Goal: Task Accomplishment & Management: Manage account settings

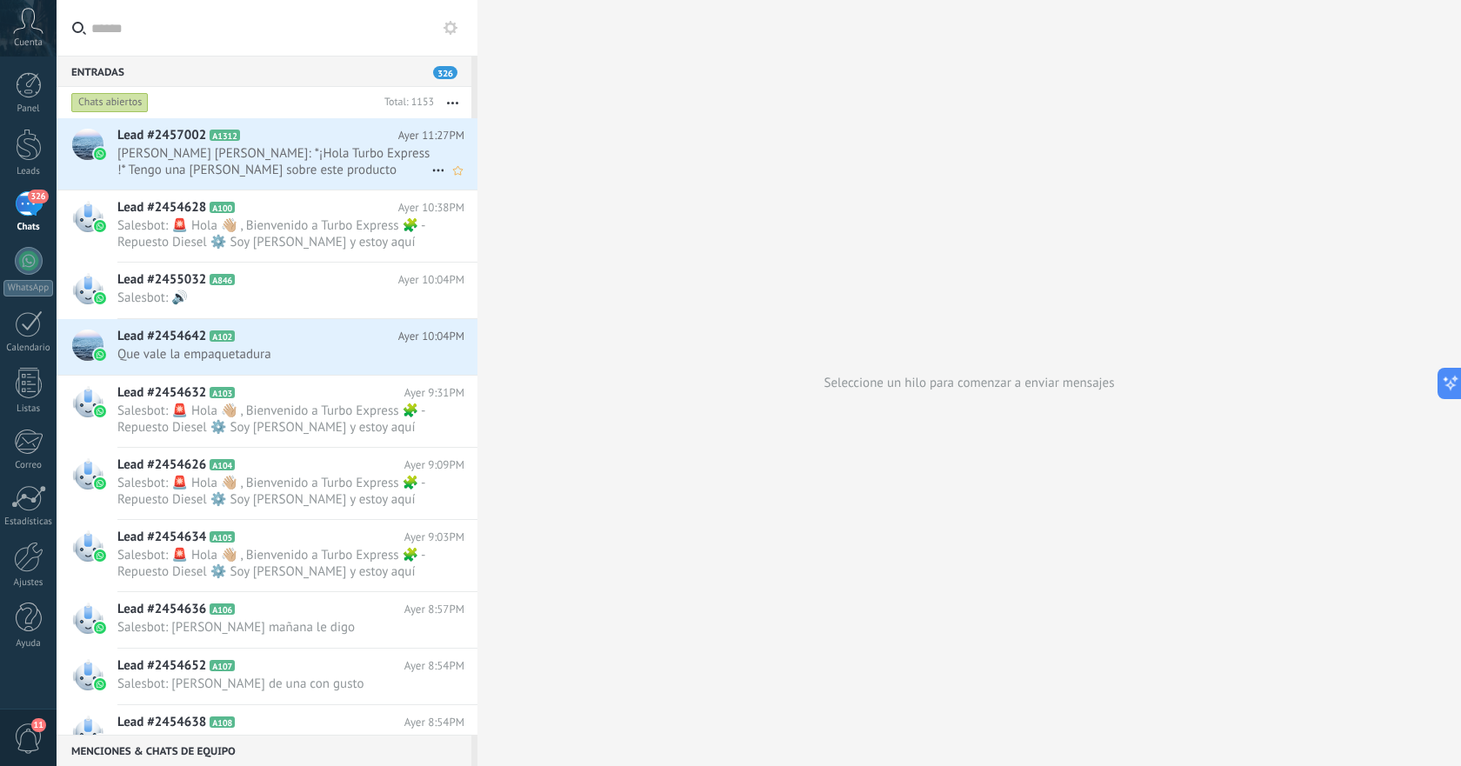
click at [273, 146] on span "[PERSON_NAME] [PERSON_NAME]: *¡Hola Turbo Express !* Tengo una [PERSON_NAME] so…" at bounding box center [274, 161] width 314 height 33
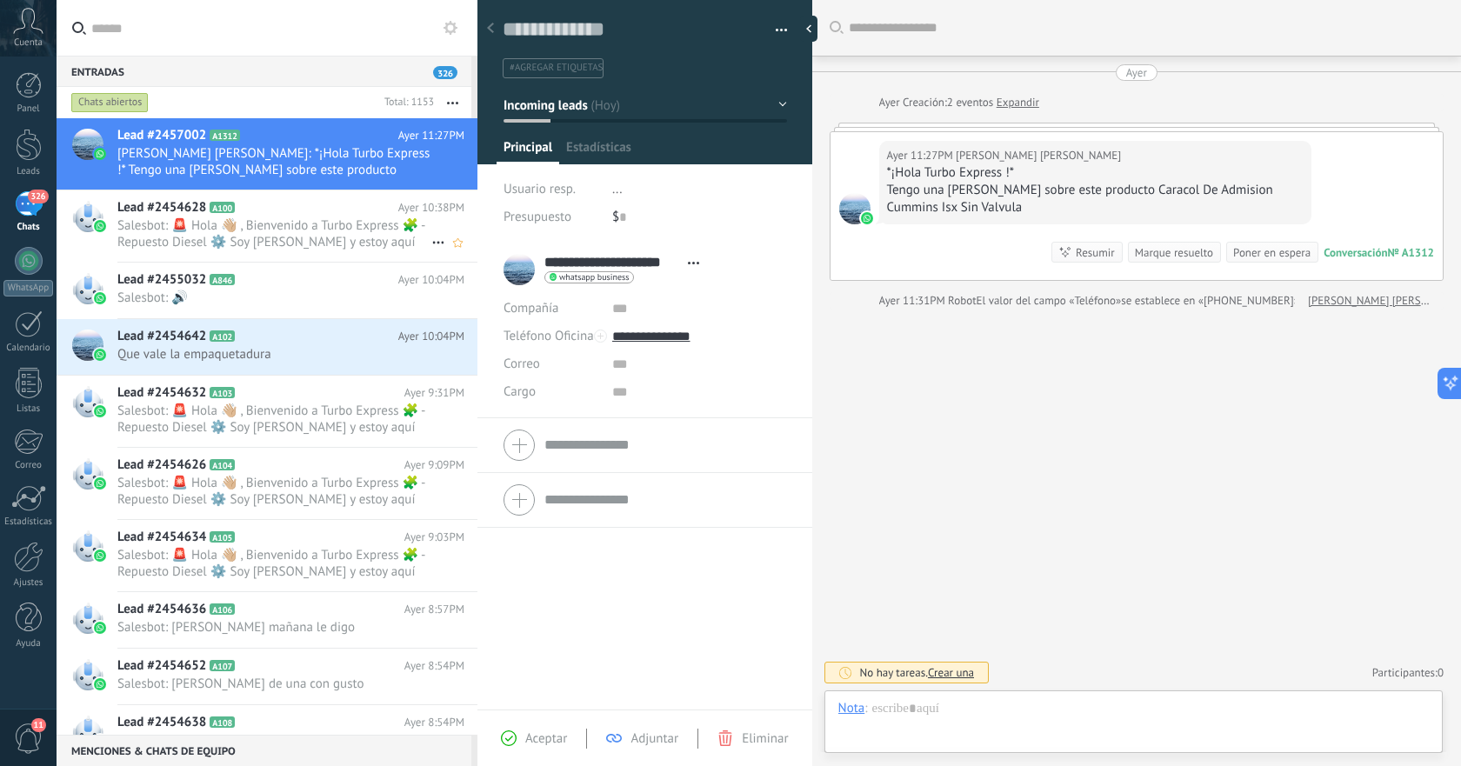
scroll to position [26, 0]
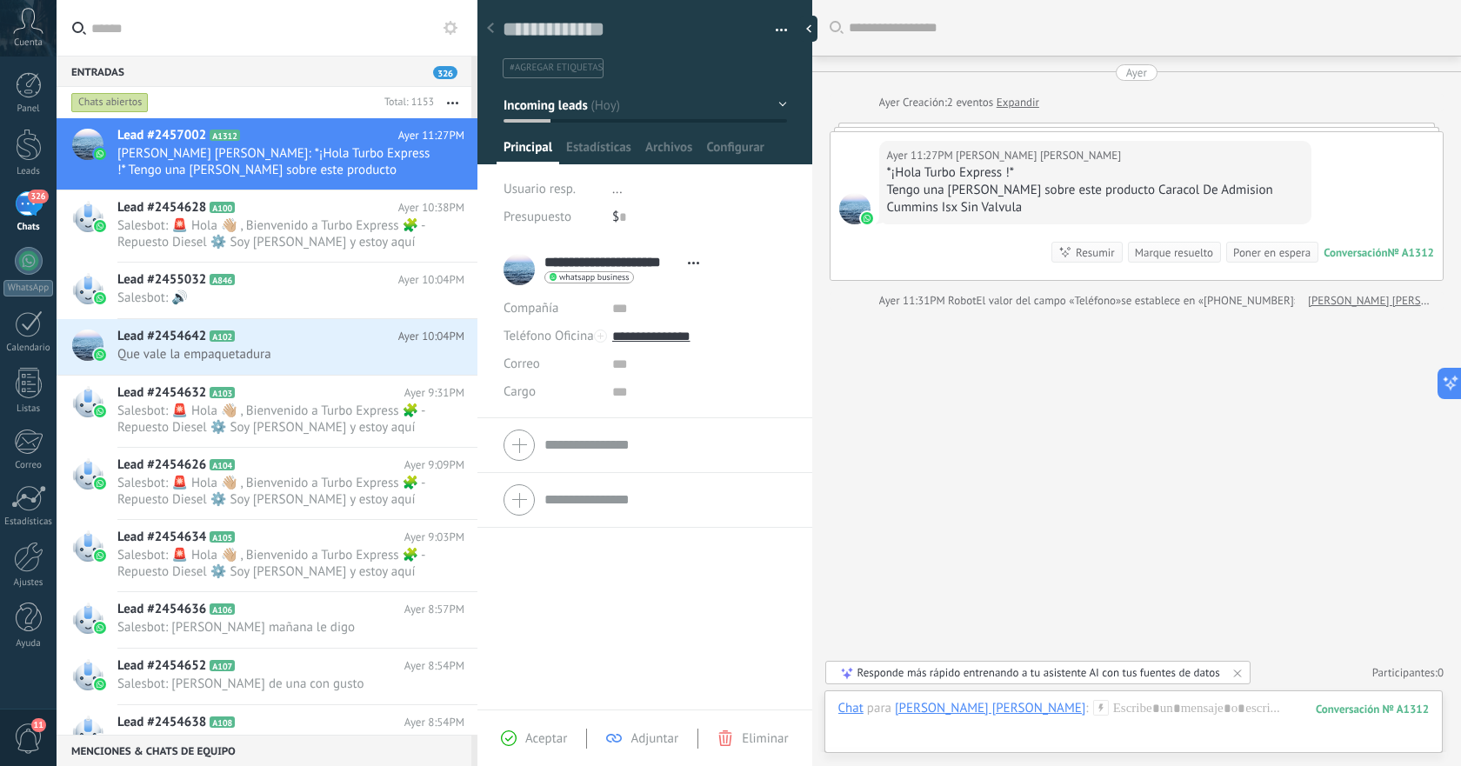
click at [628, 436] on form "Compañía Teléfono Oficina Ofic. directo Celular Fax Casa Otro Teléfono Oficina …" at bounding box center [645, 445] width 283 height 43
click at [1038, 430] on div "Buscar Carga más Ayer Ayer Creación: 2 eventos Expandir Ayer 11:27PM [PERSON_NA…" at bounding box center [1136, 383] width 649 height 766
click at [491, 30] on use at bounding box center [490, 28] width 7 height 10
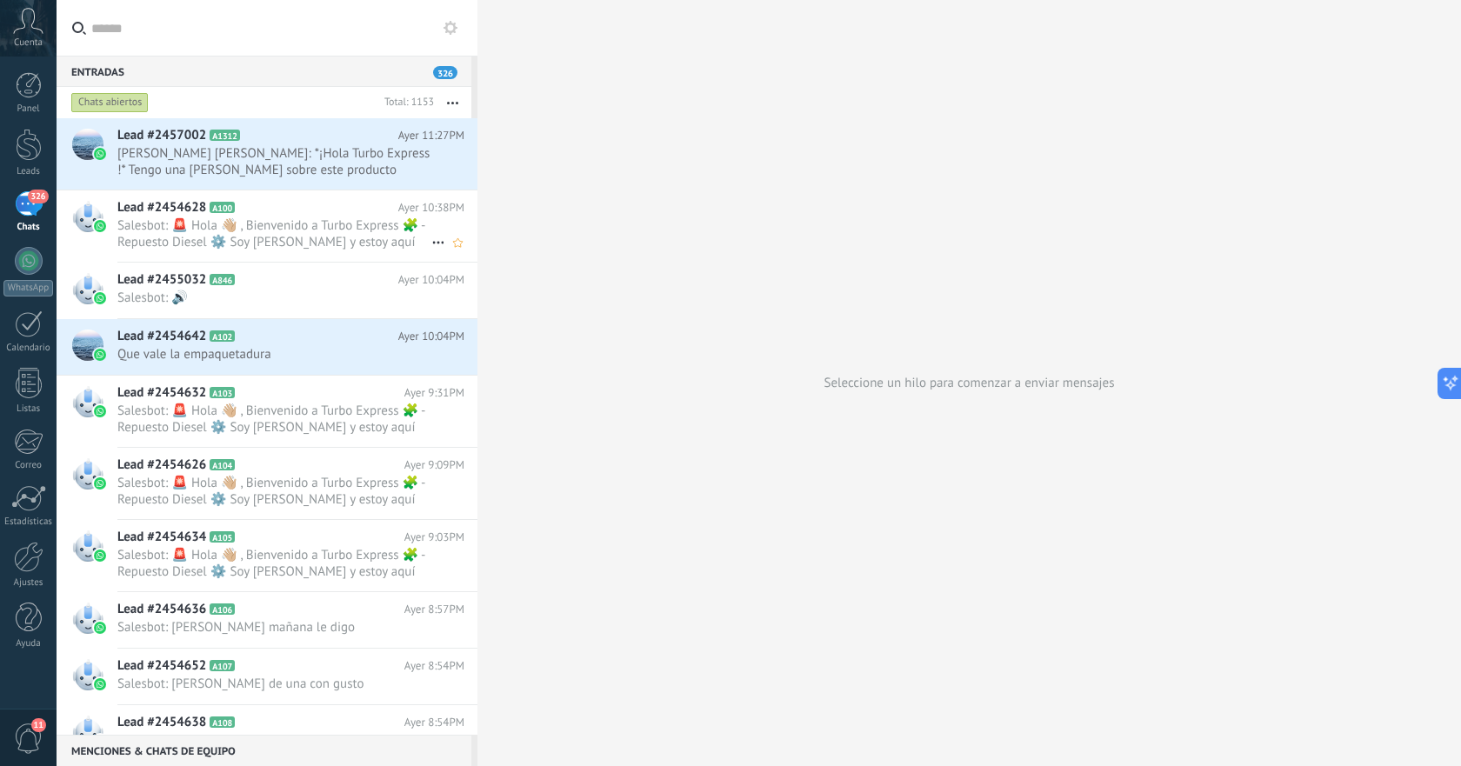
click at [260, 245] on span "Salesbot: 🚨 Hola 👋🏼 , Bienvenido a Turbo Express 🧩 - Repuesto Diesel ⚙️ Soy [PE…" at bounding box center [274, 233] width 314 height 33
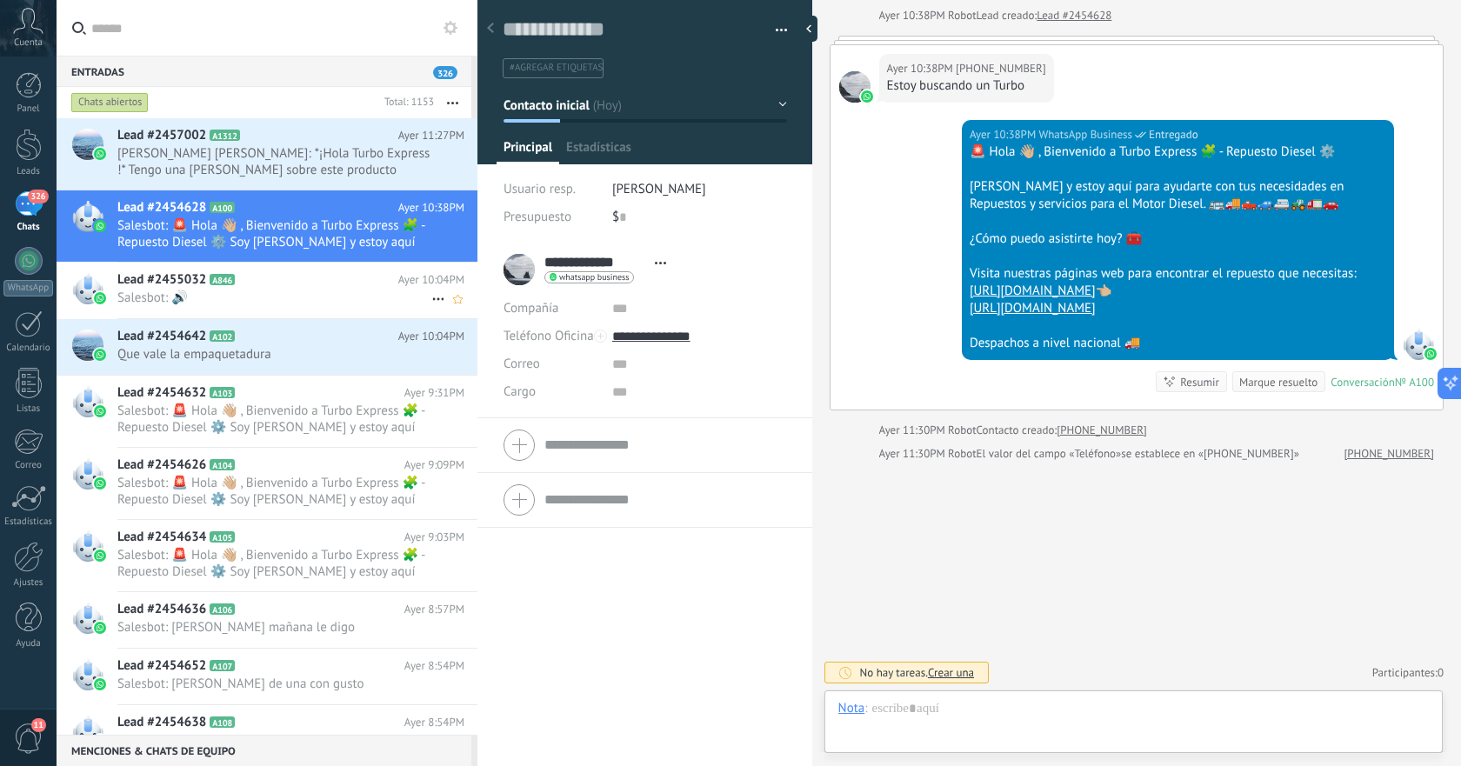
scroll to position [26, 0]
click at [284, 290] on span "Salesbot: 🔊" at bounding box center [274, 298] width 314 height 17
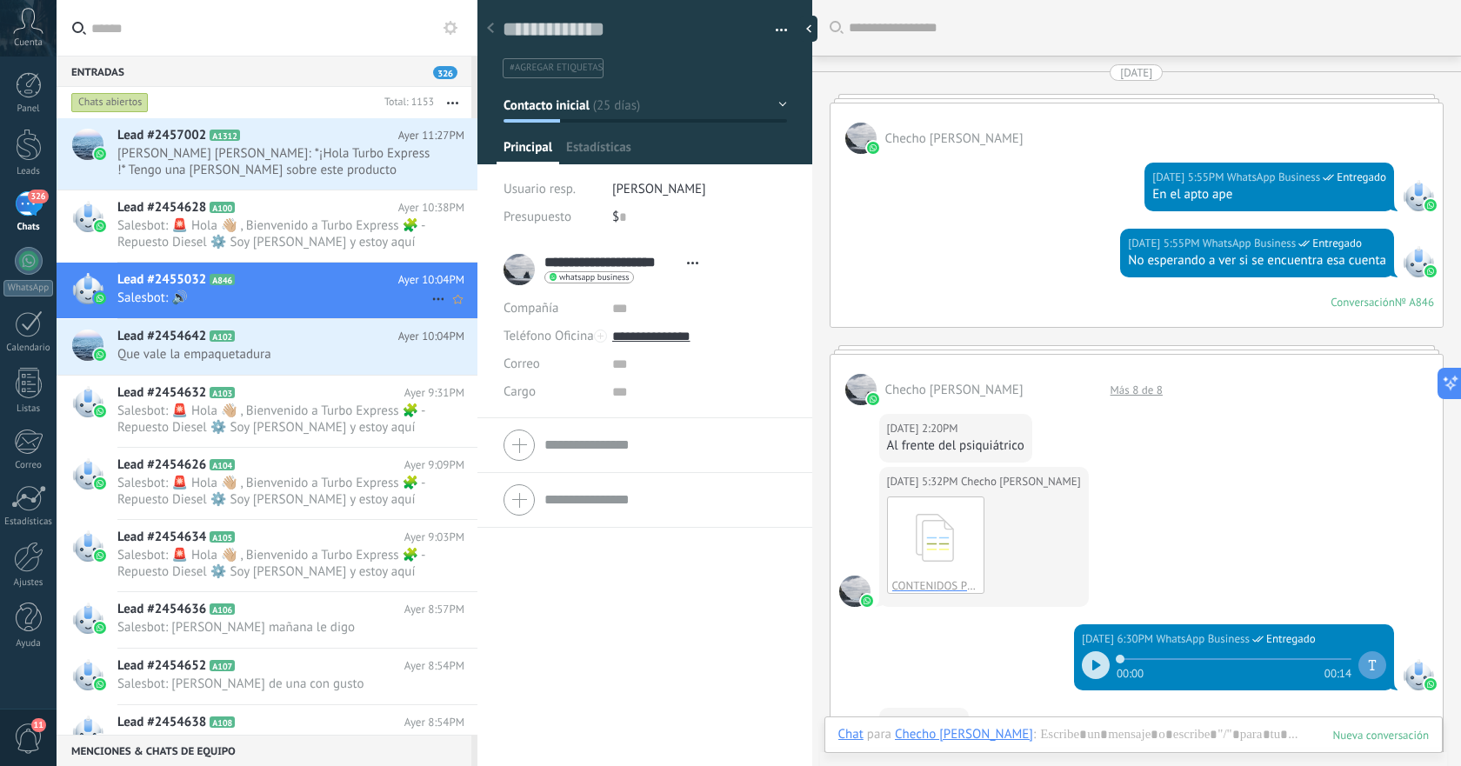
scroll to position [4306, 0]
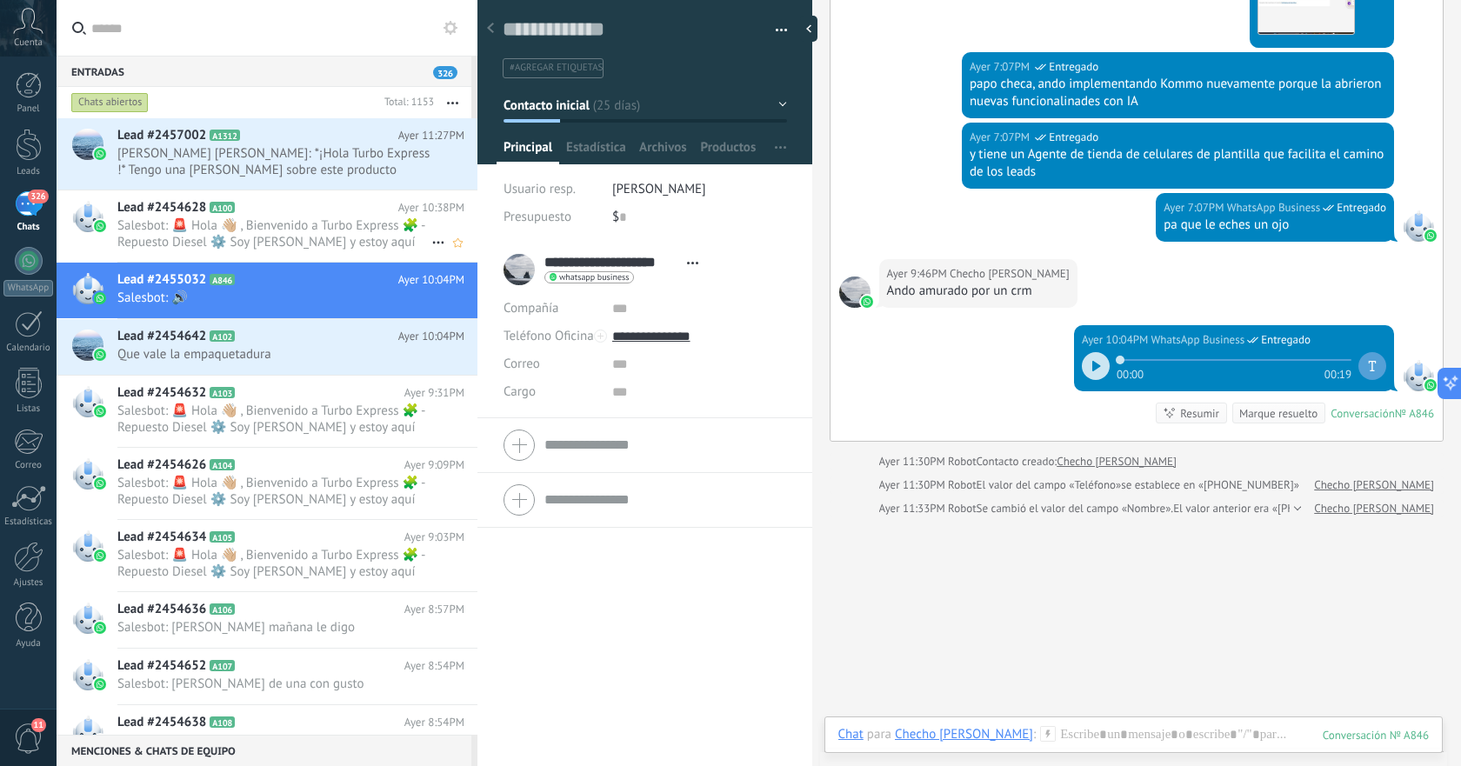
click at [241, 223] on span "Salesbot: 🚨 Hola 👋🏼 , Bienvenido a Turbo Express 🧩 - Repuesto Diesel ⚙️ Soy [PE…" at bounding box center [274, 233] width 314 height 33
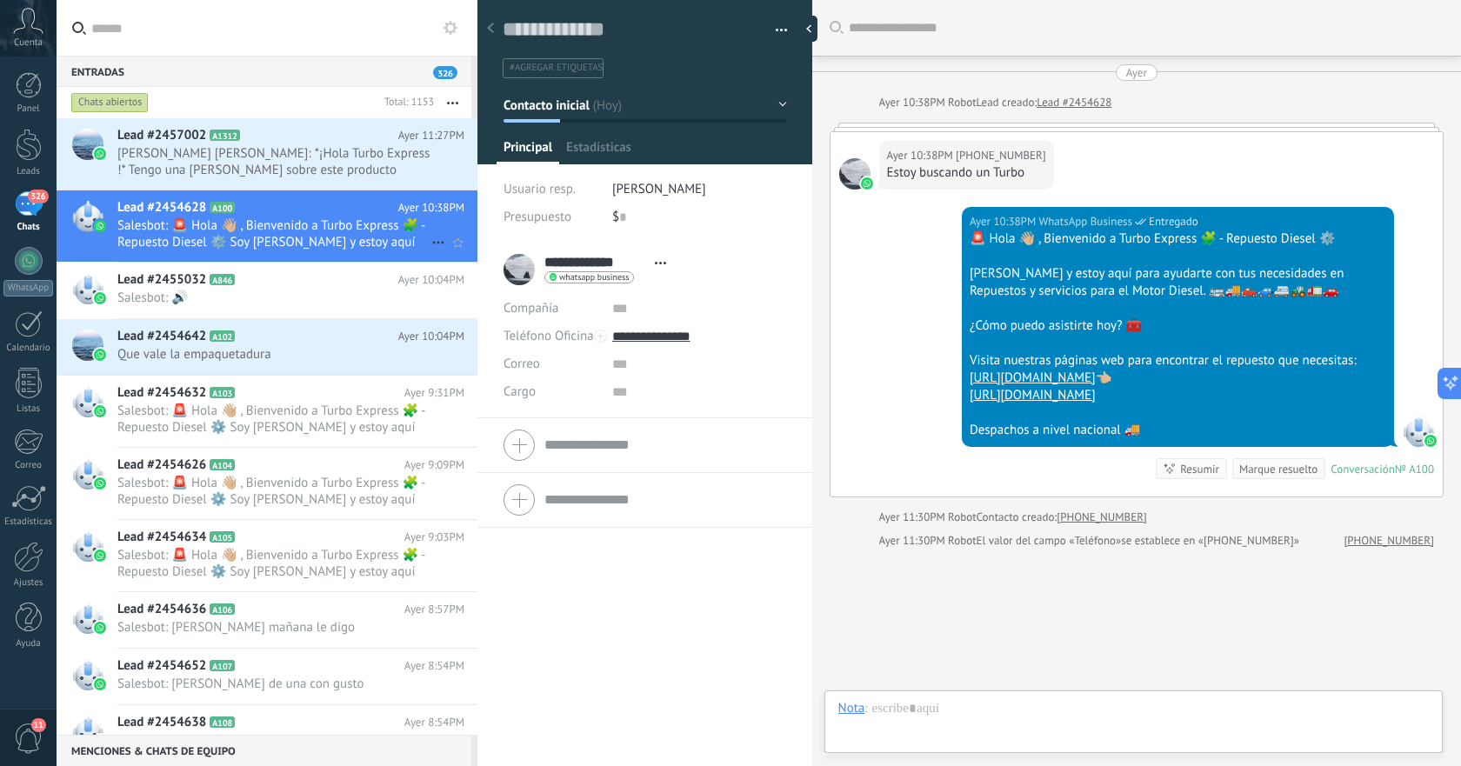
scroll to position [87, 0]
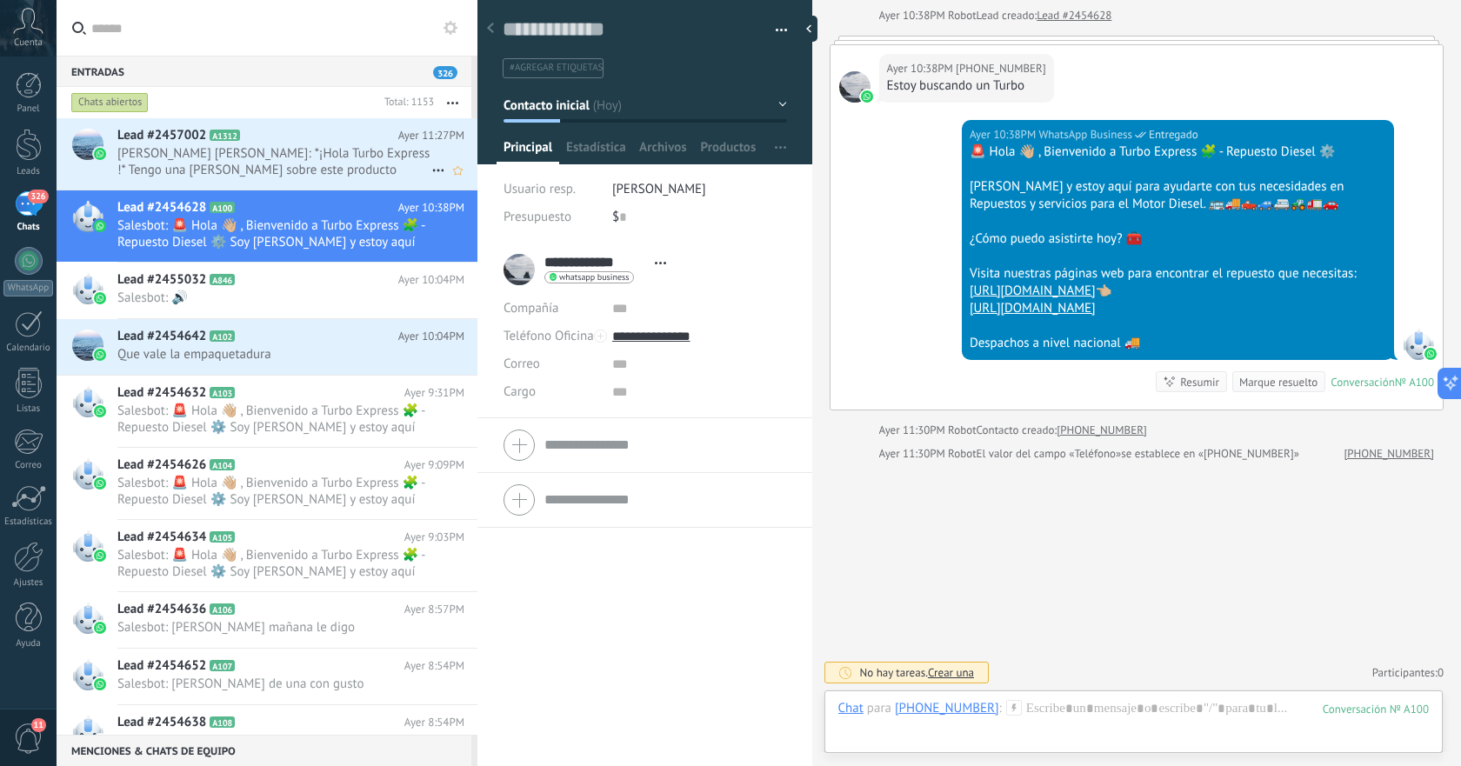
click at [273, 160] on span "[PERSON_NAME] [PERSON_NAME]: *¡Hola Turbo Express !* Tengo una [PERSON_NAME] so…" at bounding box center [274, 161] width 314 height 33
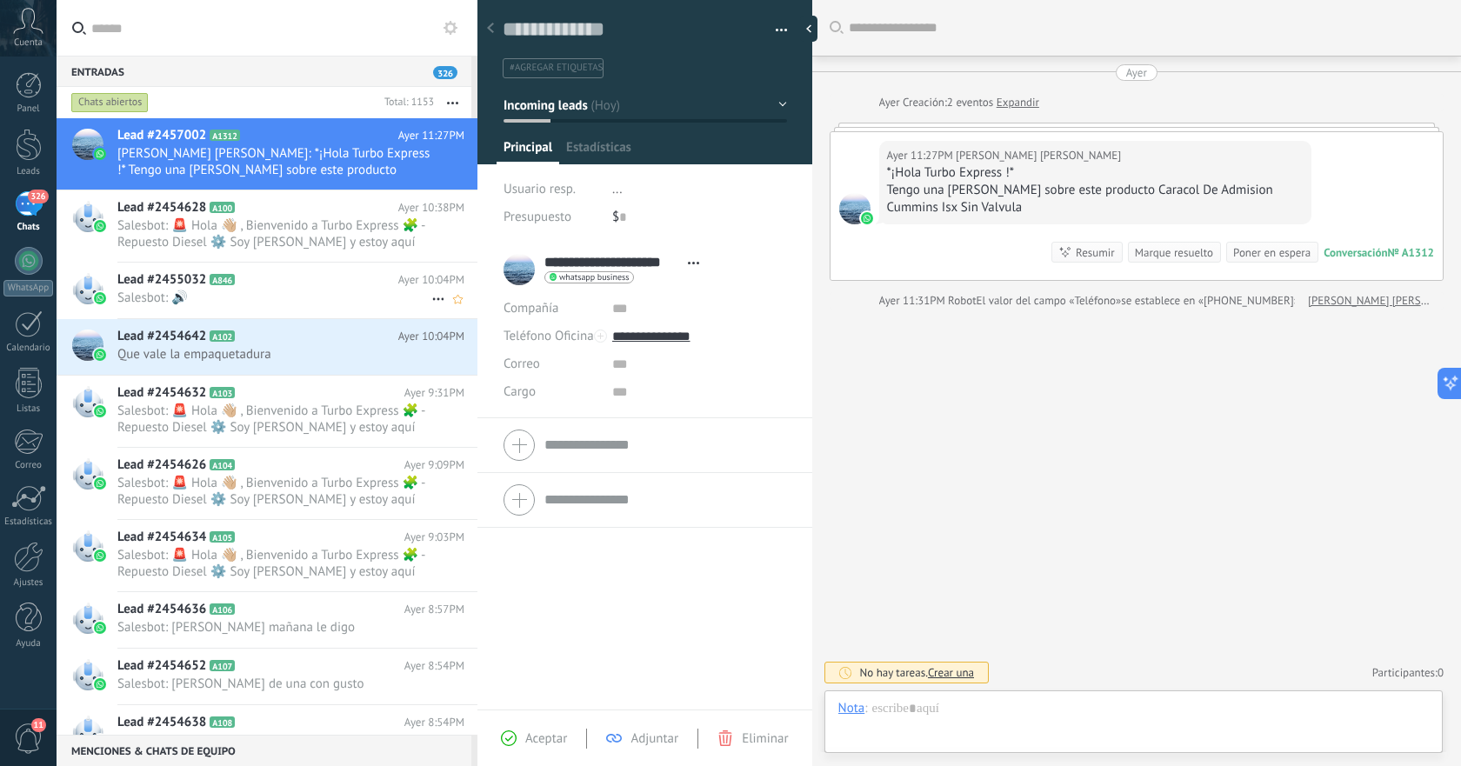
scroll to position [26, 0]
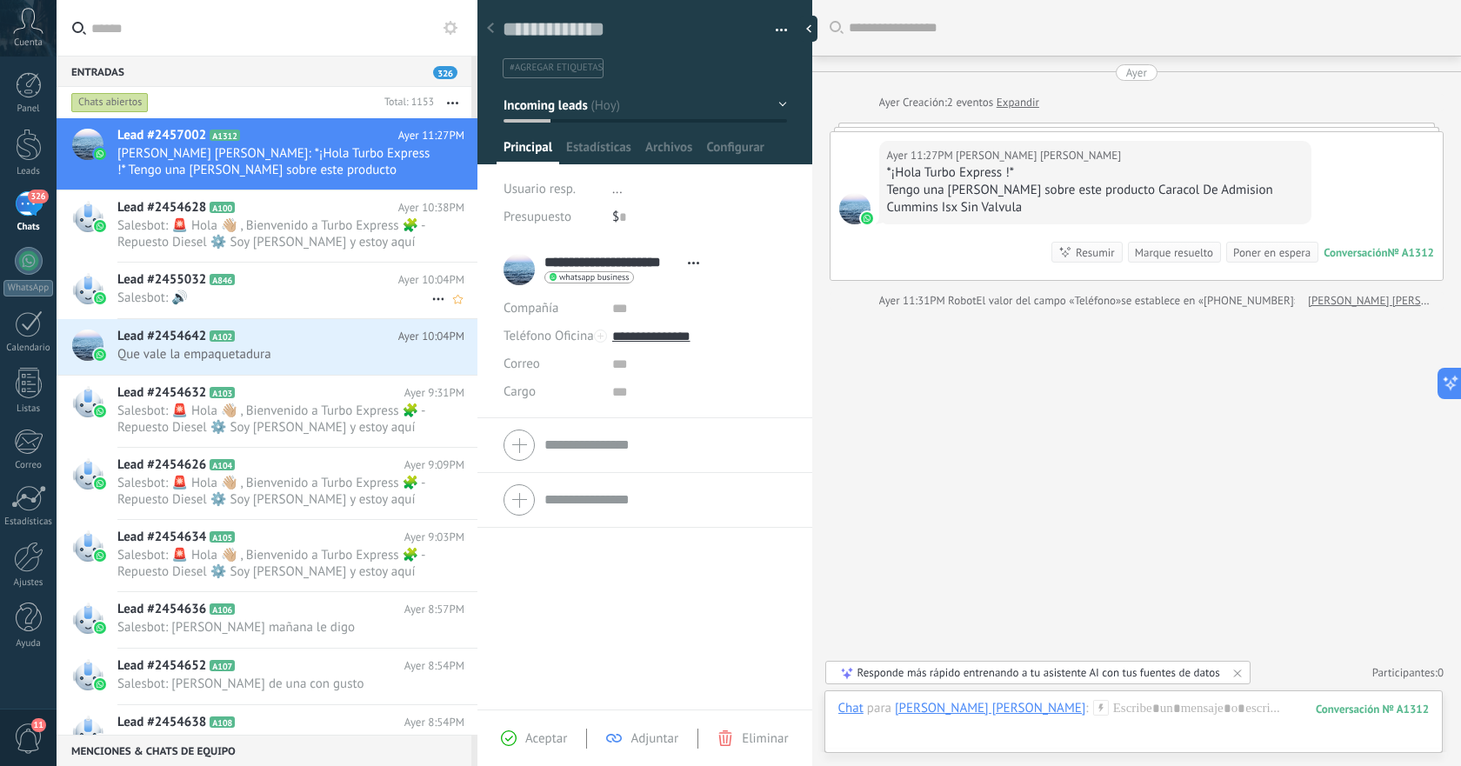
click at [262, 307] on div "Lead #2455032 A846 Ayer 10:04PM Salesbot: 🔊" at bounding box center [297, 290] width 360 height 55
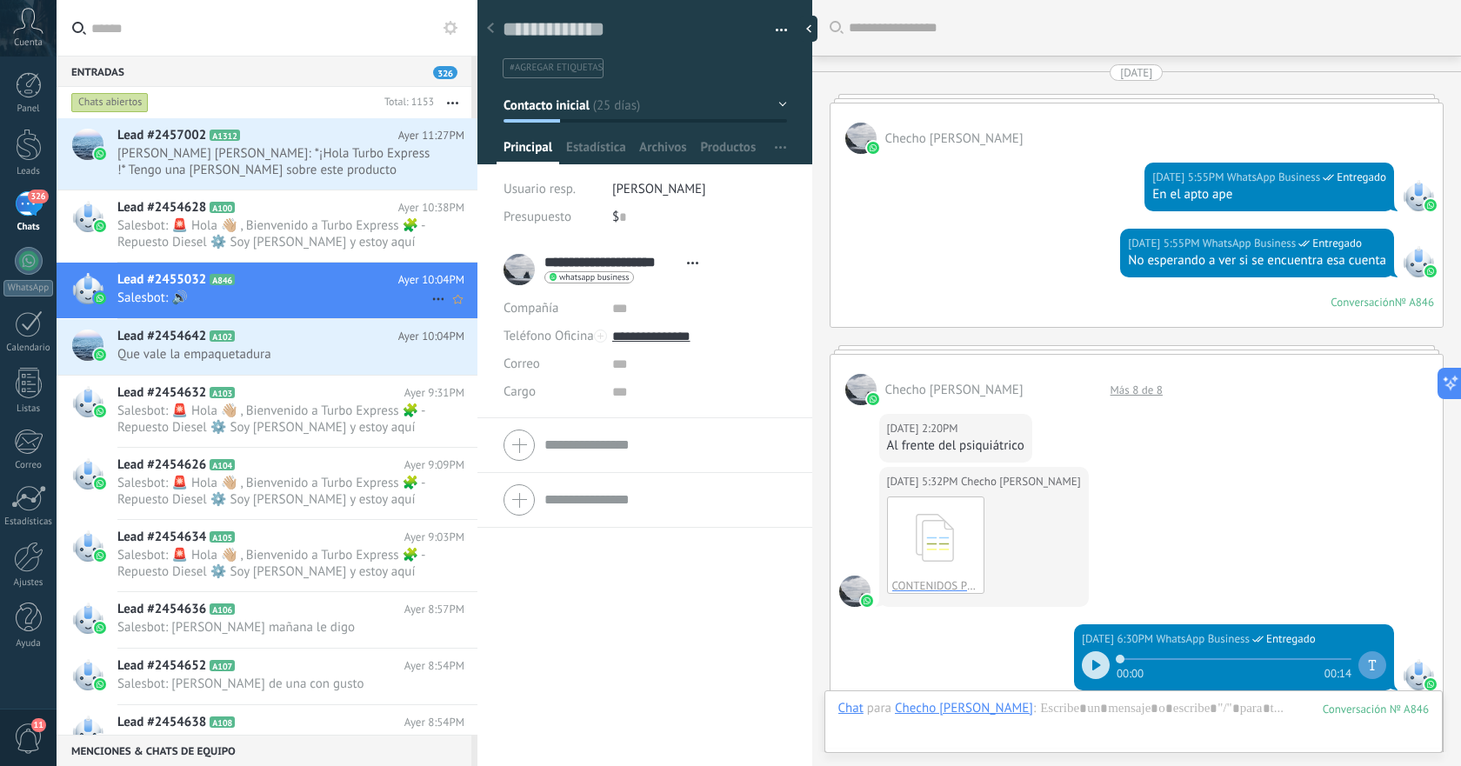
scroll to position [4361, 0]
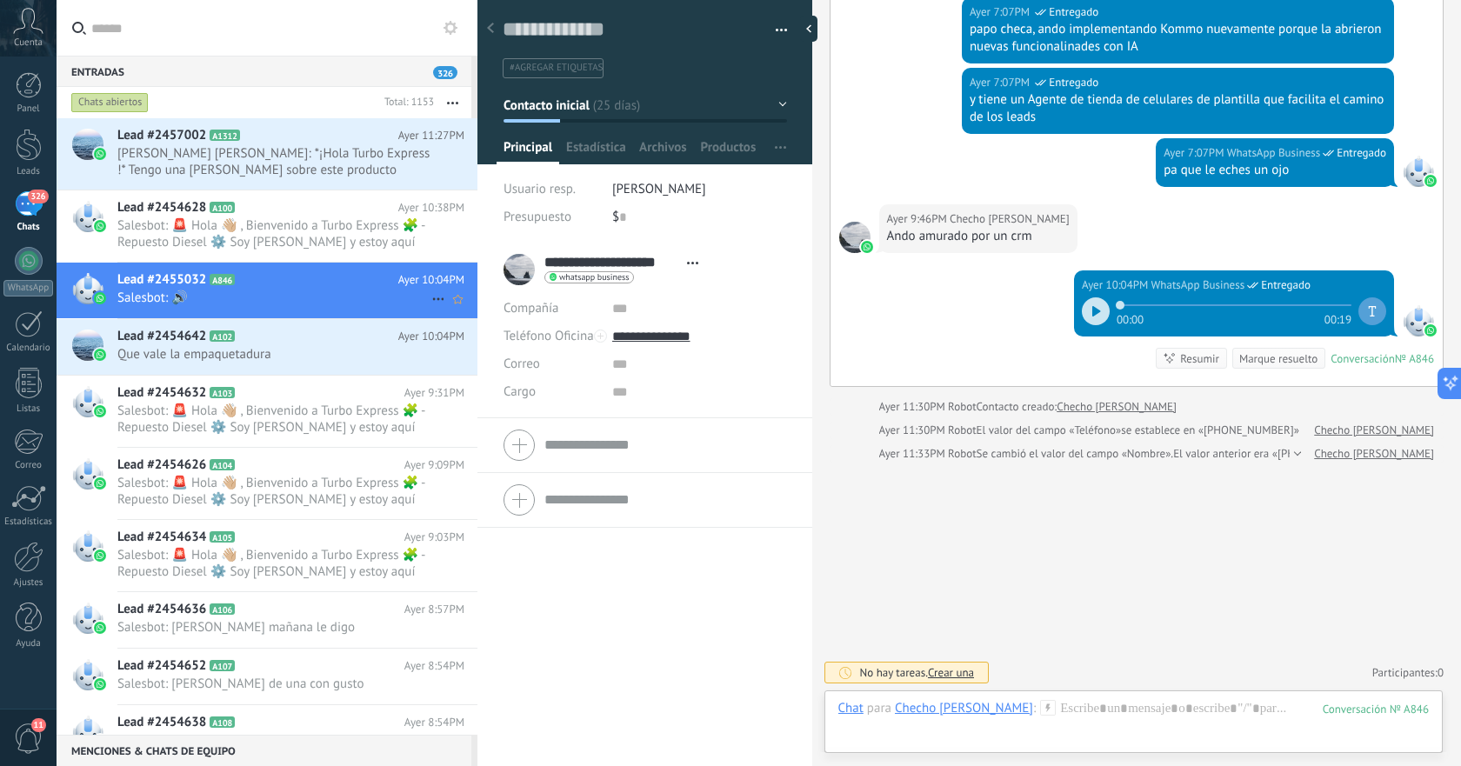
drag, startPoint x: 361, startPoint y: 293, endPoint x: 327, endPoint y: 291, distance: 34.0
click at [327, 291] on span "Salesbot: 🔊" at bounding box center [274, 298] width 314 height 17
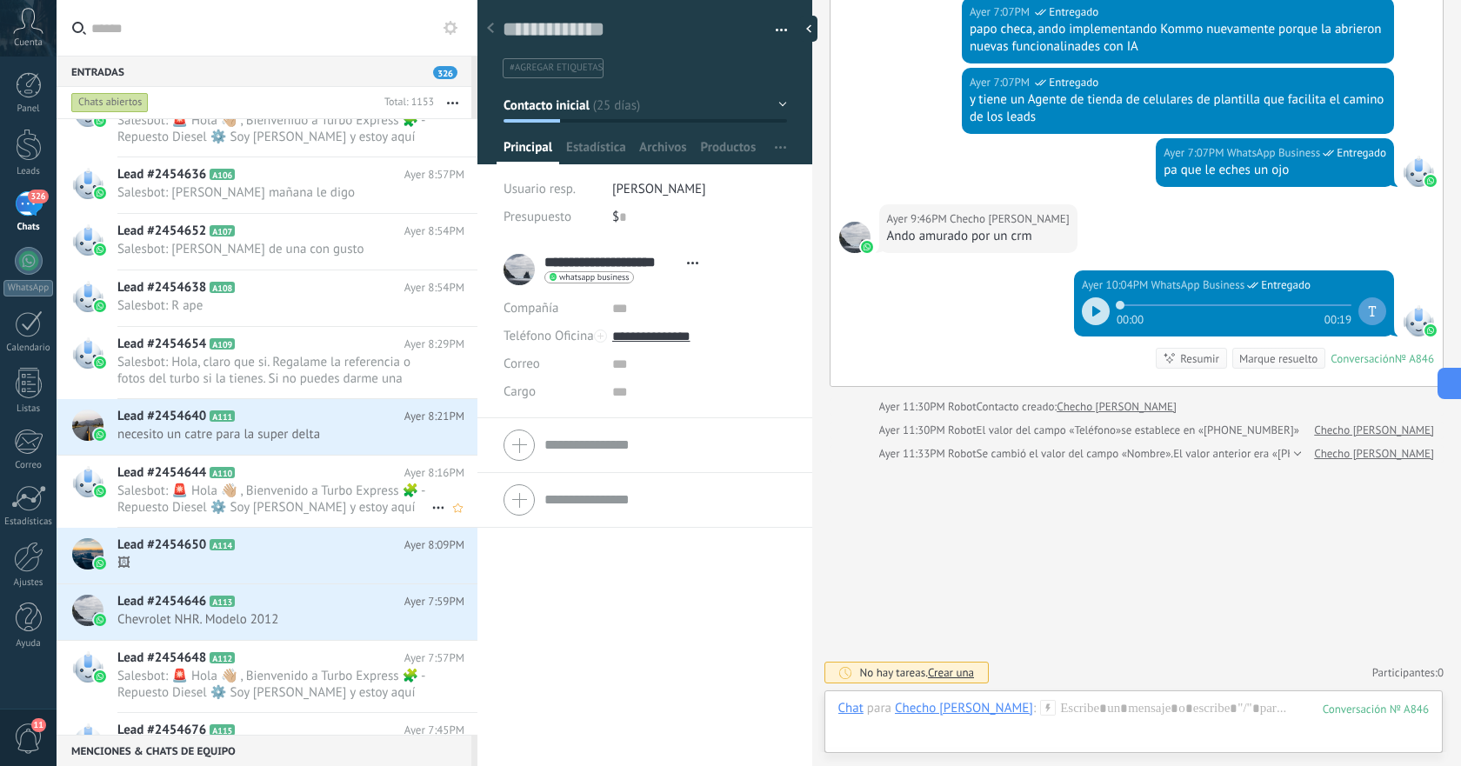
scroll to position [610, 0]
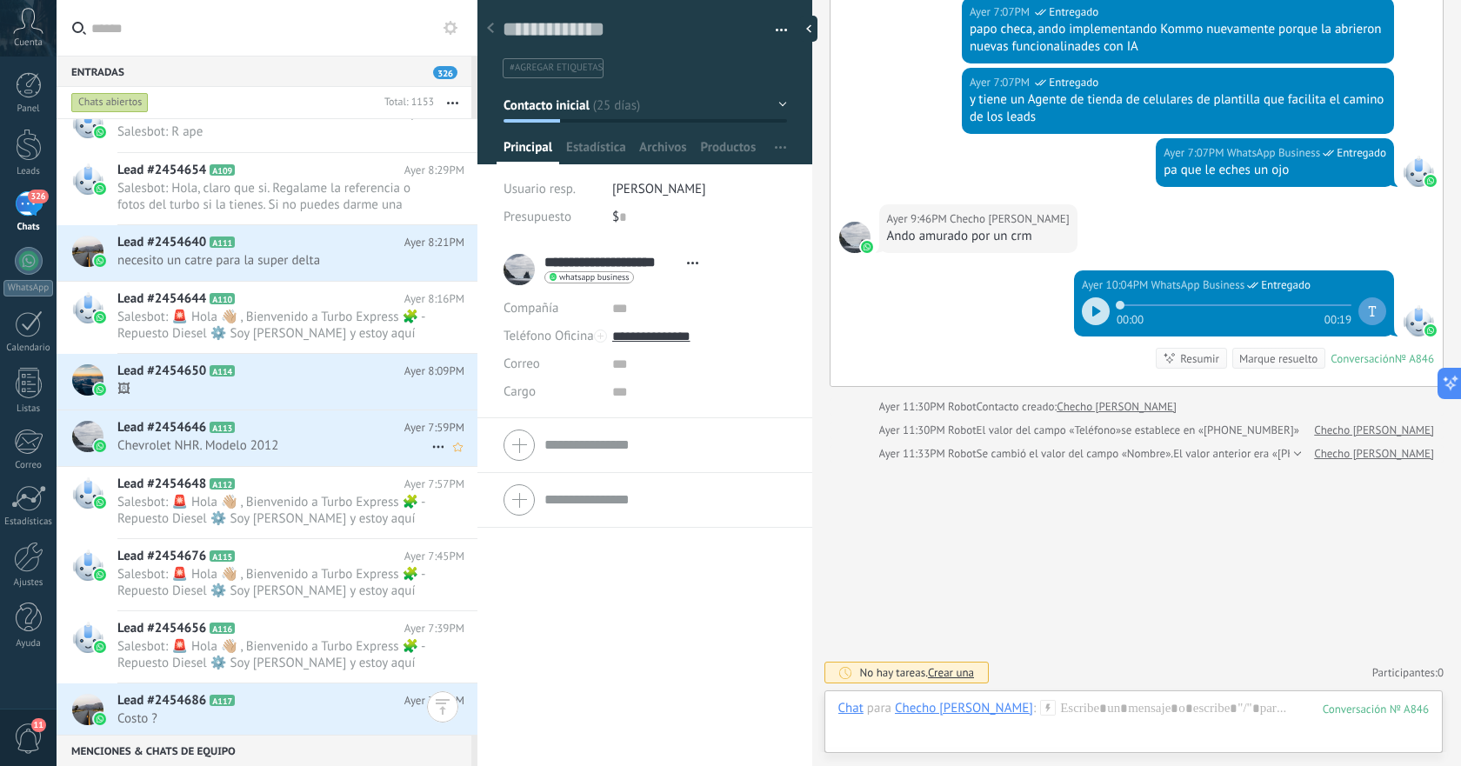
click at [313, 439] on span "Chevrolet NHR. Modelo 2012" at bounding box center [274, 446] width 314 height 17
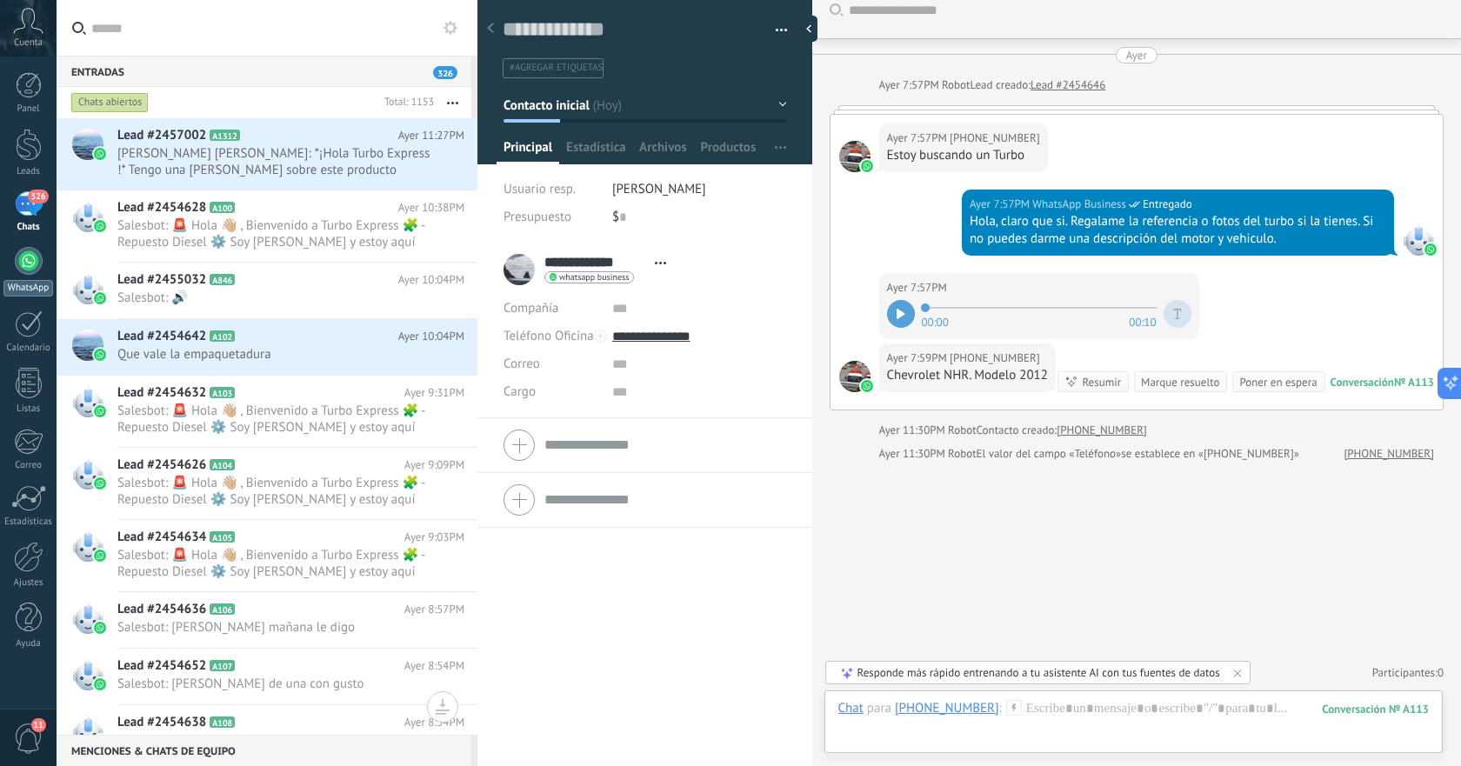
click at [38, 271] on link "WhatsApp" at bounding box center [28, 272] width 57 height 50
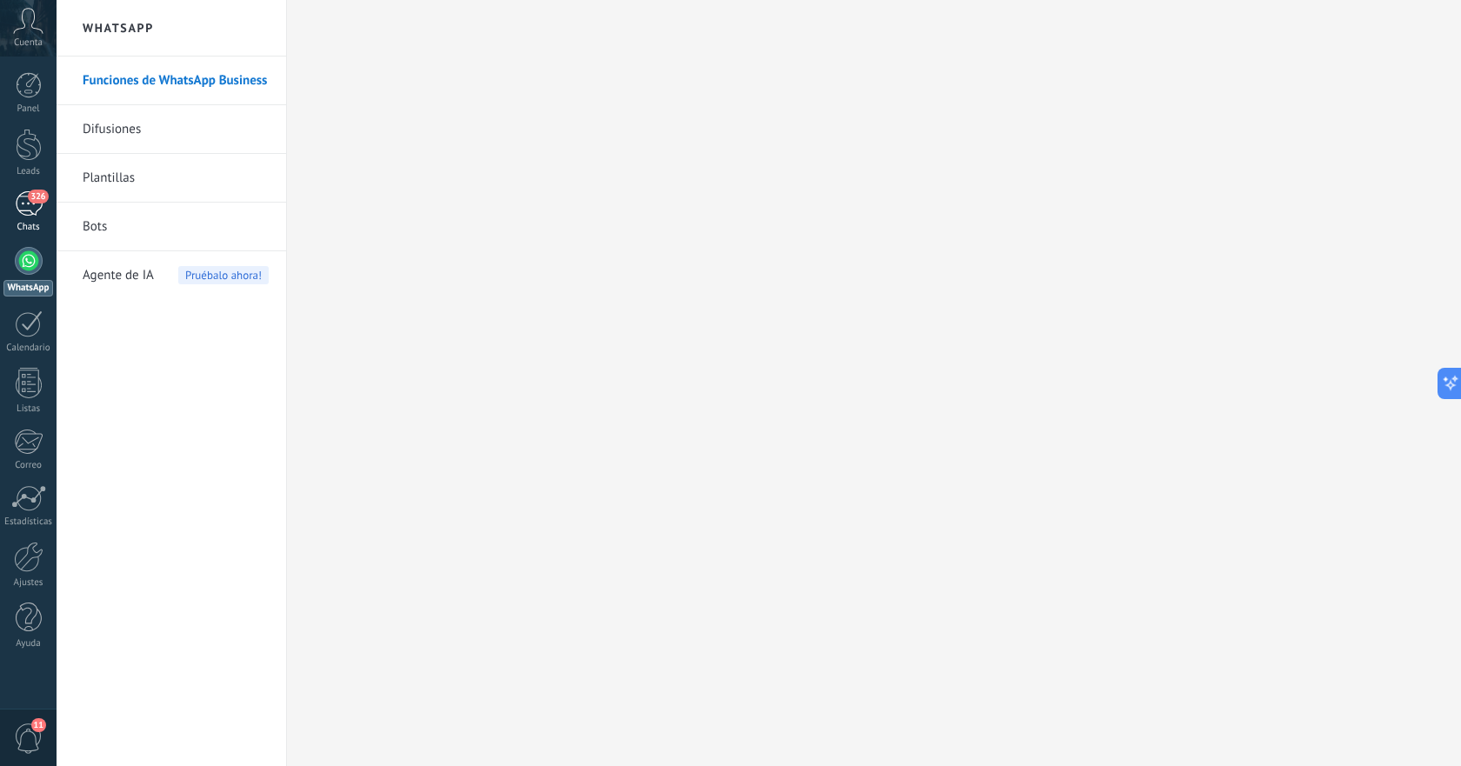
click at [37, 203] on span "326" at bounding box center [38, 197] width 20 height 14
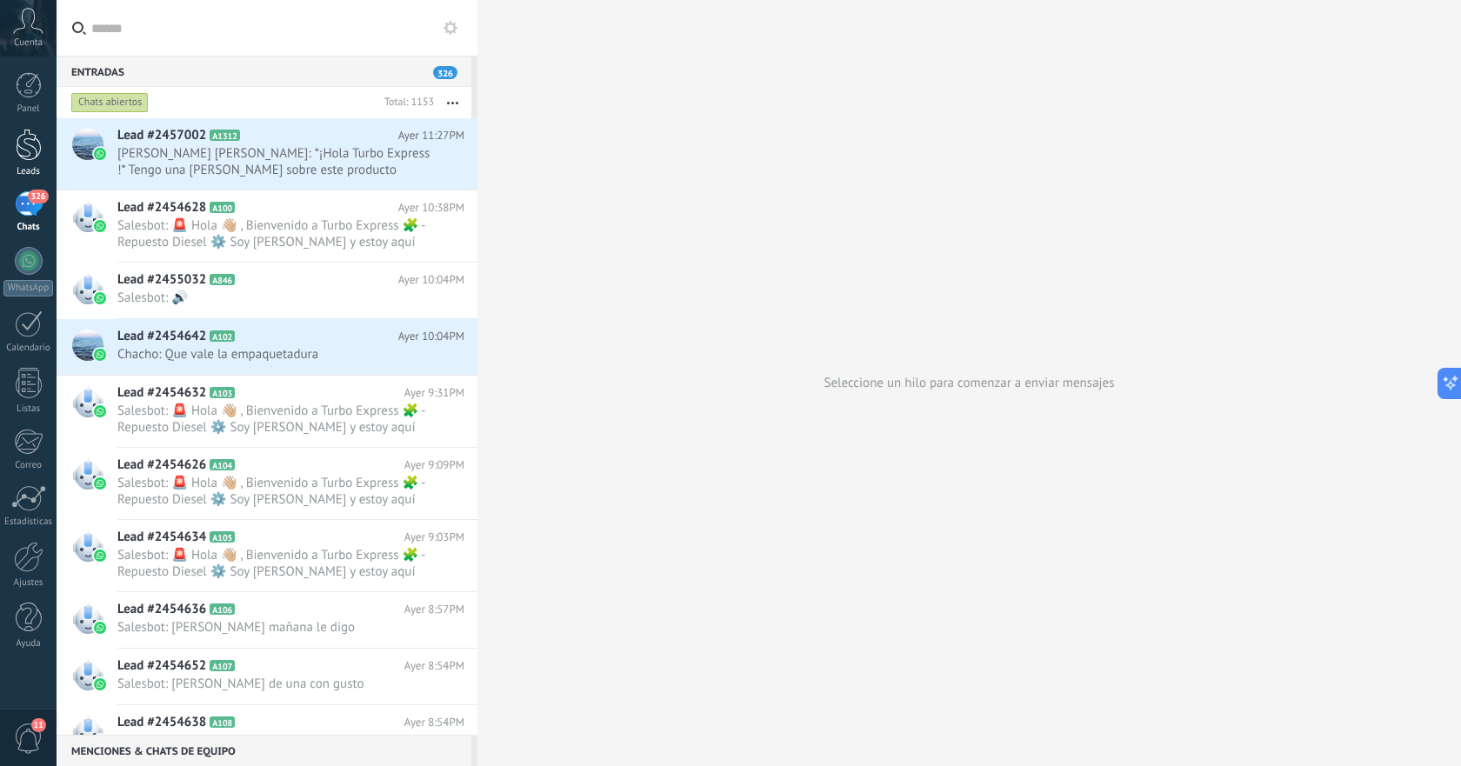
click at [22, 136] on div at bounding box center [29, 145] width 26 height 32
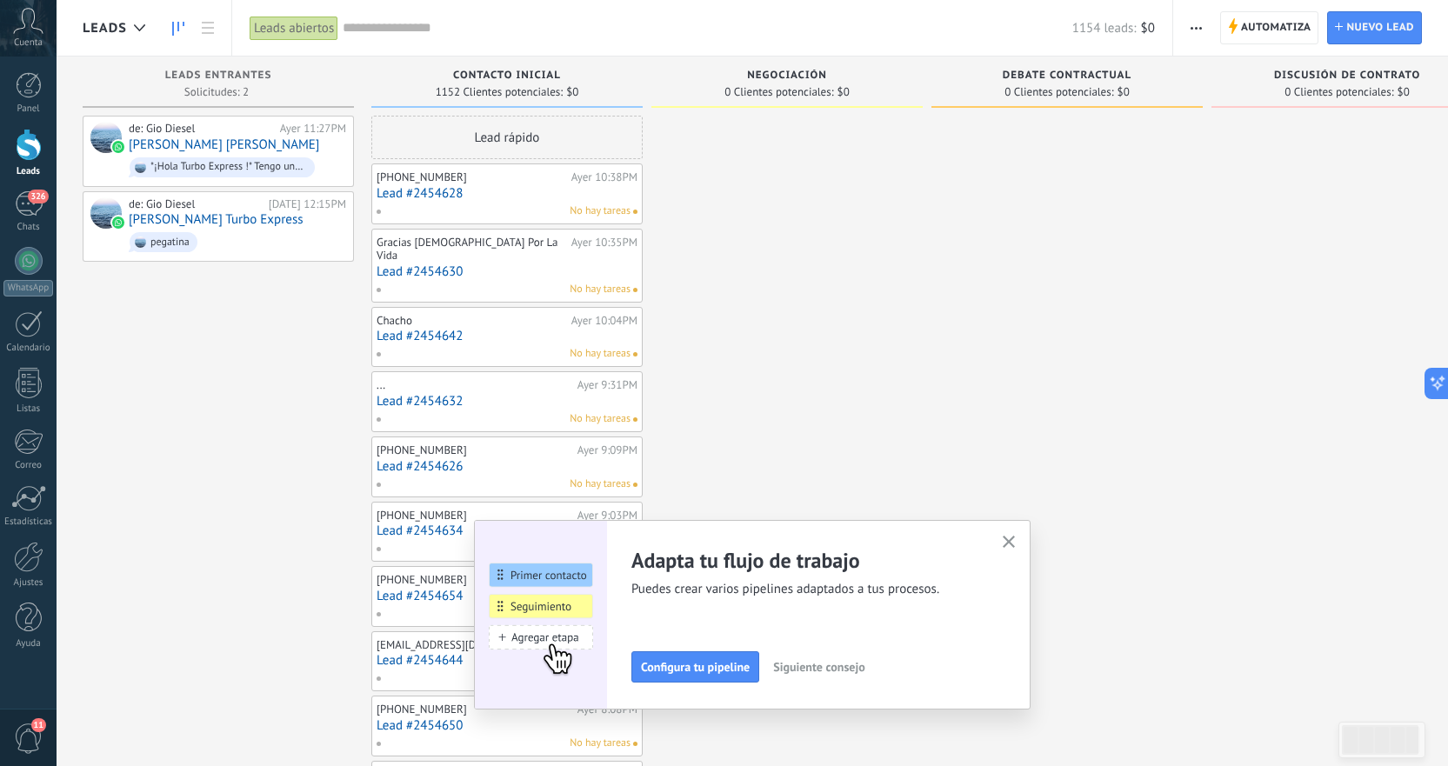
click at [1014, 543] on use "button" at bounding box center [1009, 542] width 13 height 13
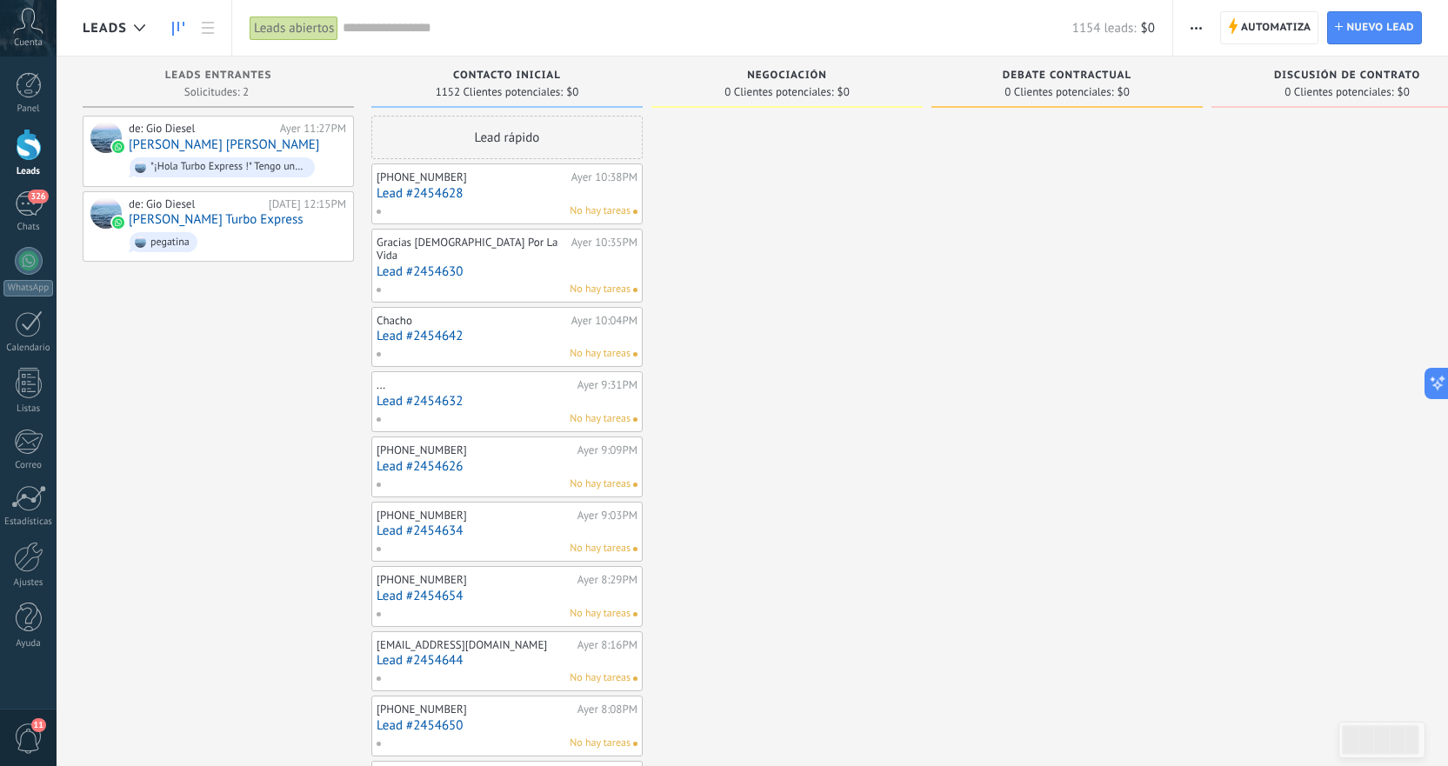
click at [498, 191] on link "Lead #2454628" at bounding box center [507, 193] width 261 height 15
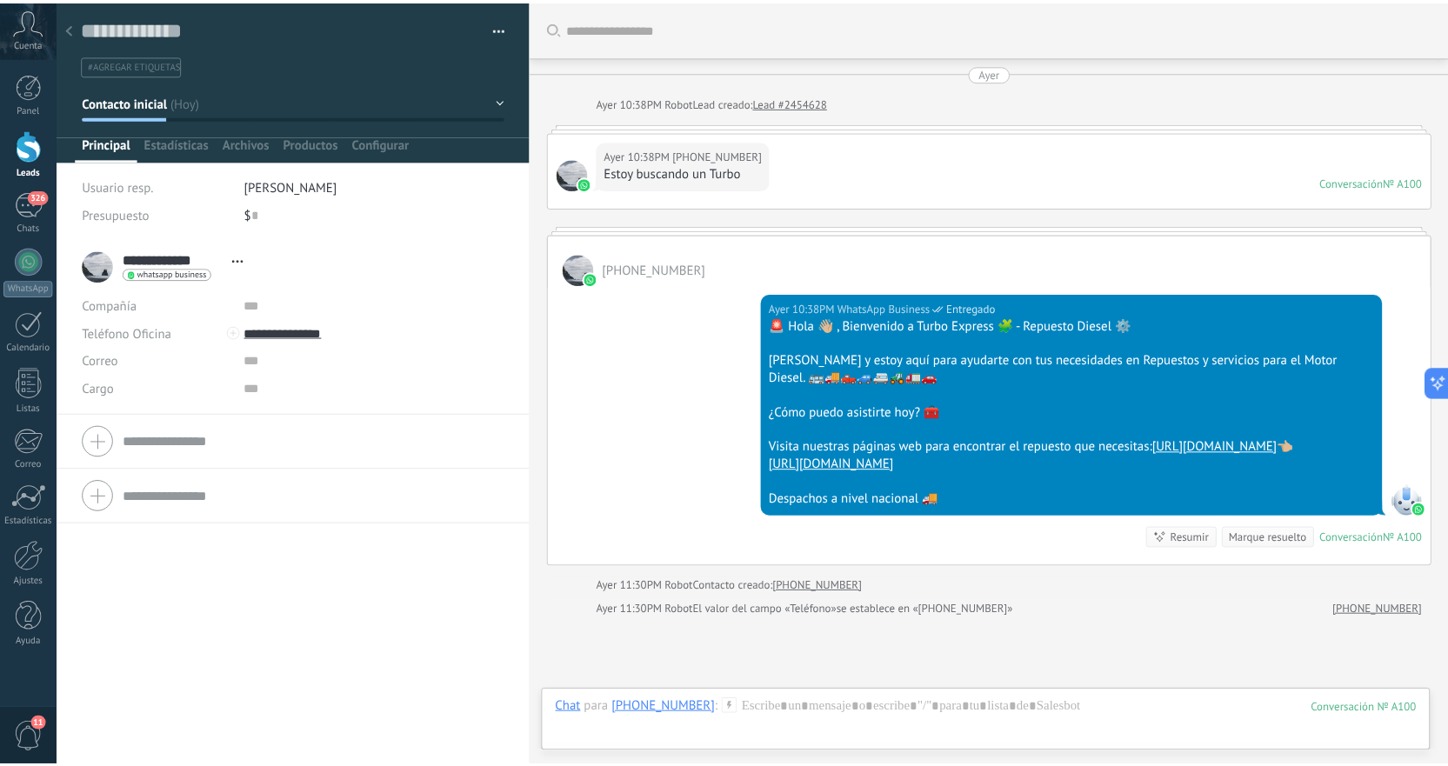
scroll to position [174, 0]
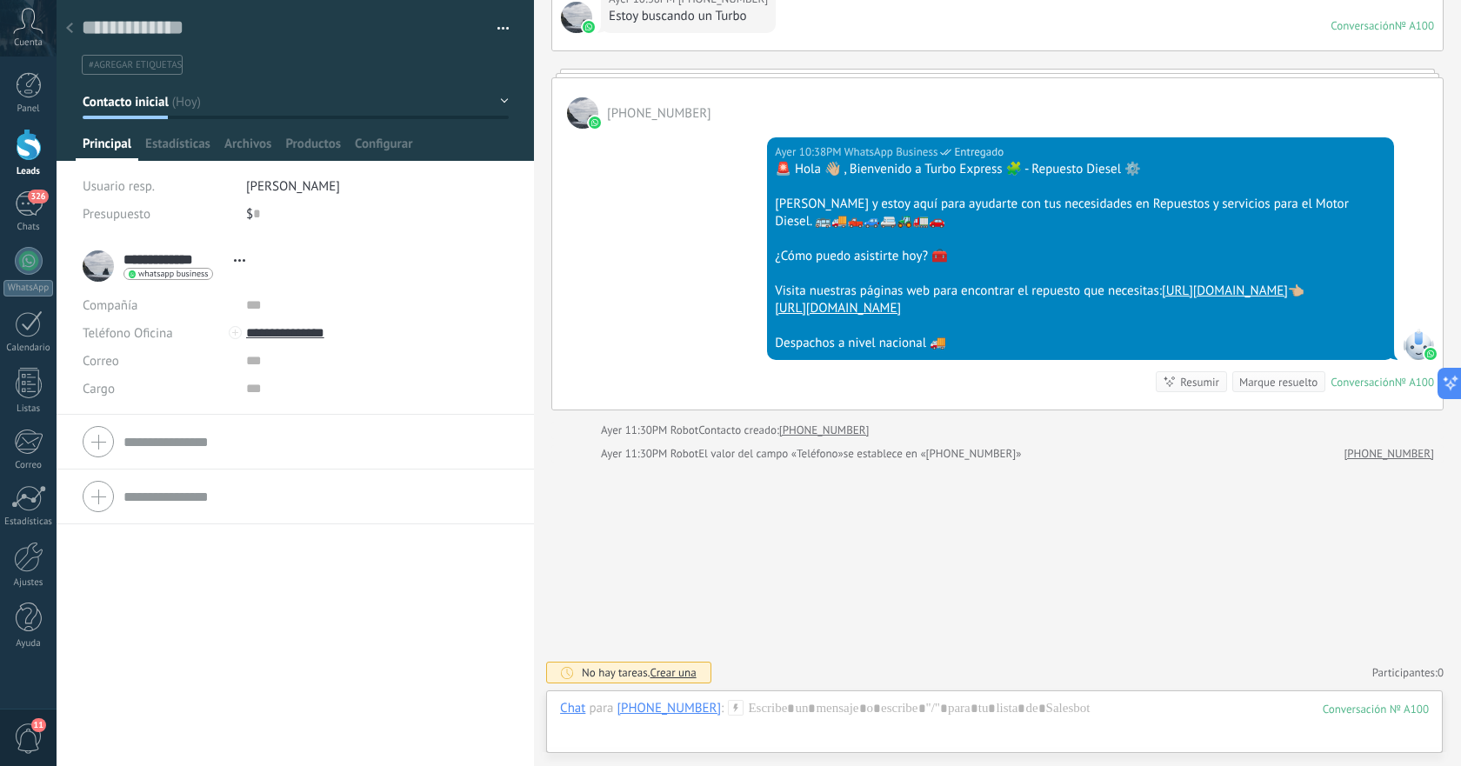
click at [73, 21] on div at bounding box center [69, 29] width 24 height 34
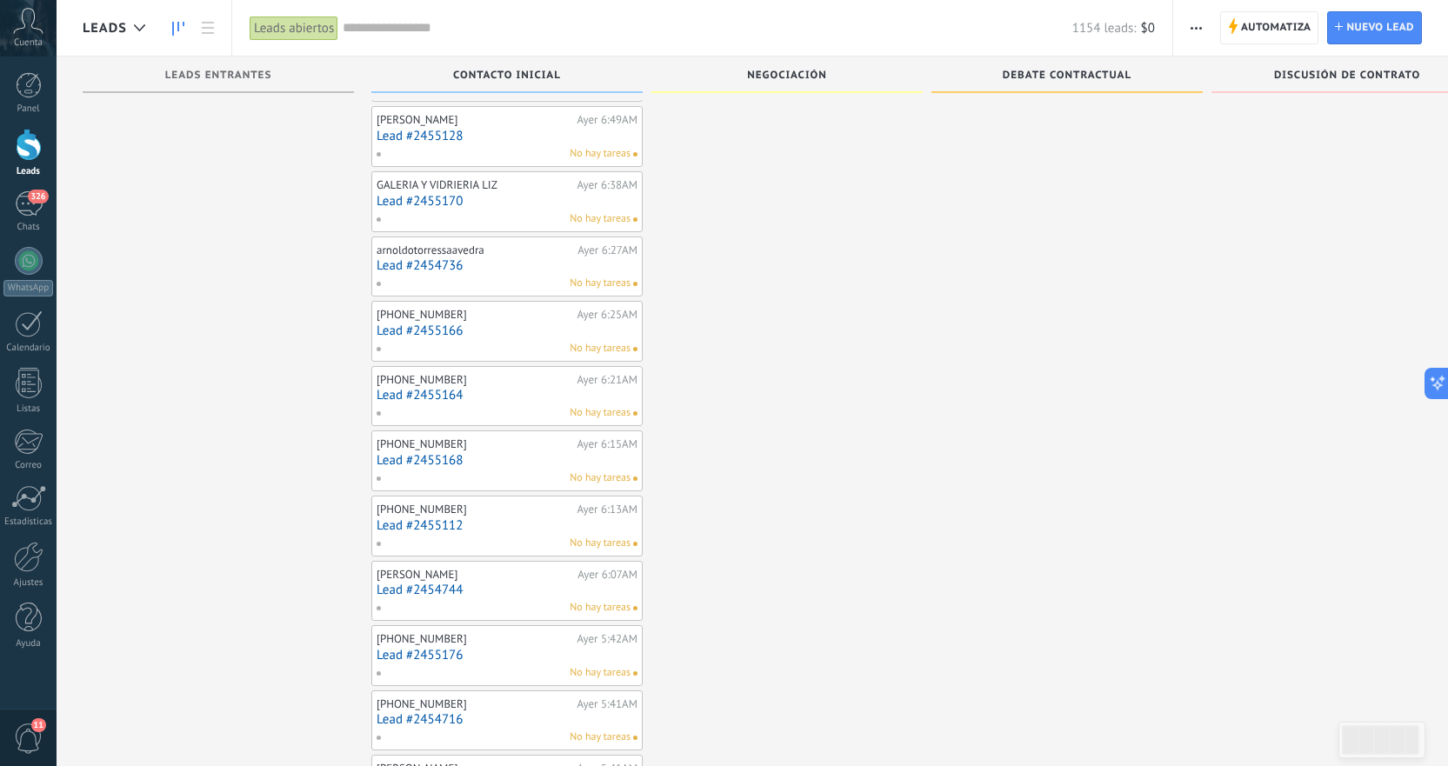
scroll to position [4900, 0]
click at [741, 74] on div "Negociación" at bounding box center [787, 77] width 254 height 15
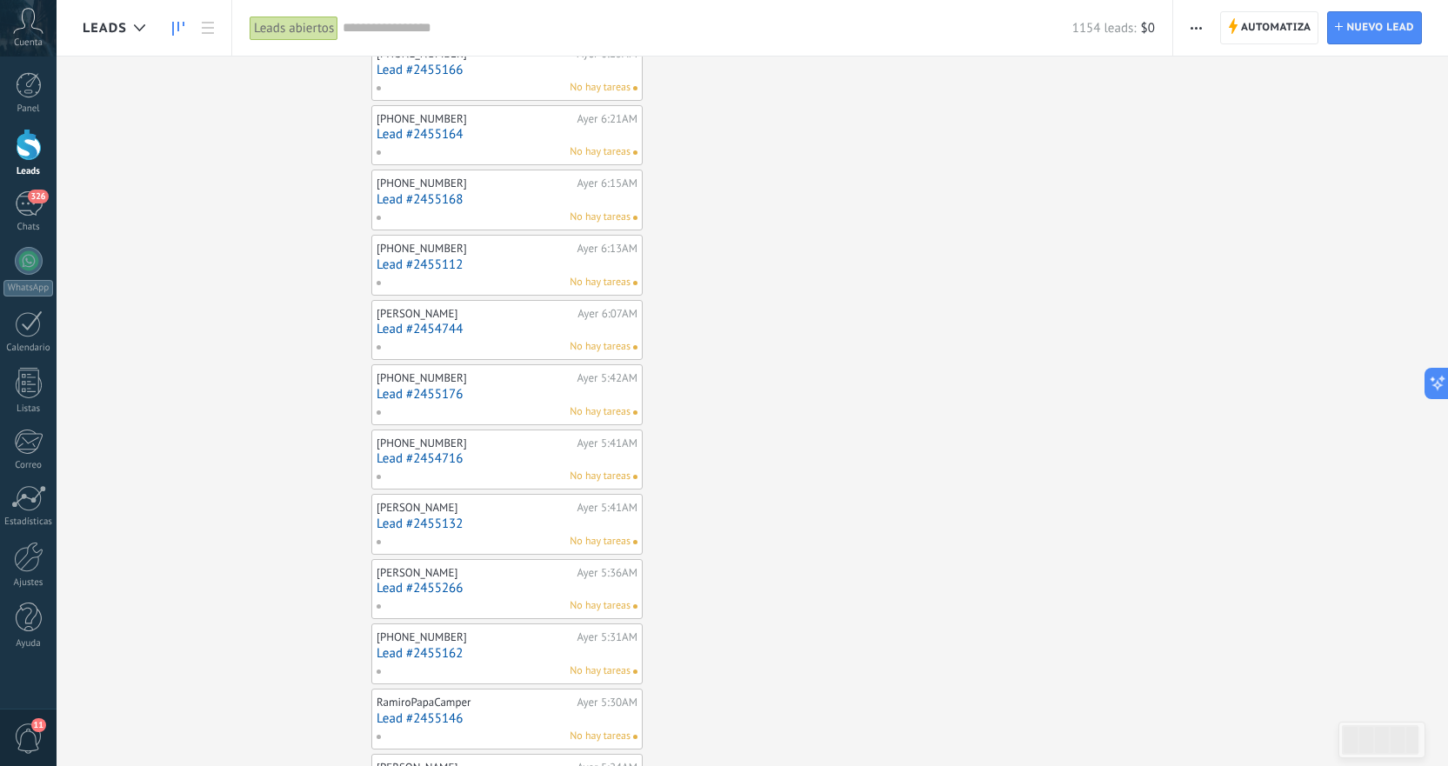
scroll to position [0, 0]
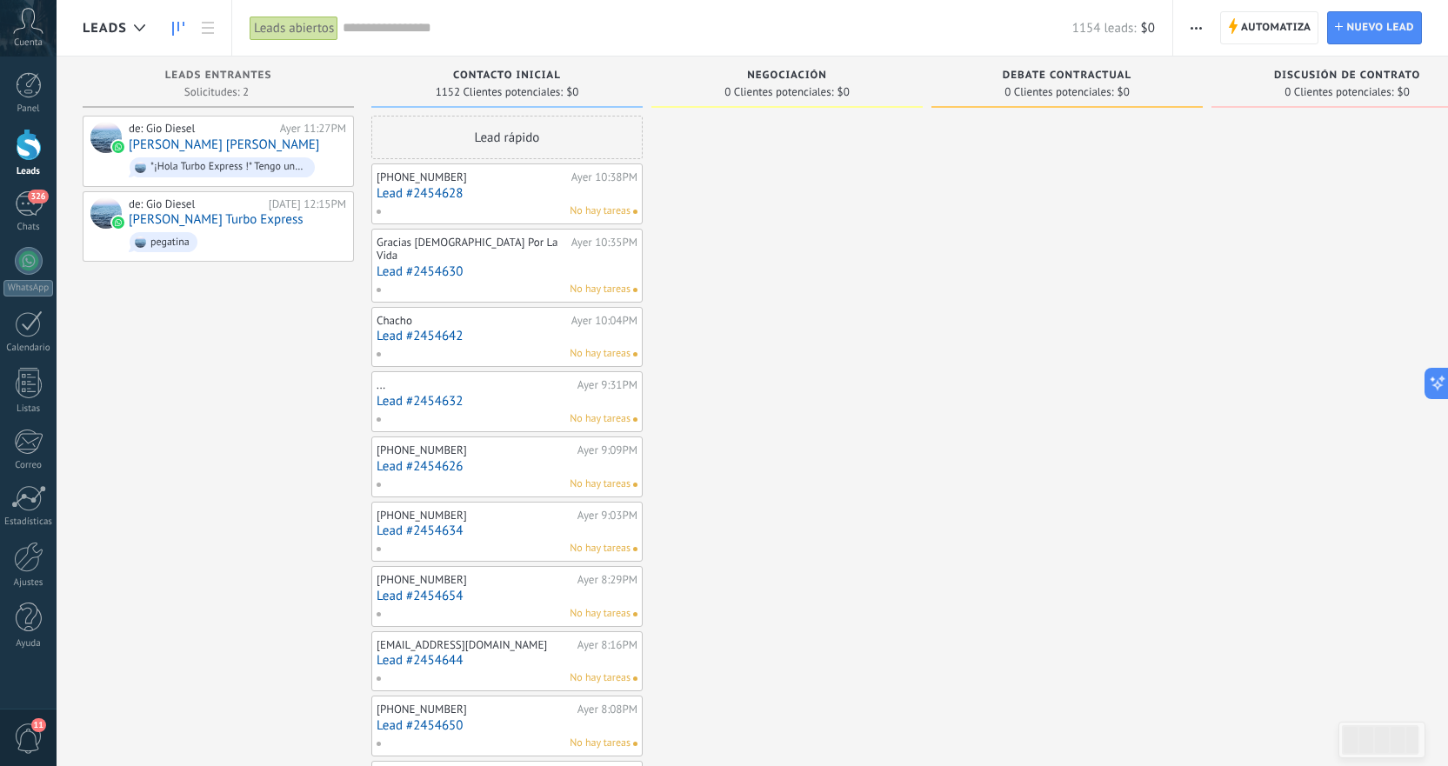
click at [564, 77] on div "Contacto inicial" at bounding box center [507, 77] width 254 height 15
click at [540, 70] on span "Contacto inicial" at bounding box center [507, 76] width 108 height 12
click at [538, 70] on span "Contacto inicial" at bounding box center [507, 76] width 108 height 12
drag, startPoint x: 1162, startPoint y: 371, endPoint x: 1153, endPoint y: 369, distance: 9.1
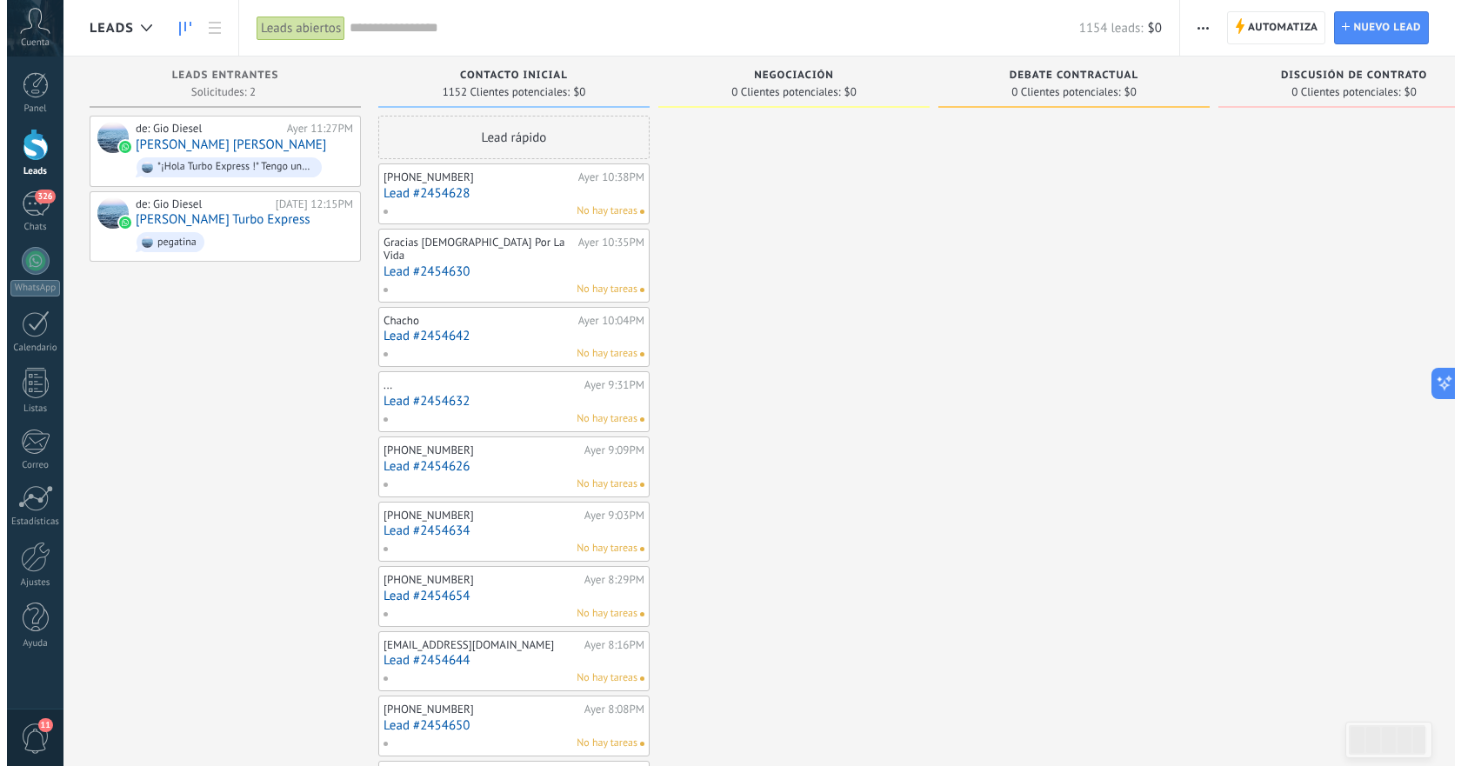
scroll to position [0, 1]
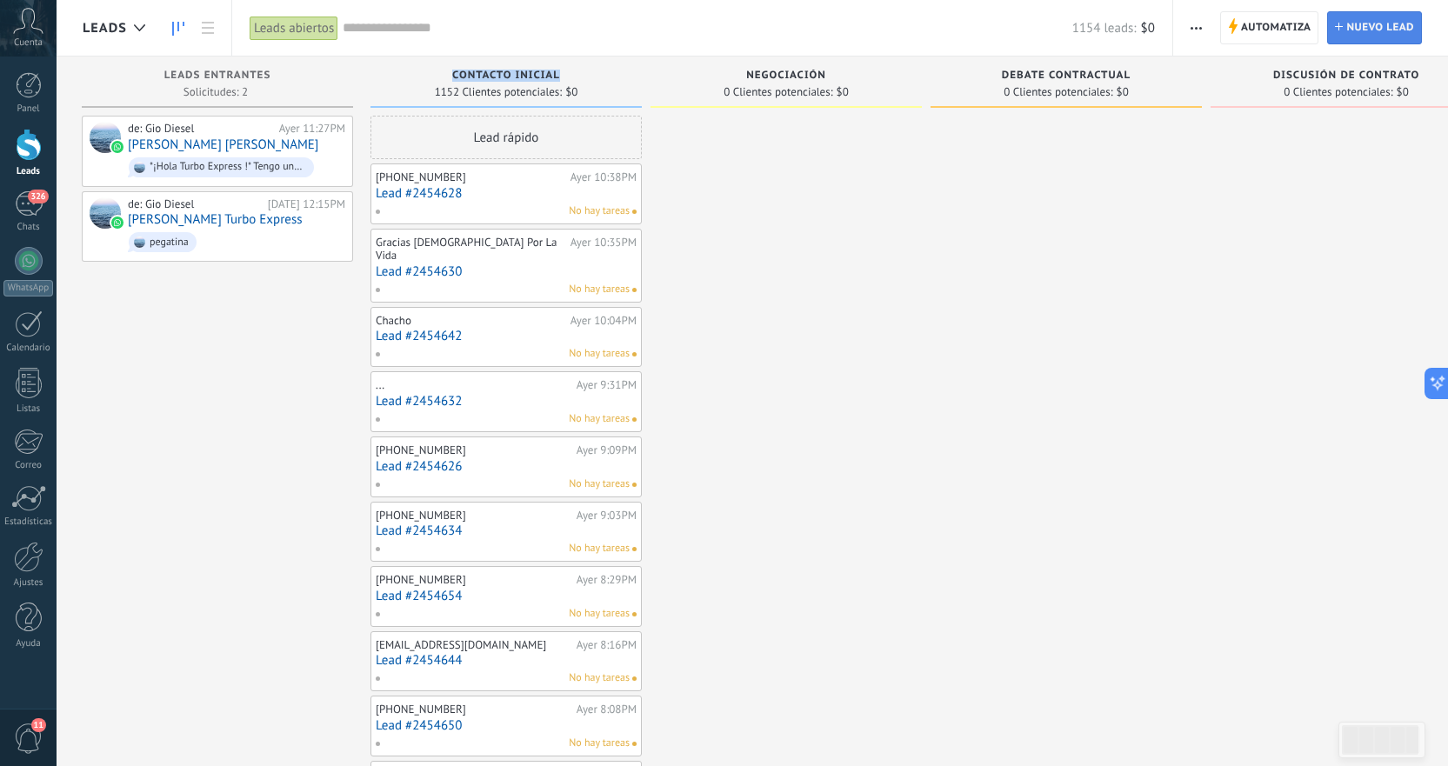
click at [1385, 38] on span "Nuevo lead" at bounding box center [1380, 27] width 68 height 31
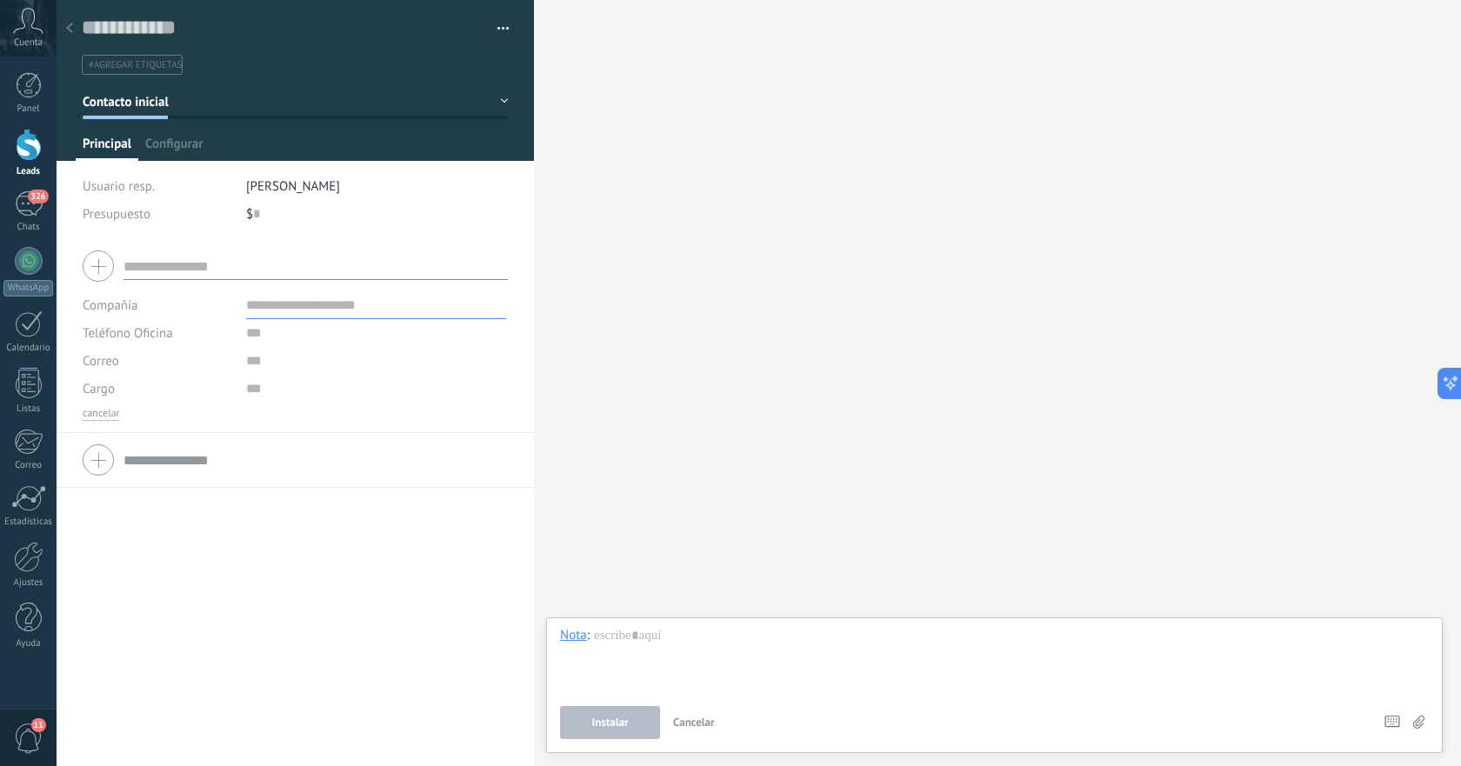
click at [69, 33] on icon at bounding box center [69, 28] width 7 height 10
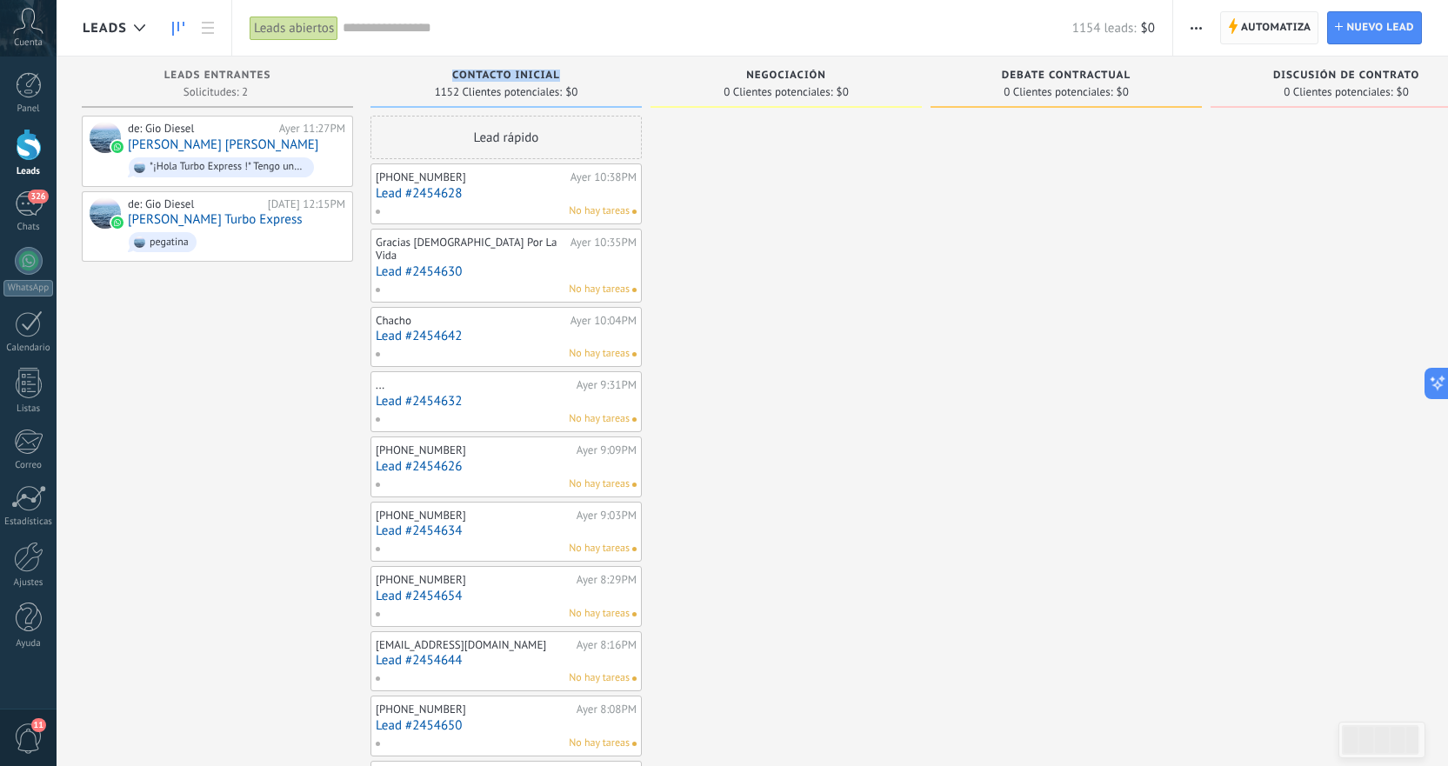
click at [1251, 24] on span "Automatiza" at bounding box center [1276, 27] width 70 height 31
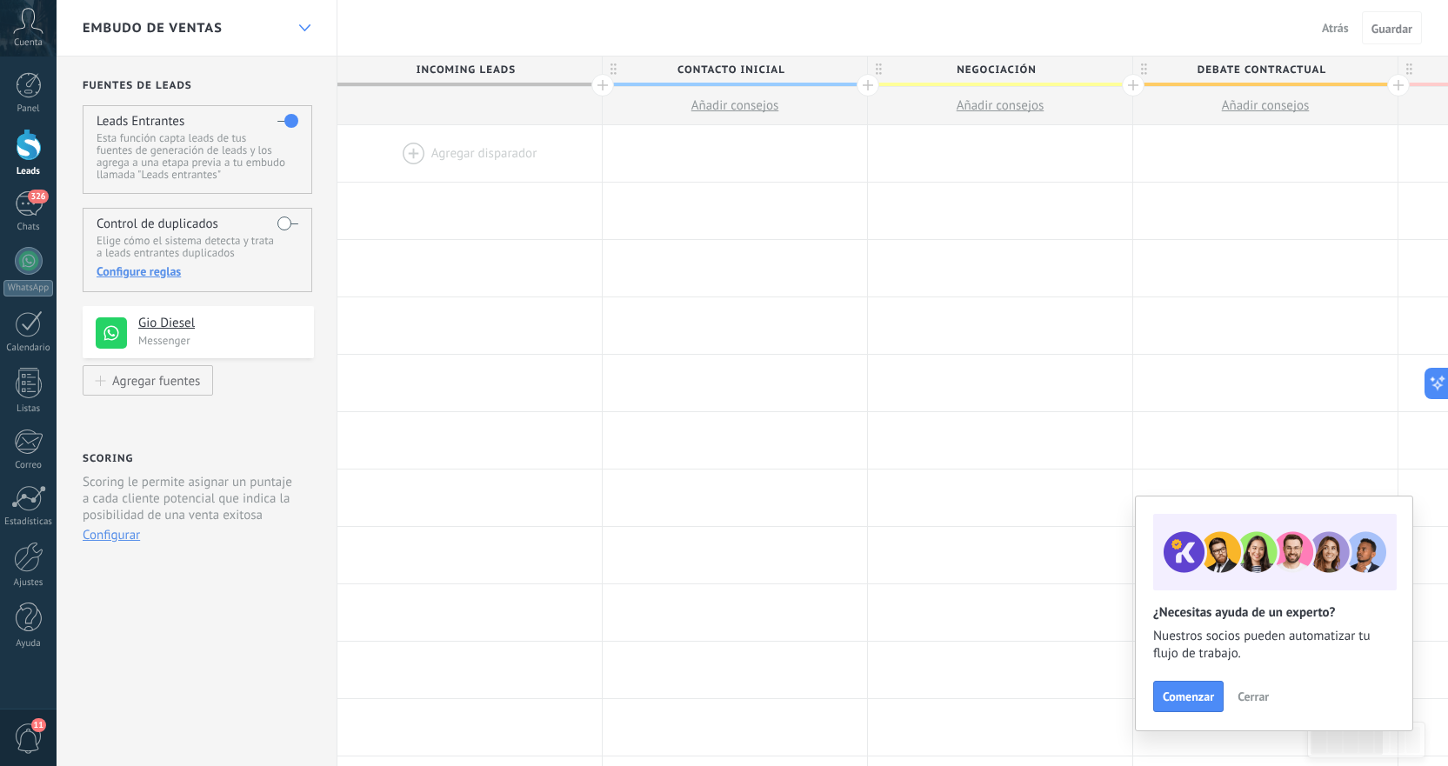
click at [311, 25] on div at bounding box center [305, 28] width 30 height 34
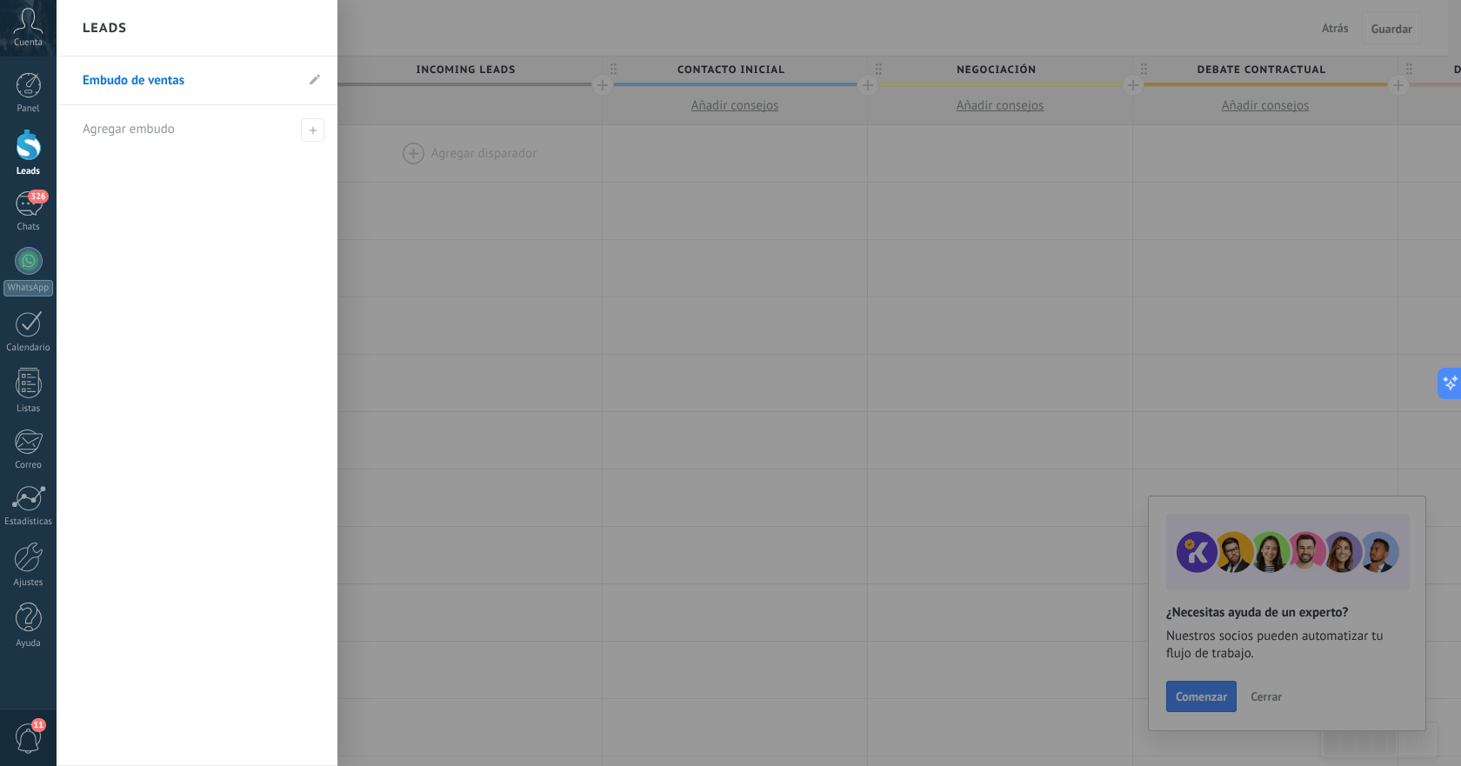
click at [577, 271] on div at bounding box center [787, 383] width 1461 height 766
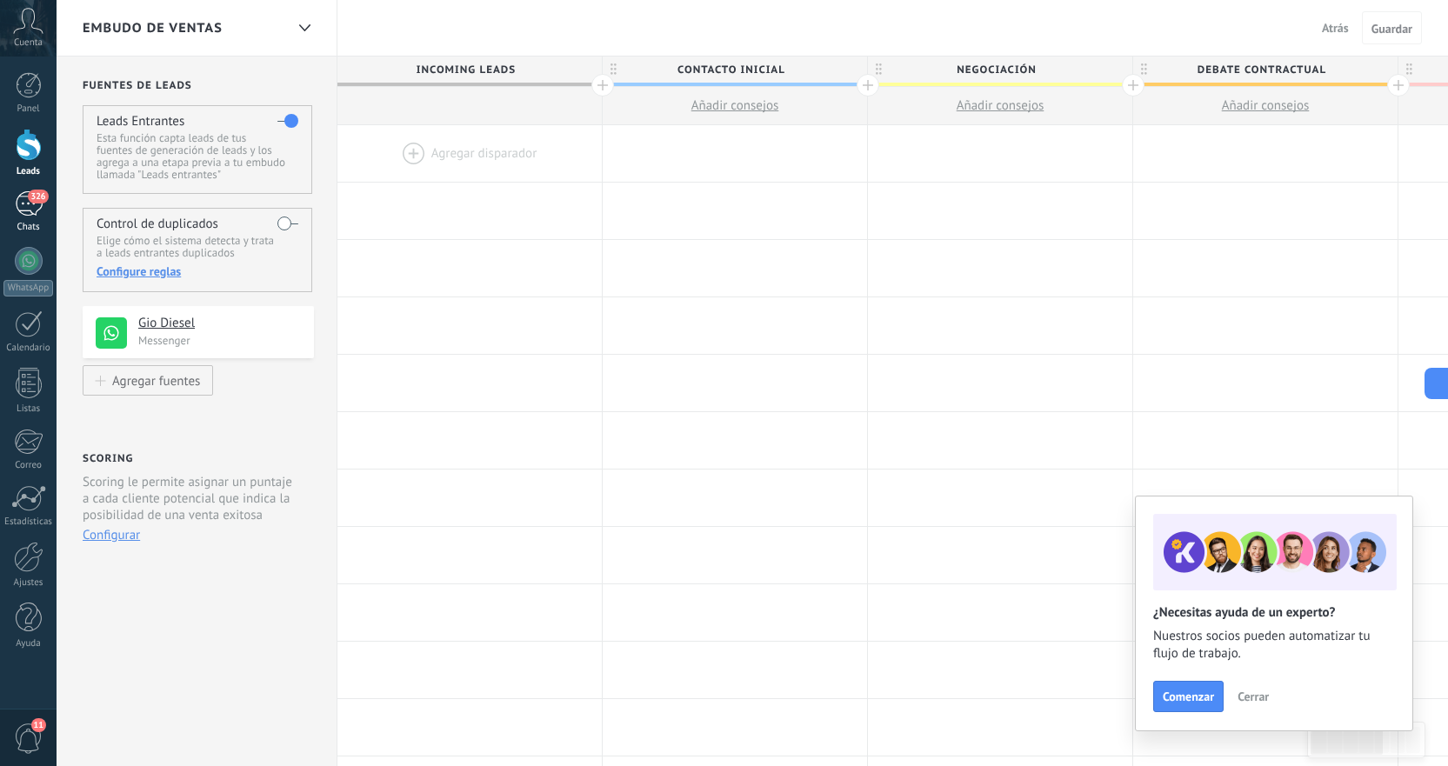
click at [30, 204] on div "326" at bounding box center [29, 203] width 28 height 25
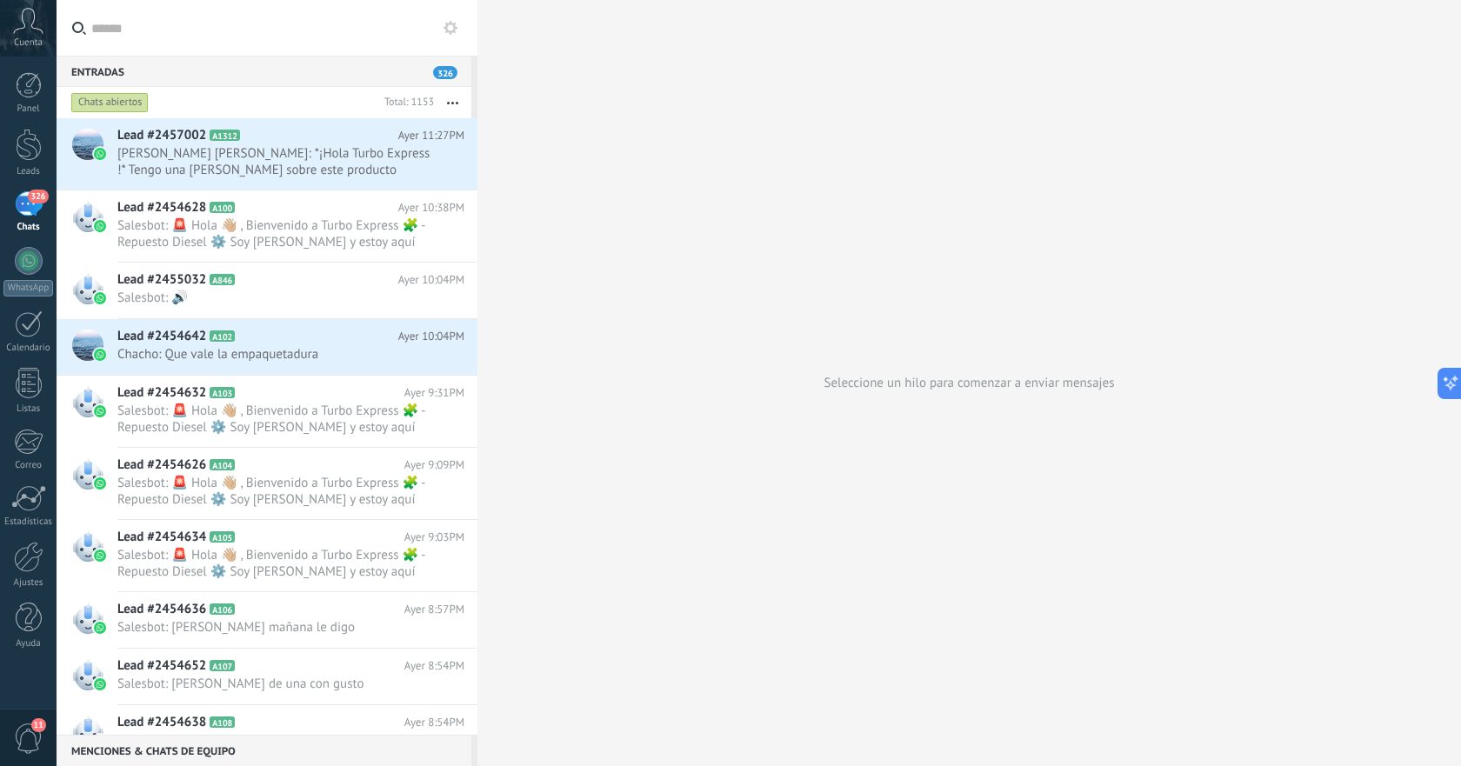
click at [40, 200] on span "326" at bounding box center [38, 197] width 20 height 14
click at [25, 157] on div at bounding box center [29, 145] width 26 height 32
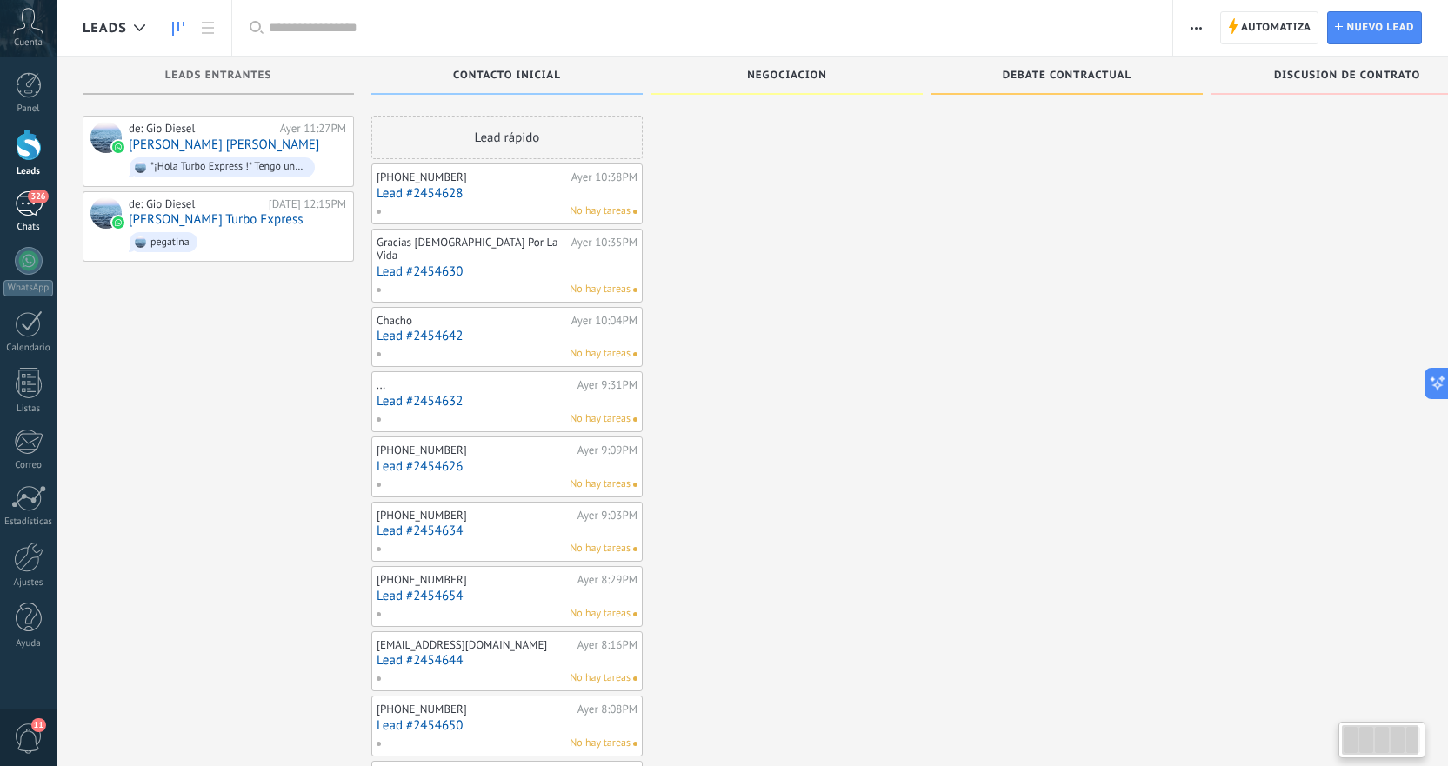
click at [36, 219] on link "326 Chats" at bounding box center [28, 212] width 57 height 42
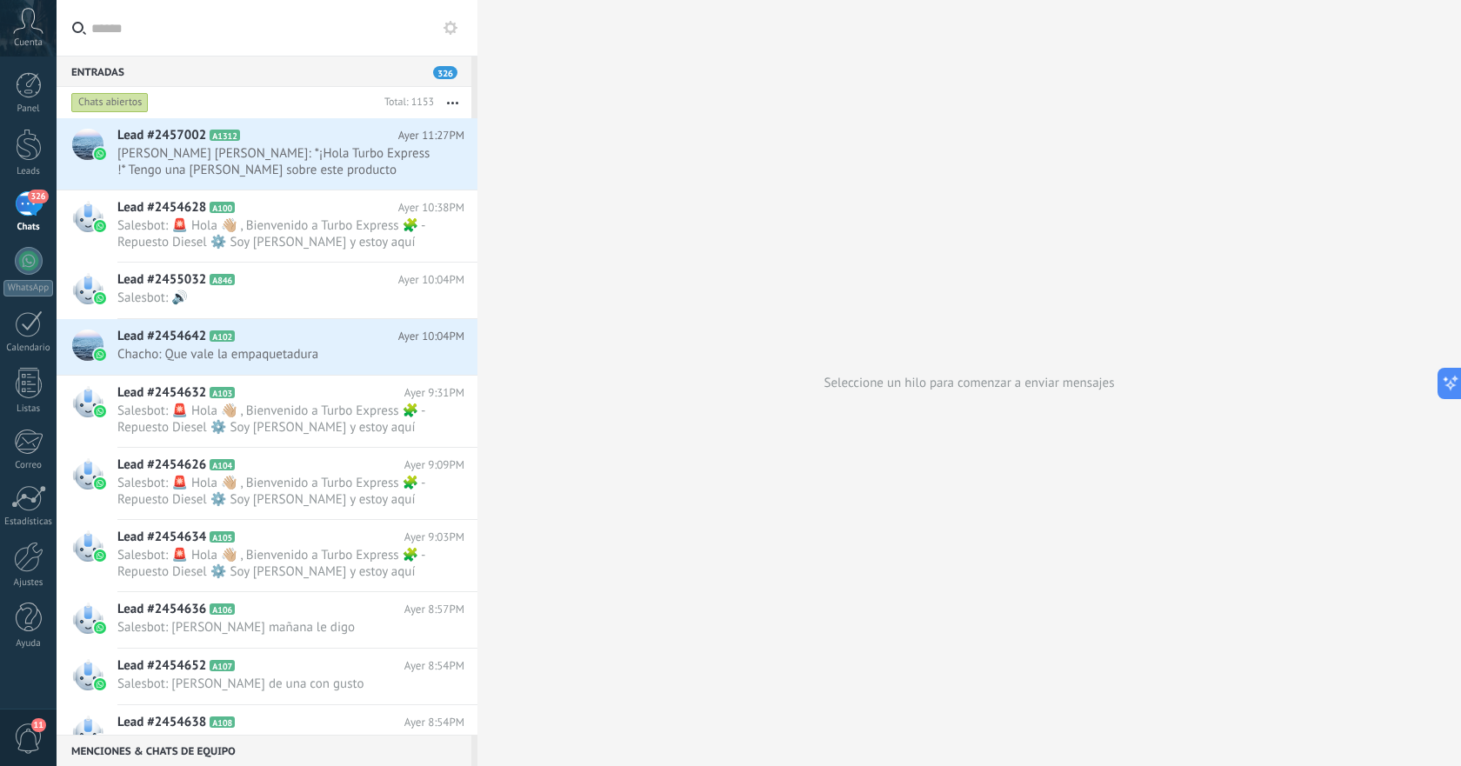
click at [413, 76] on div "Entradas 326" at bounding box center [264, 71] width 415 height 31
click at [415, 101] on div at bounding box center [406, 103] width 57 height 17
click at [458, 102] on button "button" at bounding box center [452, 102] width 37 height 31
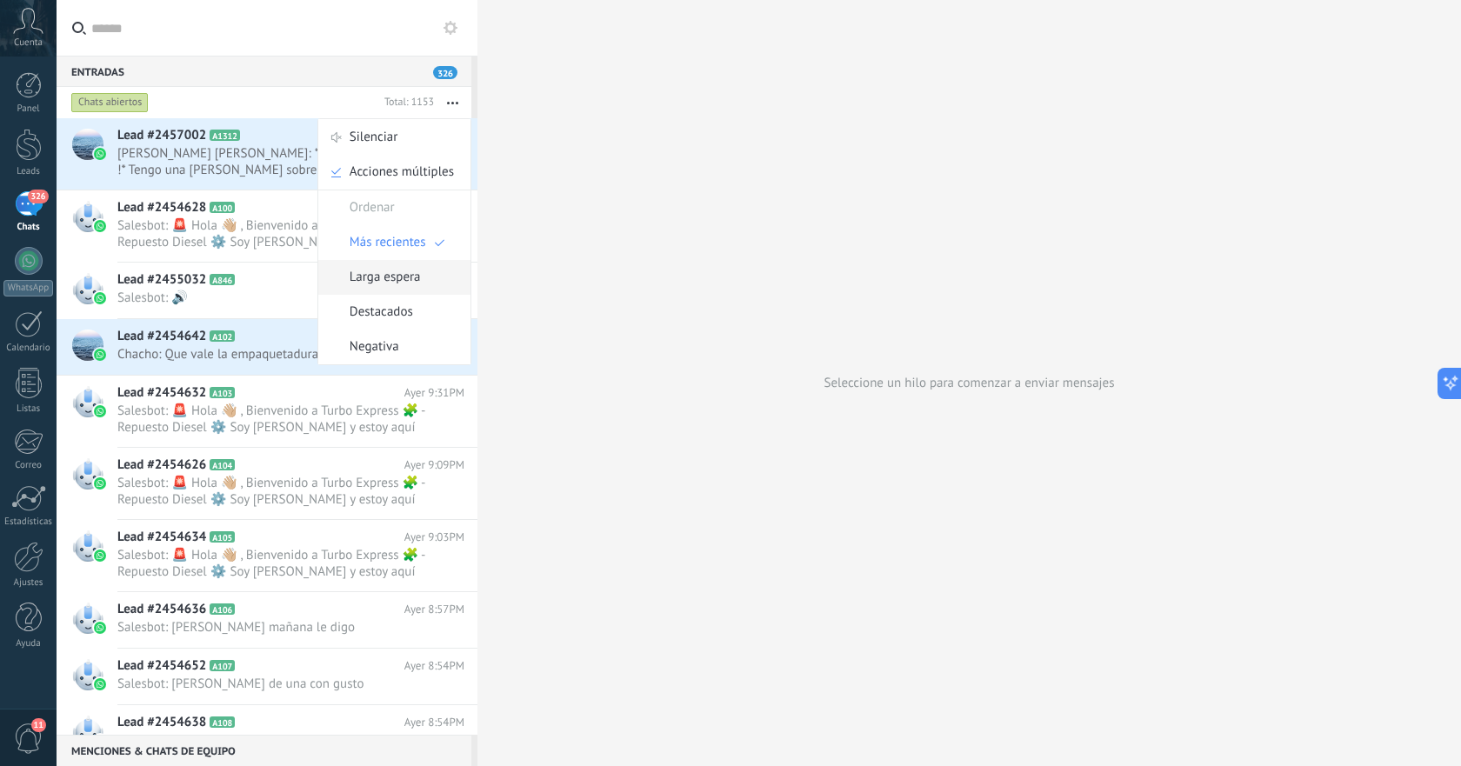
click at [399, 276] on span "Larga espera" at bounding box center [385, 277] width 71 height 35
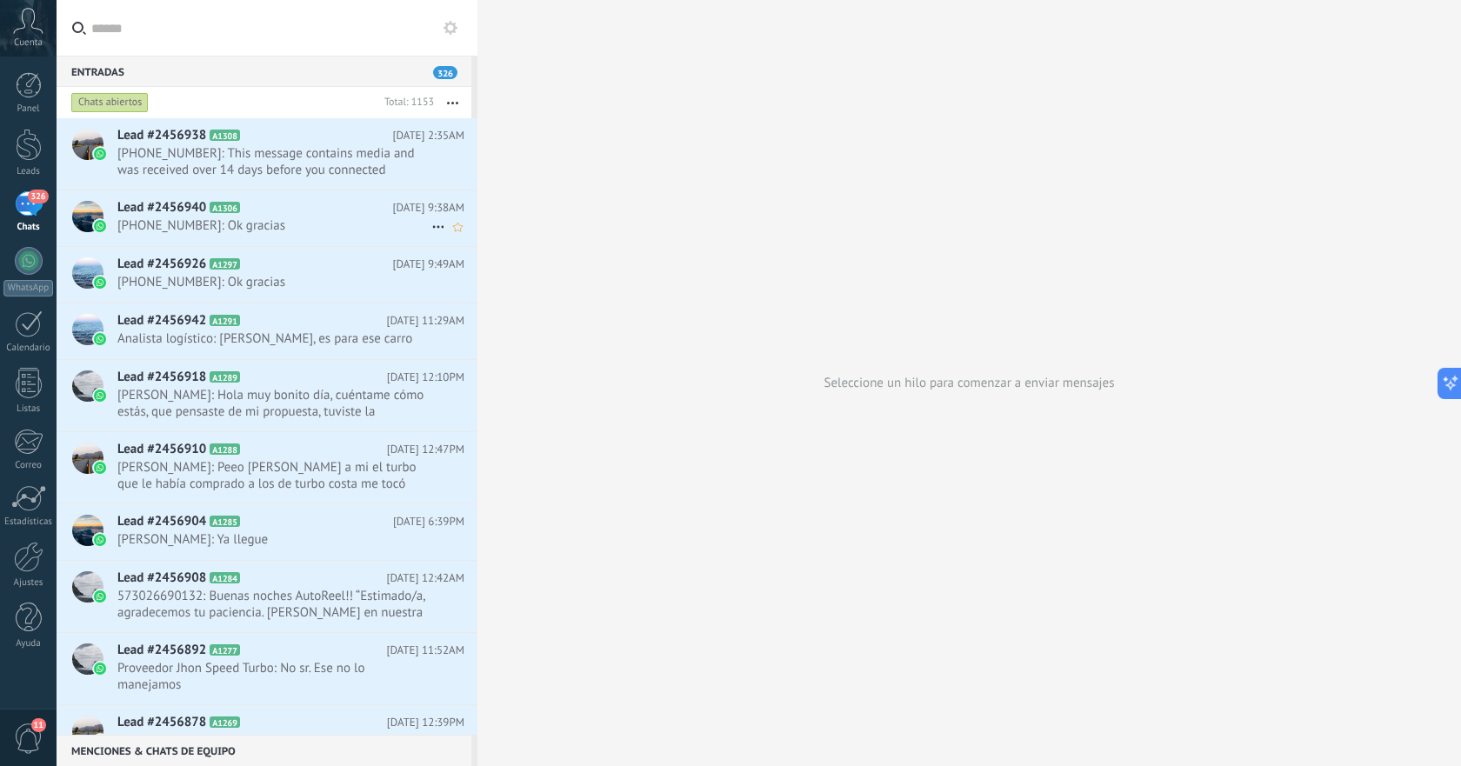
click at [304, 238] on div "Lead #2456940 A1306 [DATE] 9:38AM [PHONE_NUMBER]: Ok gracias" at bounding box center [297, 217] width 360 height 55
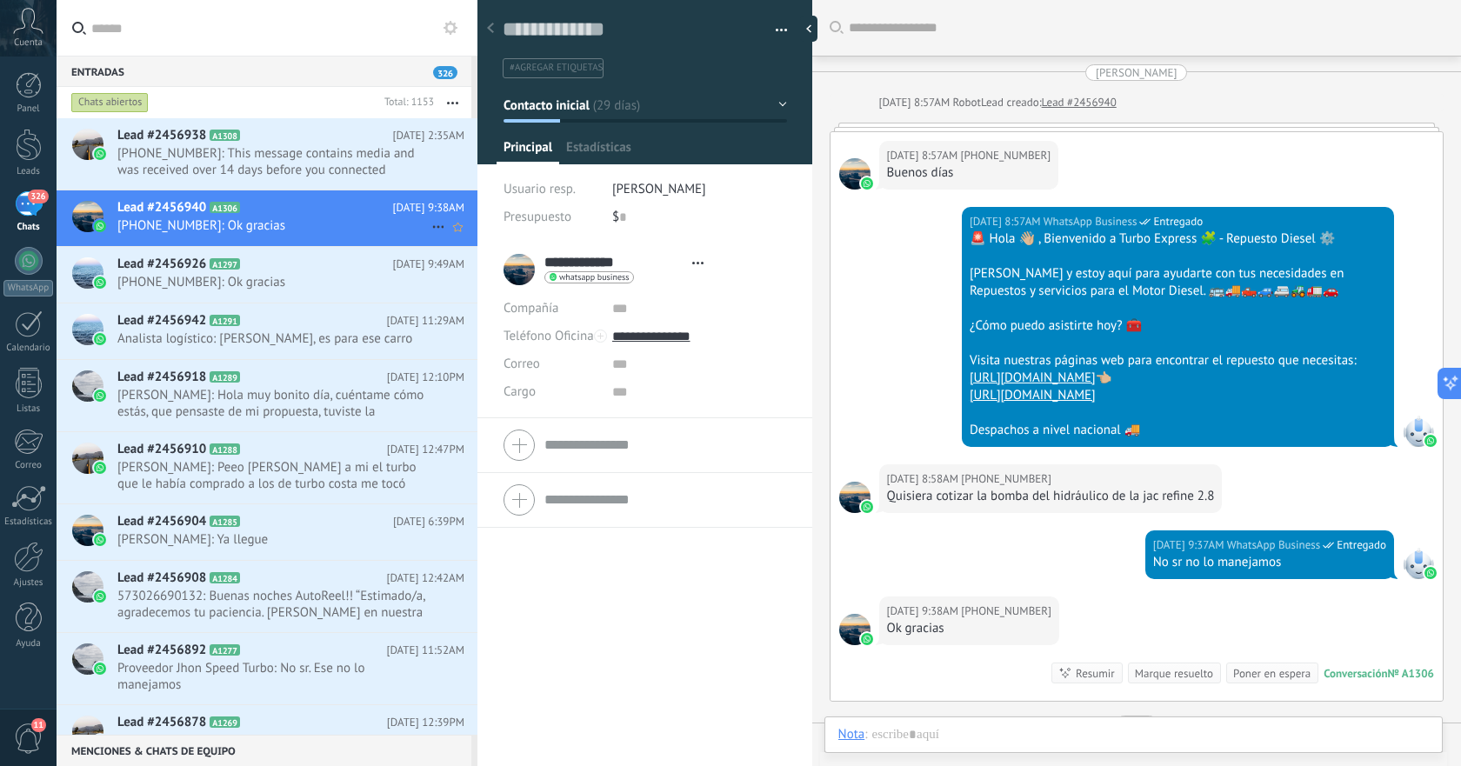
scroll to position [266, 0]
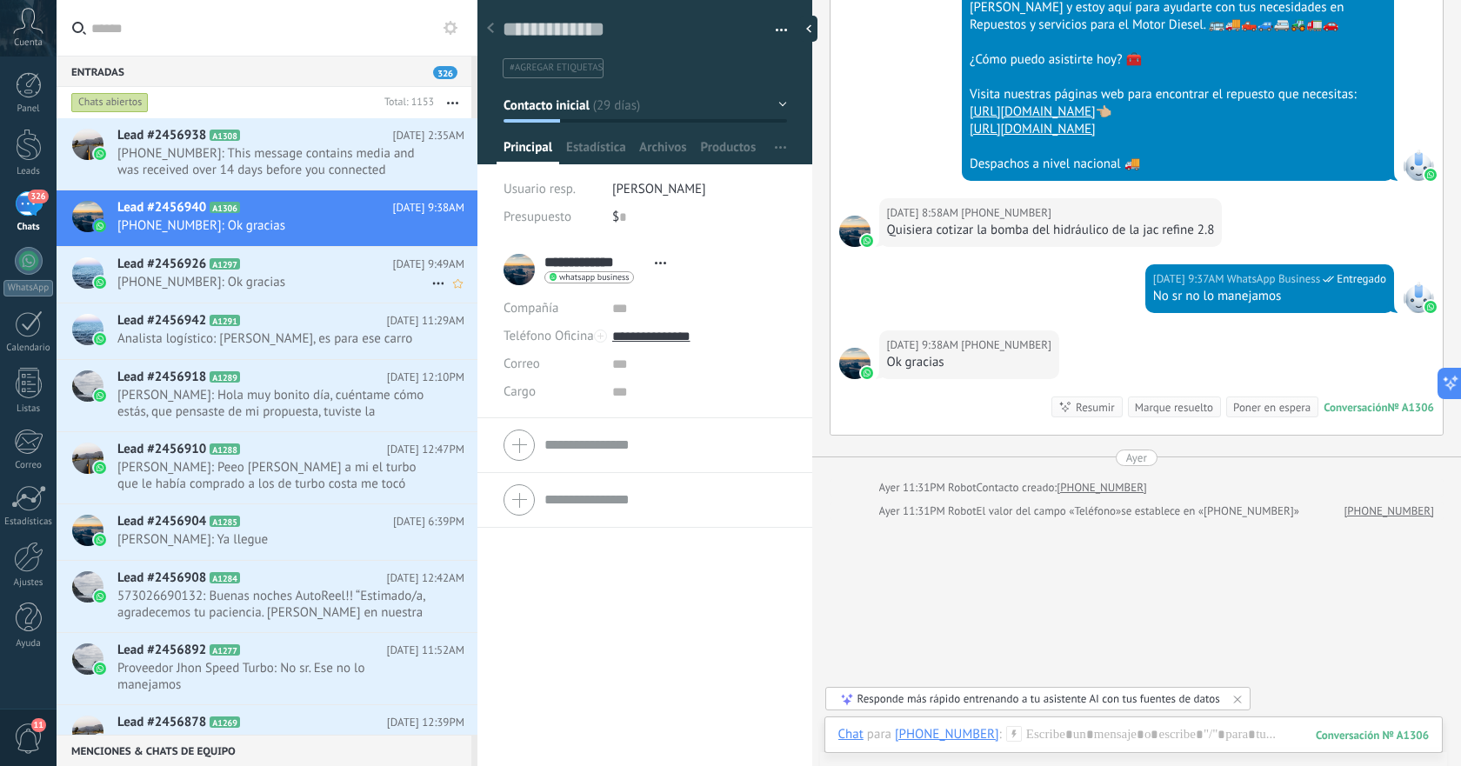
click at [303, 295] on div "Lead #2456926 A1297 [DATE] 9:49AM [PHONE_NUMBER]: Ok gracias" at bounding box center [297, 274] width 360 height 55
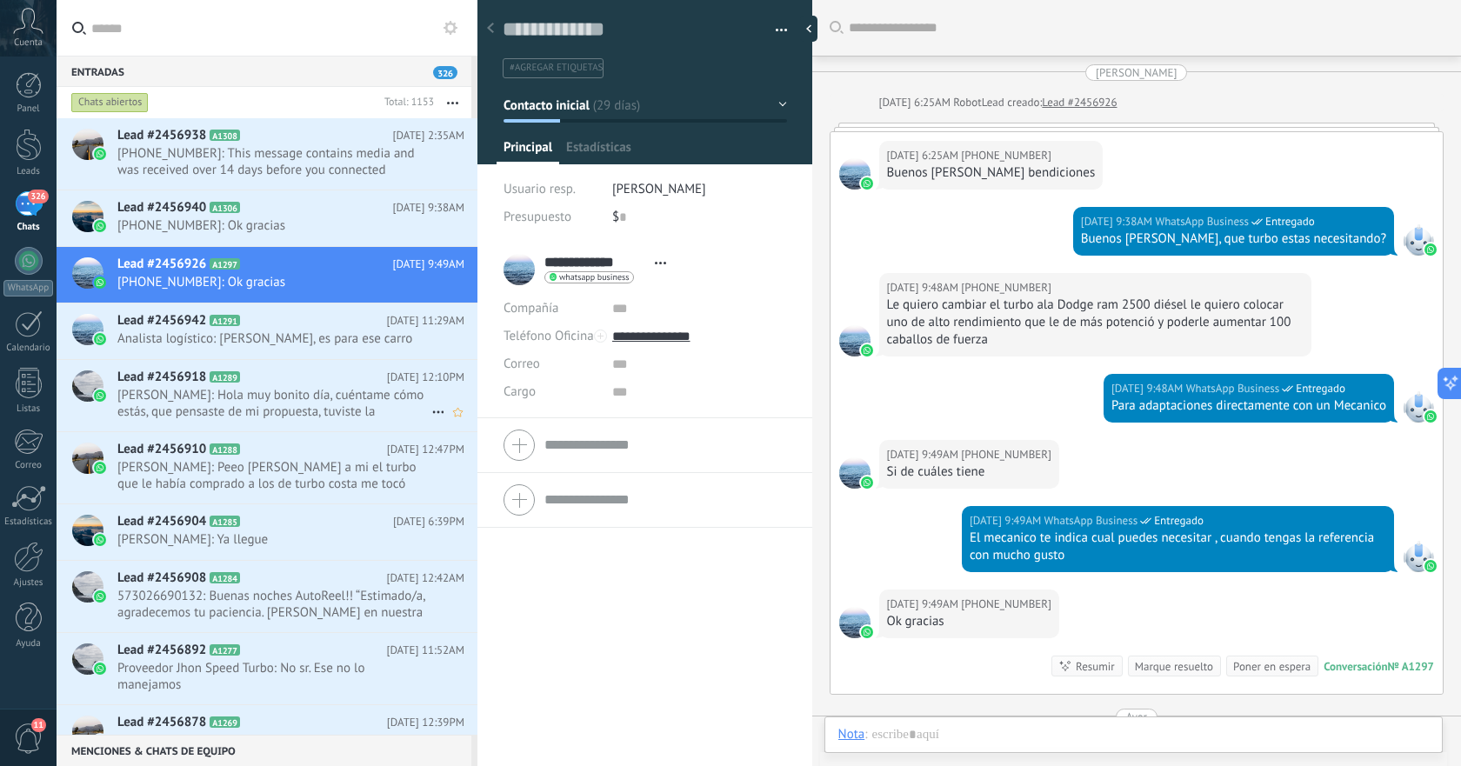
scroll to position [259, 0]
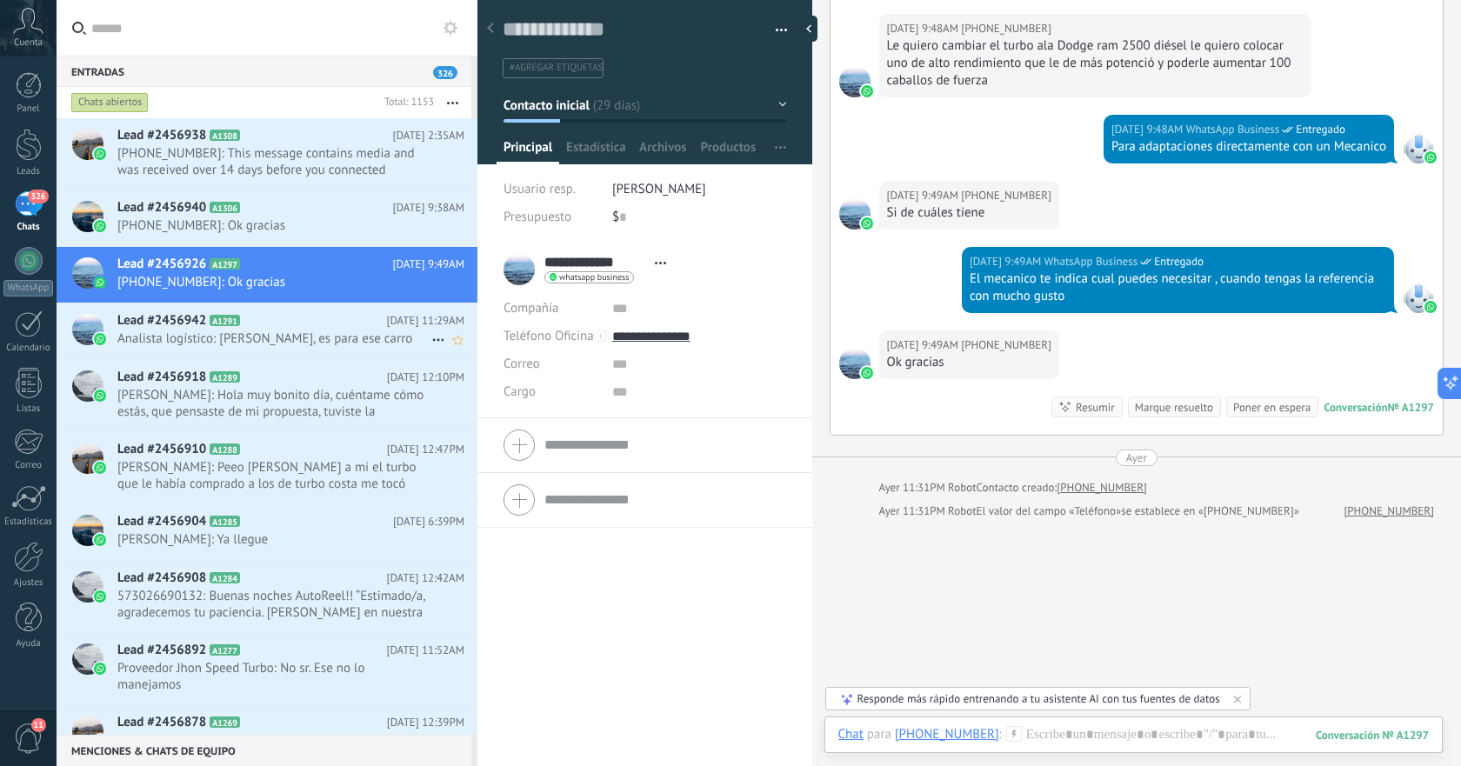
click at [301, 350] on div "Lead #2456942 A1291 [DATE] 11:29AM Analista logístico: Mira, es para ese carro" at bounding box center [297, 331] width 360 height 55
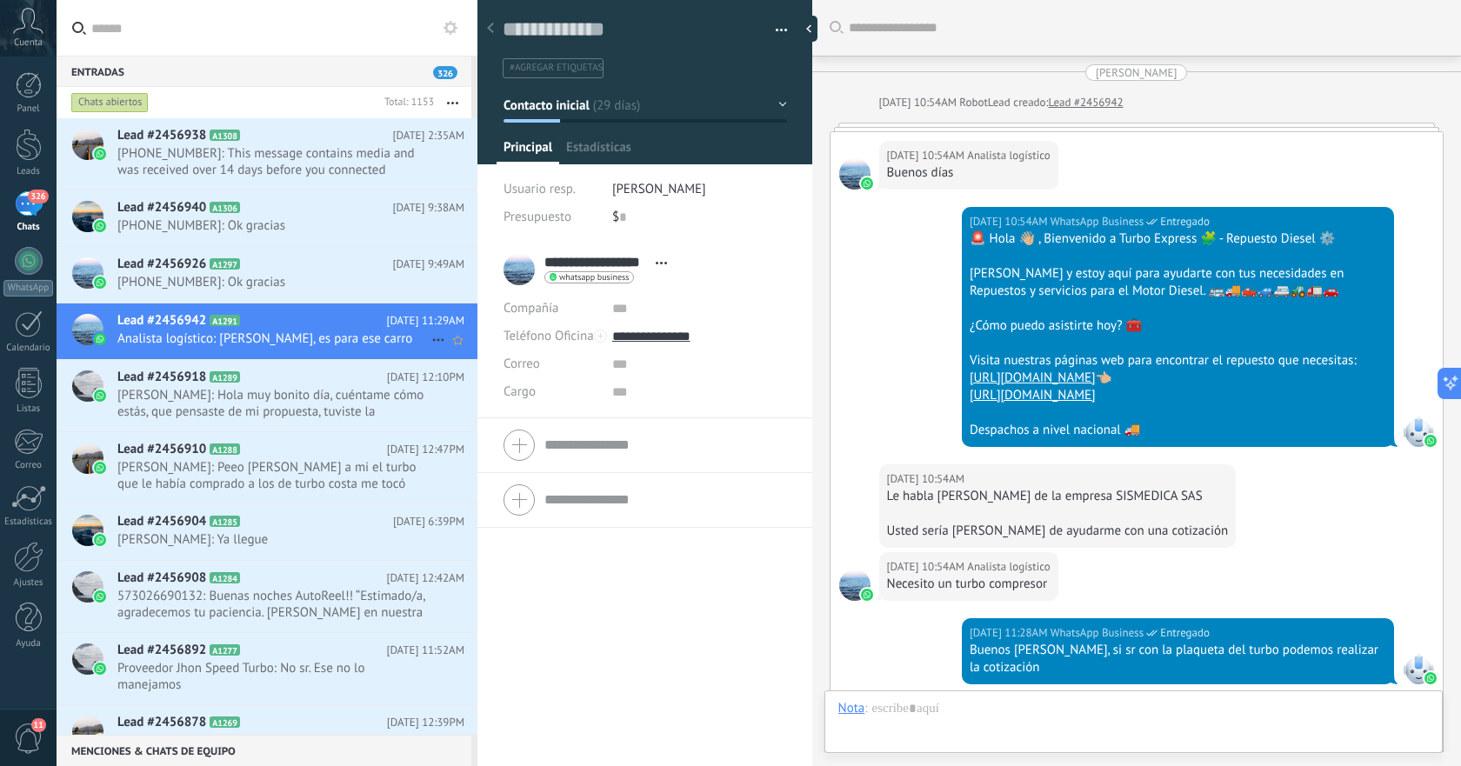
scroll to position [499, 0]
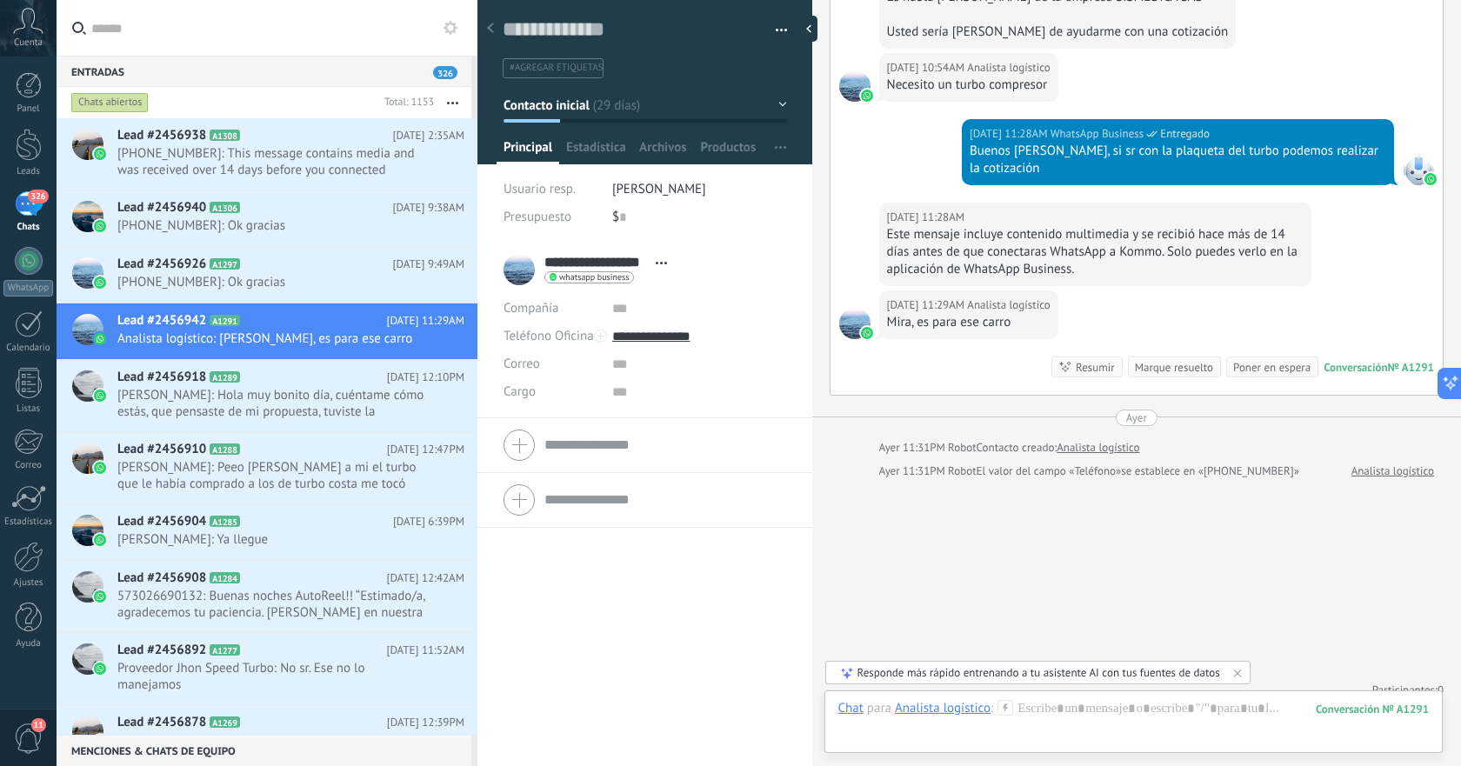
click at [451, 104] on icon "button" at bounding box center [452, 103] width 11 height 3
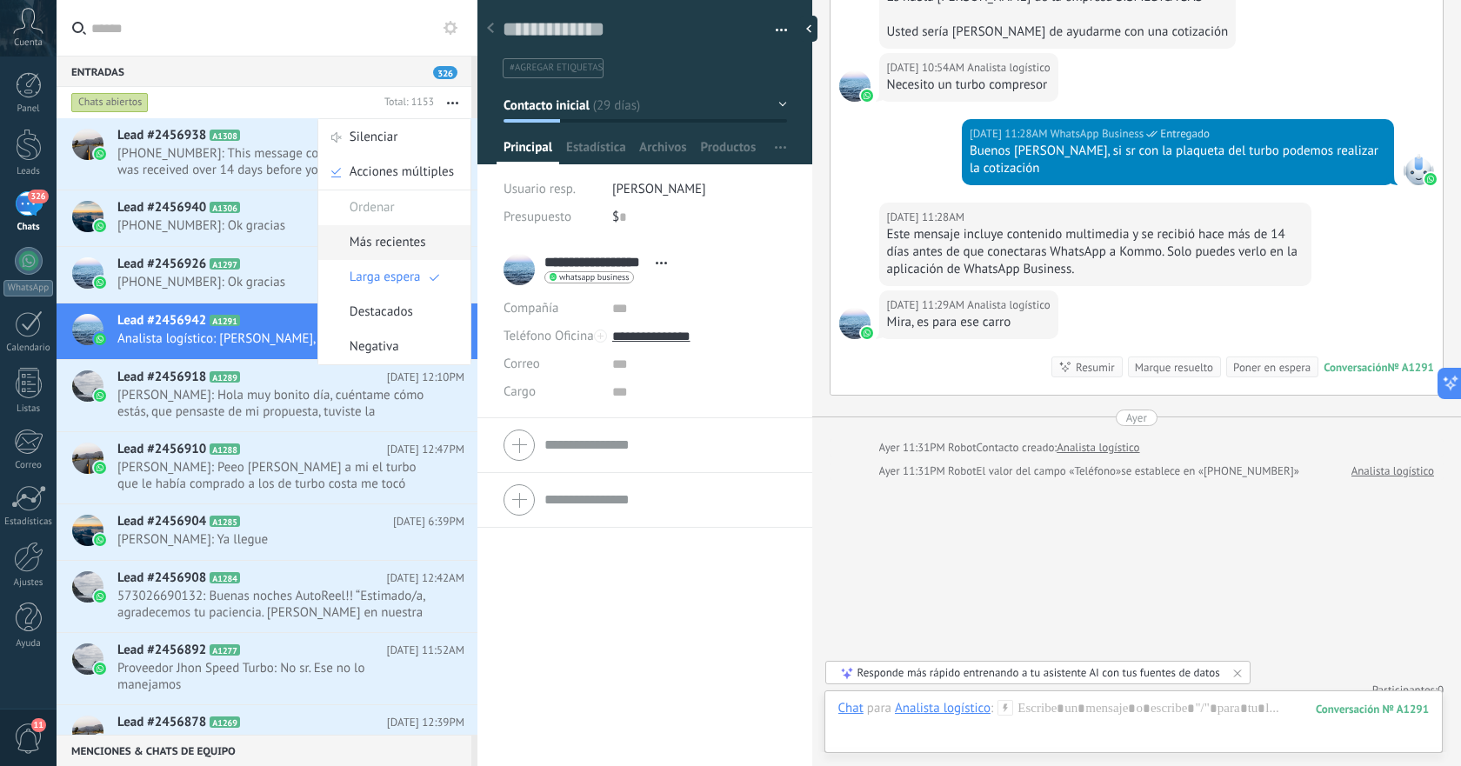
click at [401, 246] on span "Más recientes" at bounding box center [388, 242] width 77 height 35
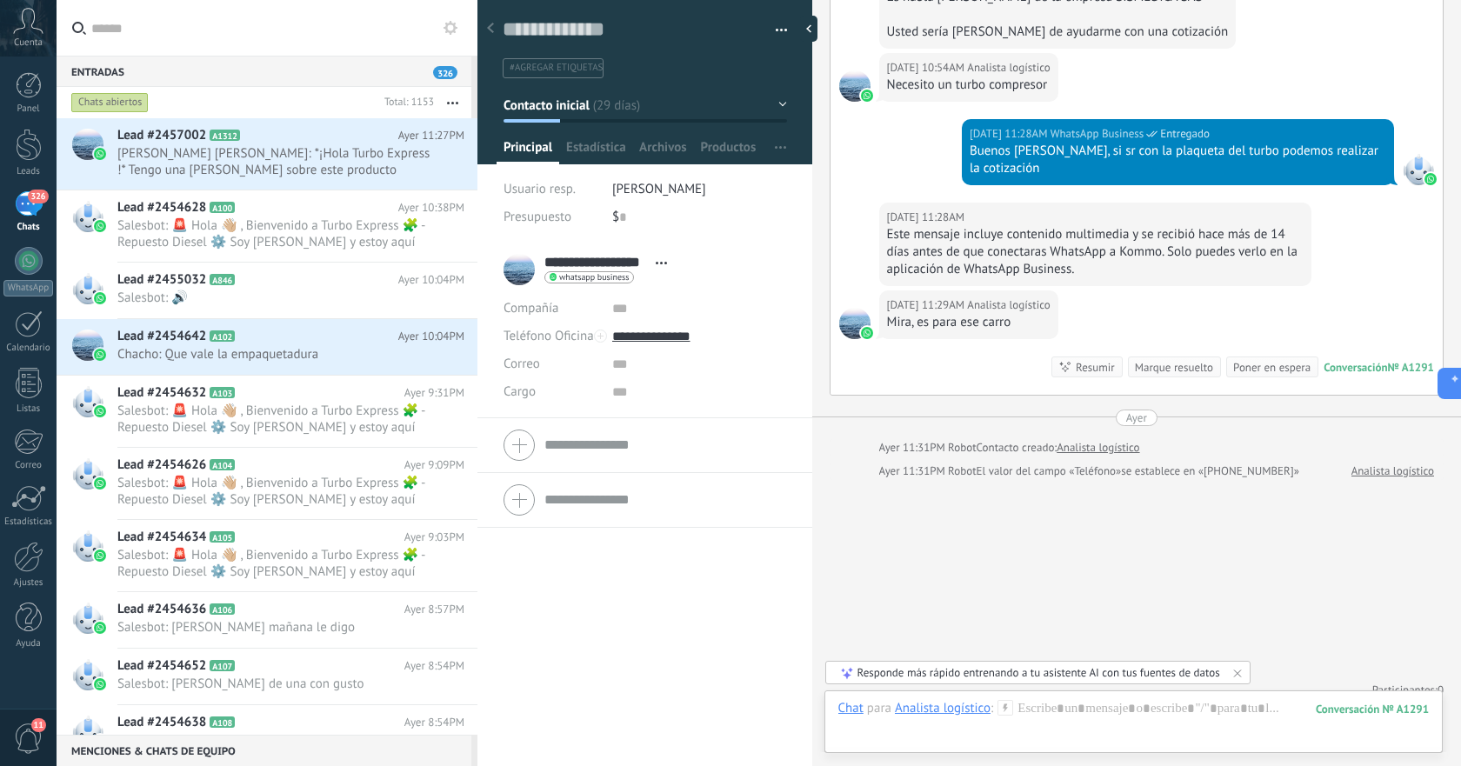
click at [578, 107] on span "Contacto inicial" at bounding box center [547, 105] width 86 height 17
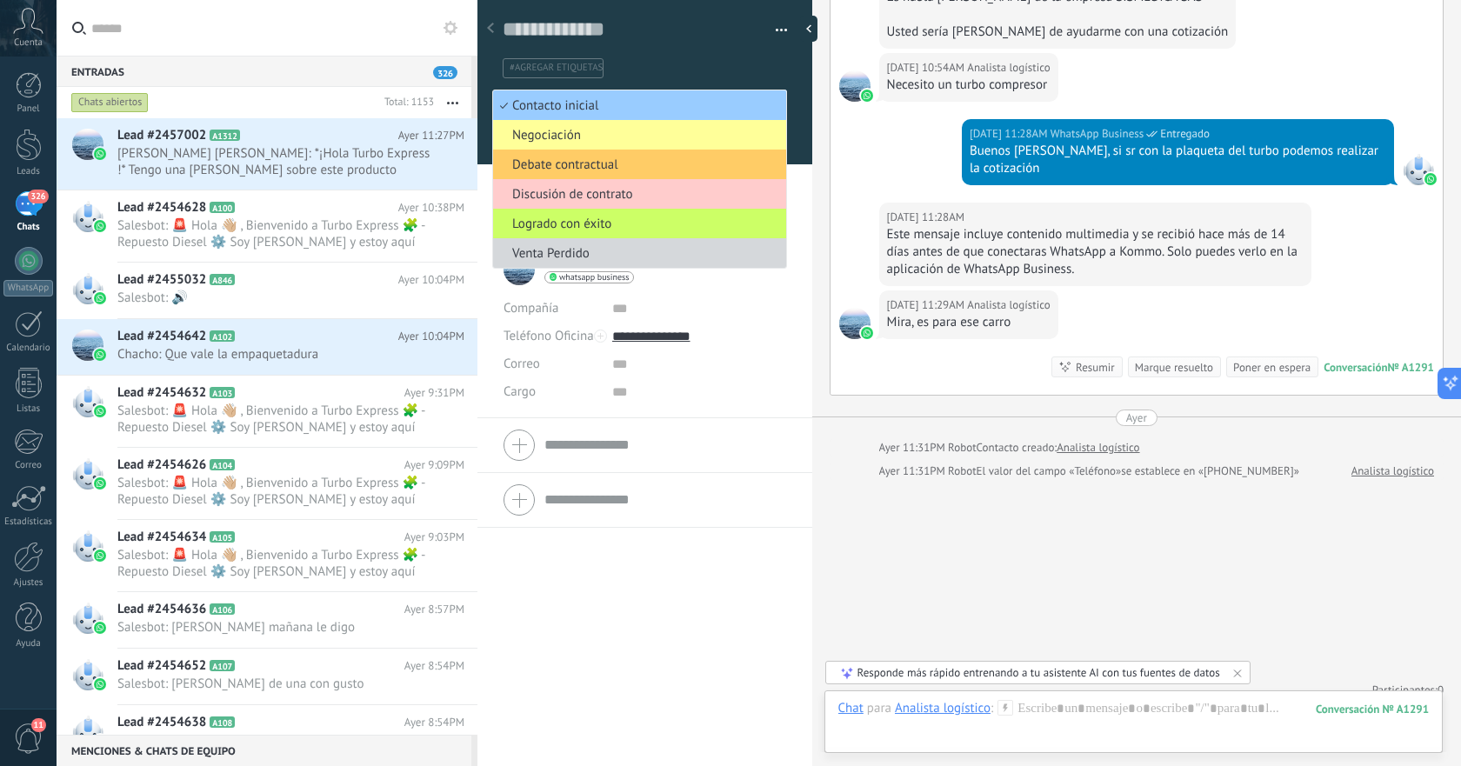
click at [789, 194] on div "Guardar y crear Imprimir Administrar etiquetas Exportar a excel" at bounding box center [646, 116] width 336 height 254
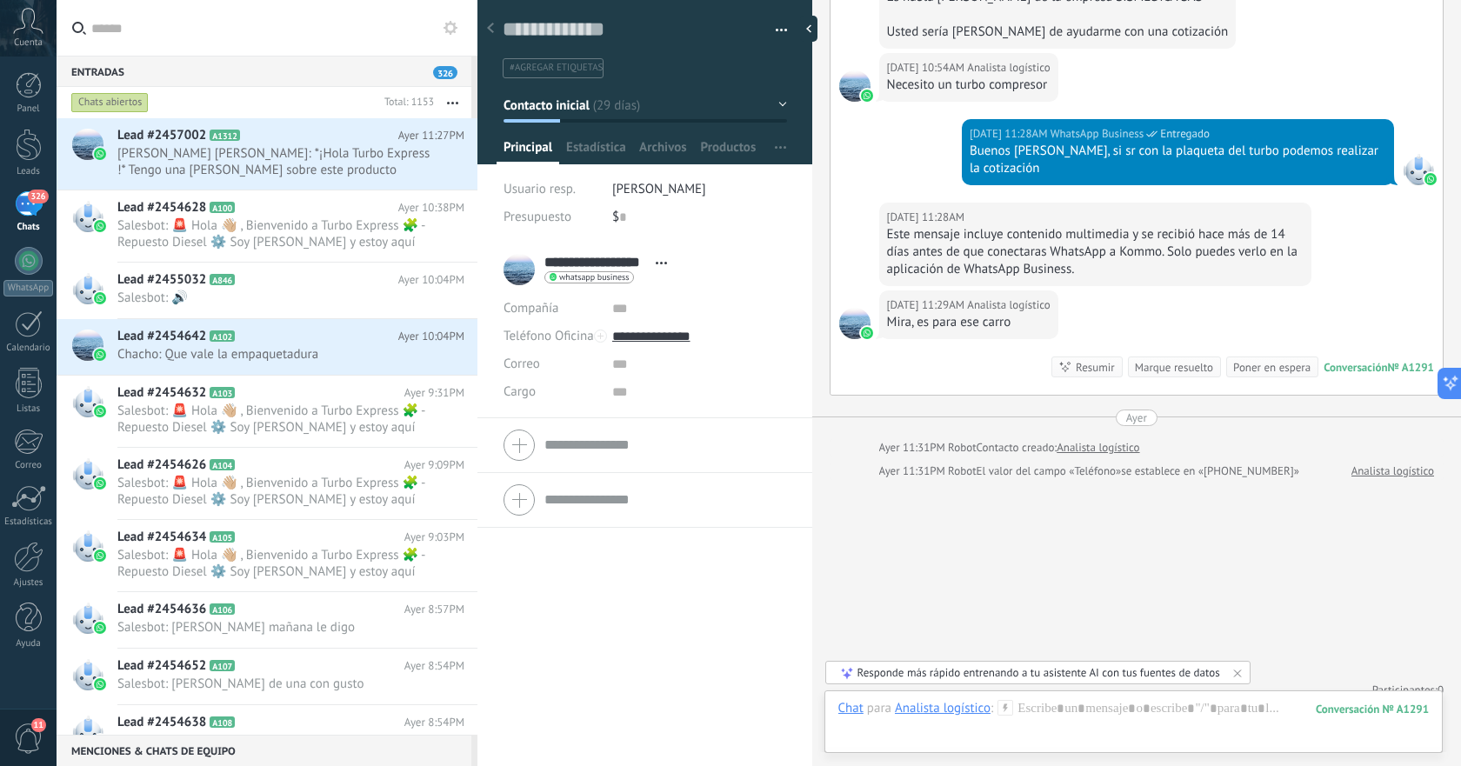
click at [551, 69] on span "#agregar etiquetas" at bounding box center [556, 68] width 93 height 12
click at [551, 69] on input "text" at bounding box center [643, 68] width 273 height 18
click at [752, 210] on div "$ 0" at bounding box center [699, 218] width 175 height 28
click at [631, 185] on span "[PERSON_NAME]" at bounding box center [659, 189] width 94 height 17
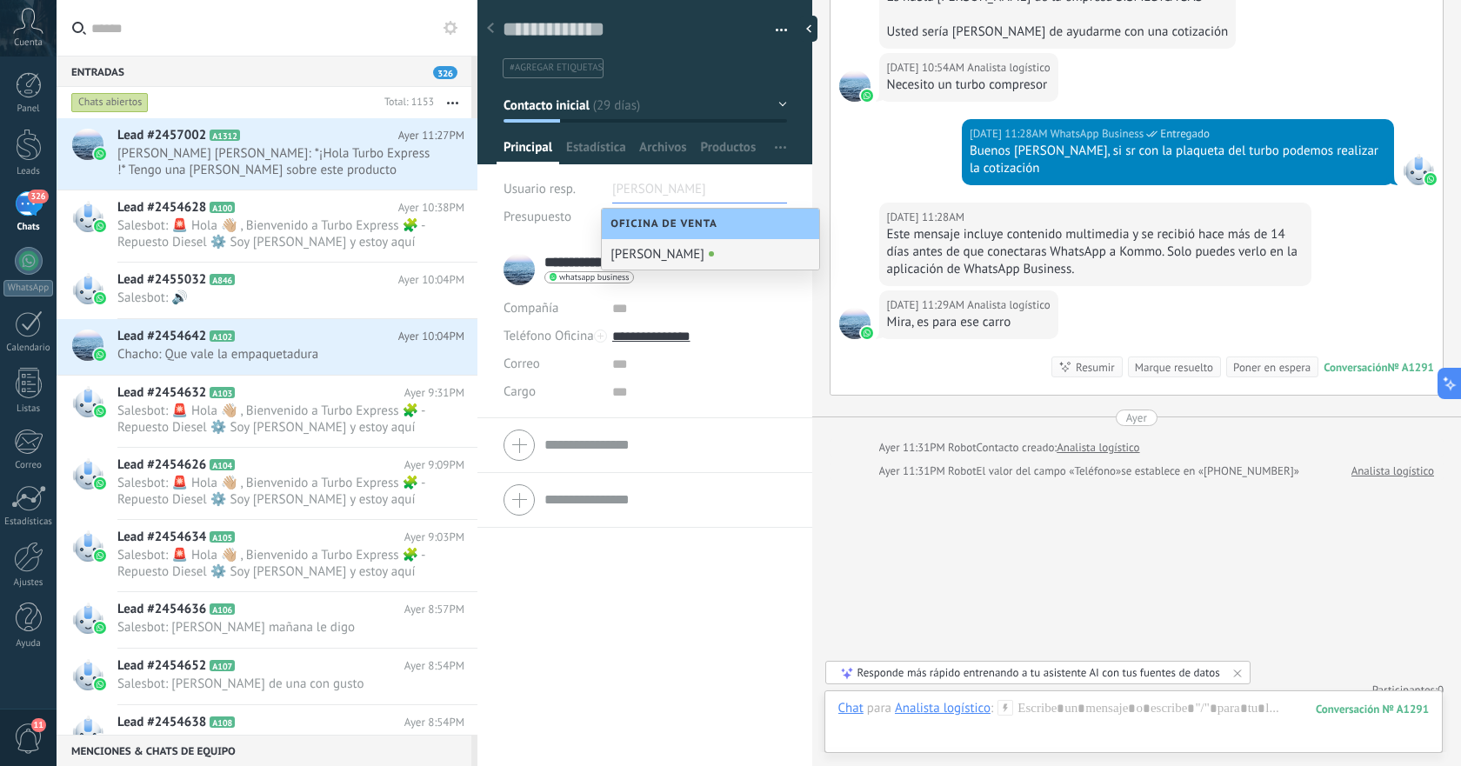
click at [647, 188] on input "text" at bounding box center [655, 190] width 87 height 28
click at [718, 381] on input "text" at bounding box center [699, 392] width 174 height 28
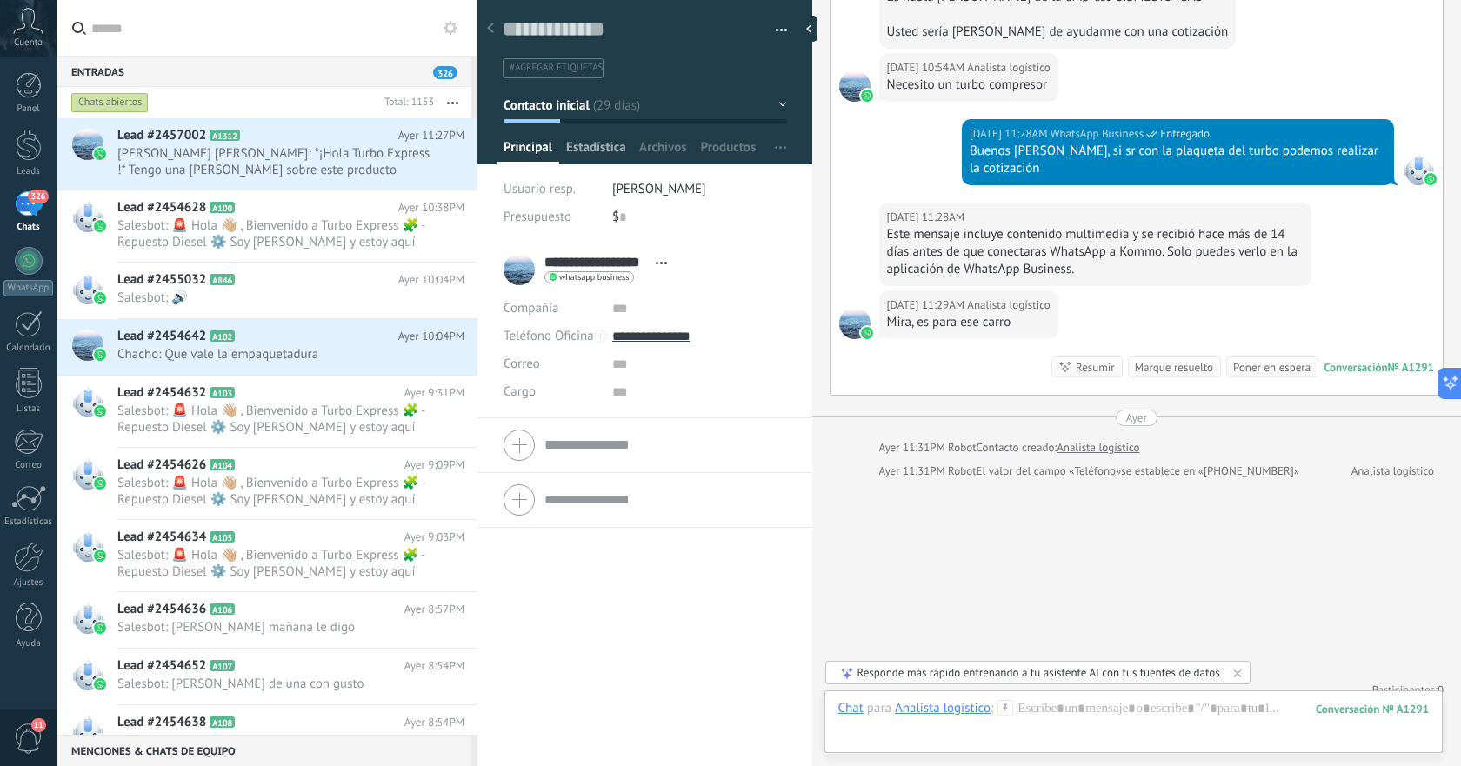
click at [598, 146] on span "Estadísticas" at bounding box center [595, 151] width 59 height 25
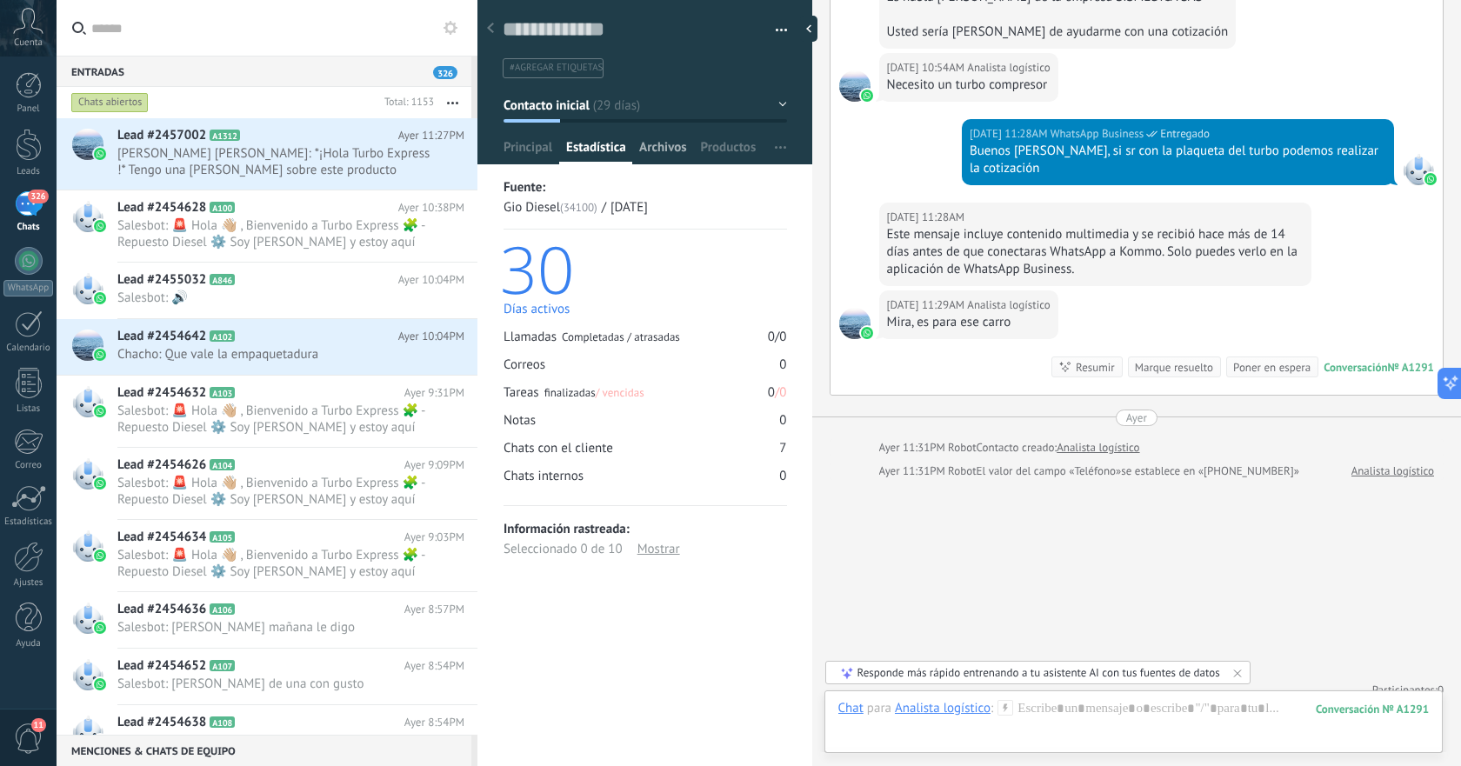
click at [678, 155] on span "Archivos" at bounding box center [662, 151] width 47 height 25
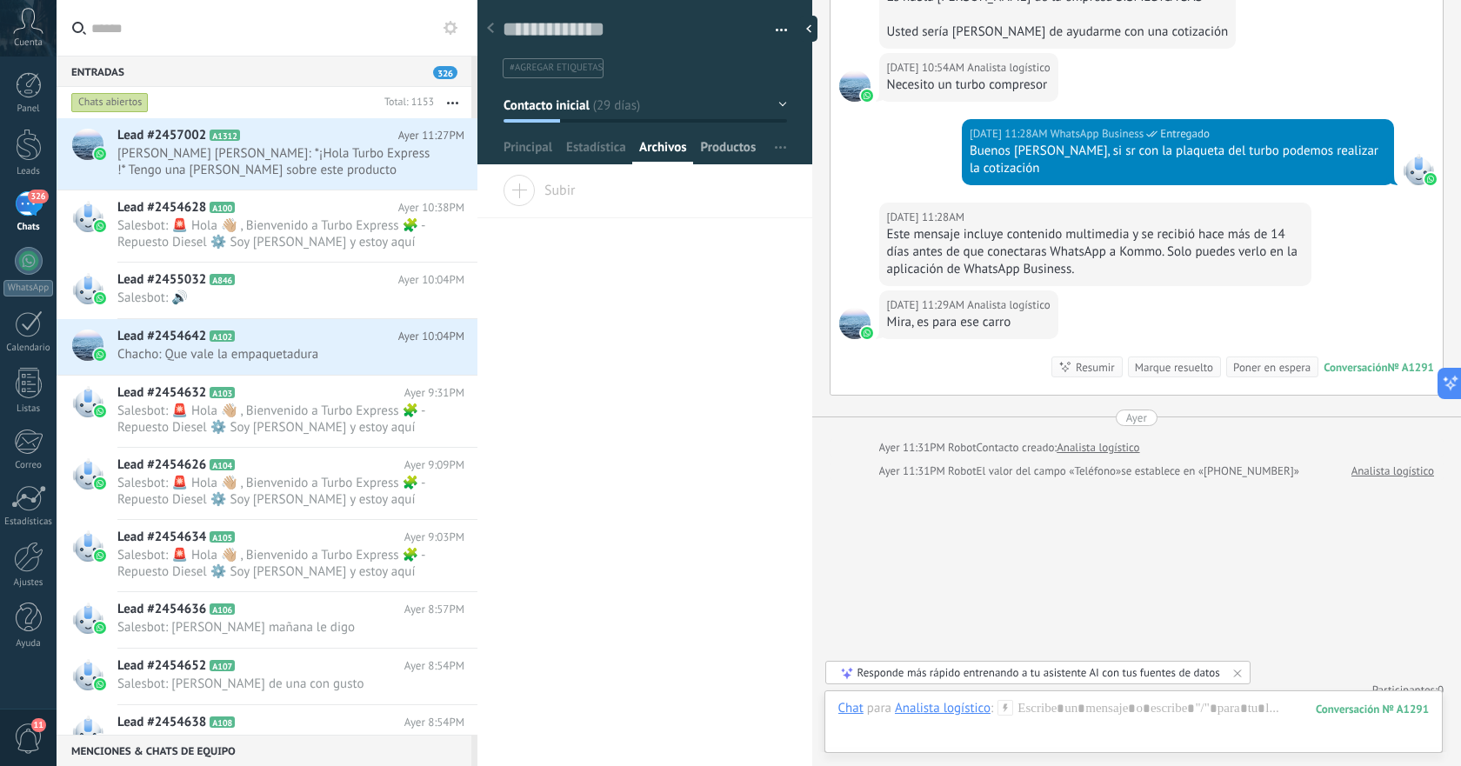
click at [729, 159] on span "Productos" at bounding box center [729, 151] width 56 height 25
click at [780, 153] on button "button" at bounding box center [780, 147] width 25 height 33
click at [515, 155] on span "Principal" at bounding box center [528, 151] width 49 height 25
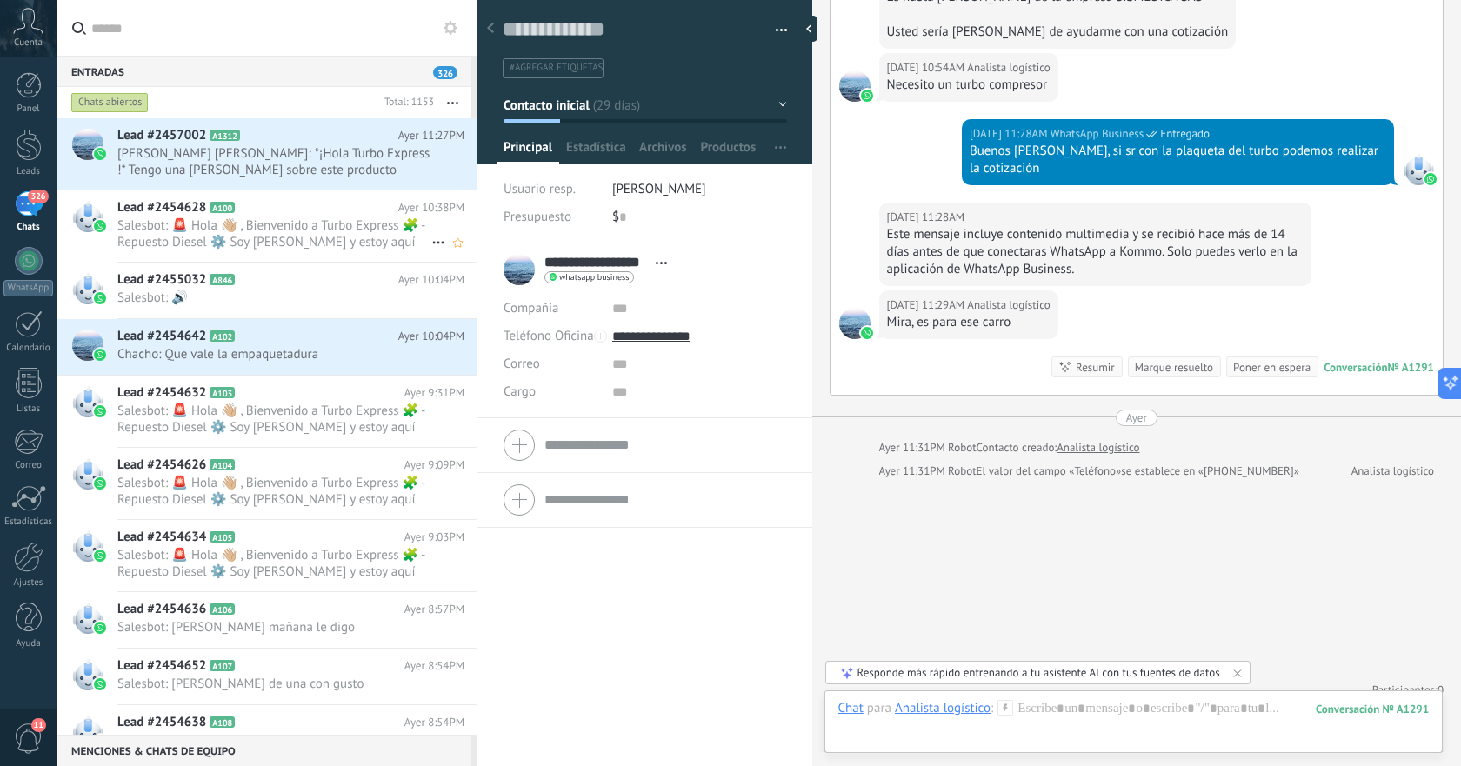
click at [214, 220] on span "Salesbot: 🚨 Hola 👋🏼 , Bienvenido a Turbo Express 🧩 - Repuesto Diesel ⚙️ Soy [PE…" at bounding box center [274, 233] width 314 height 33
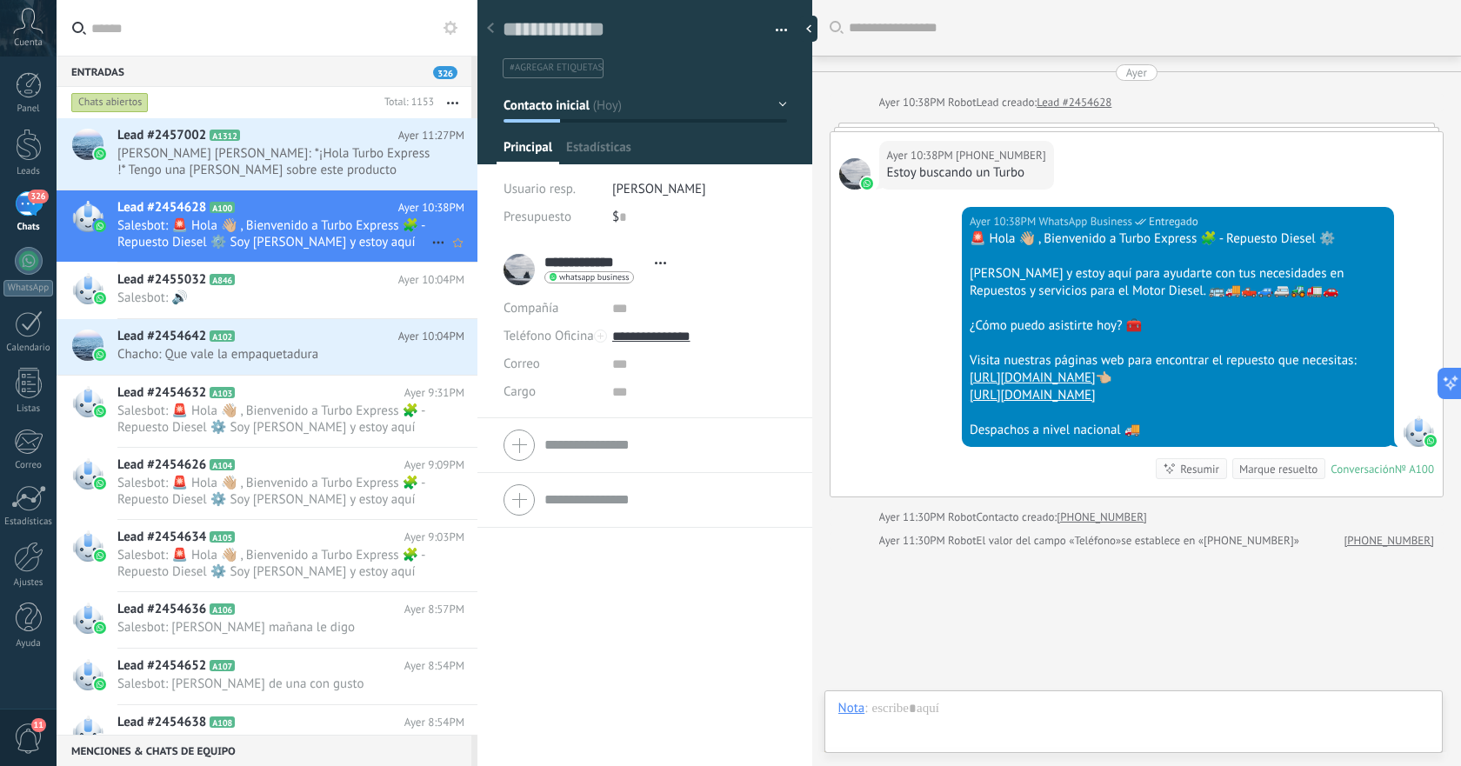
scroll to position [87, 0]
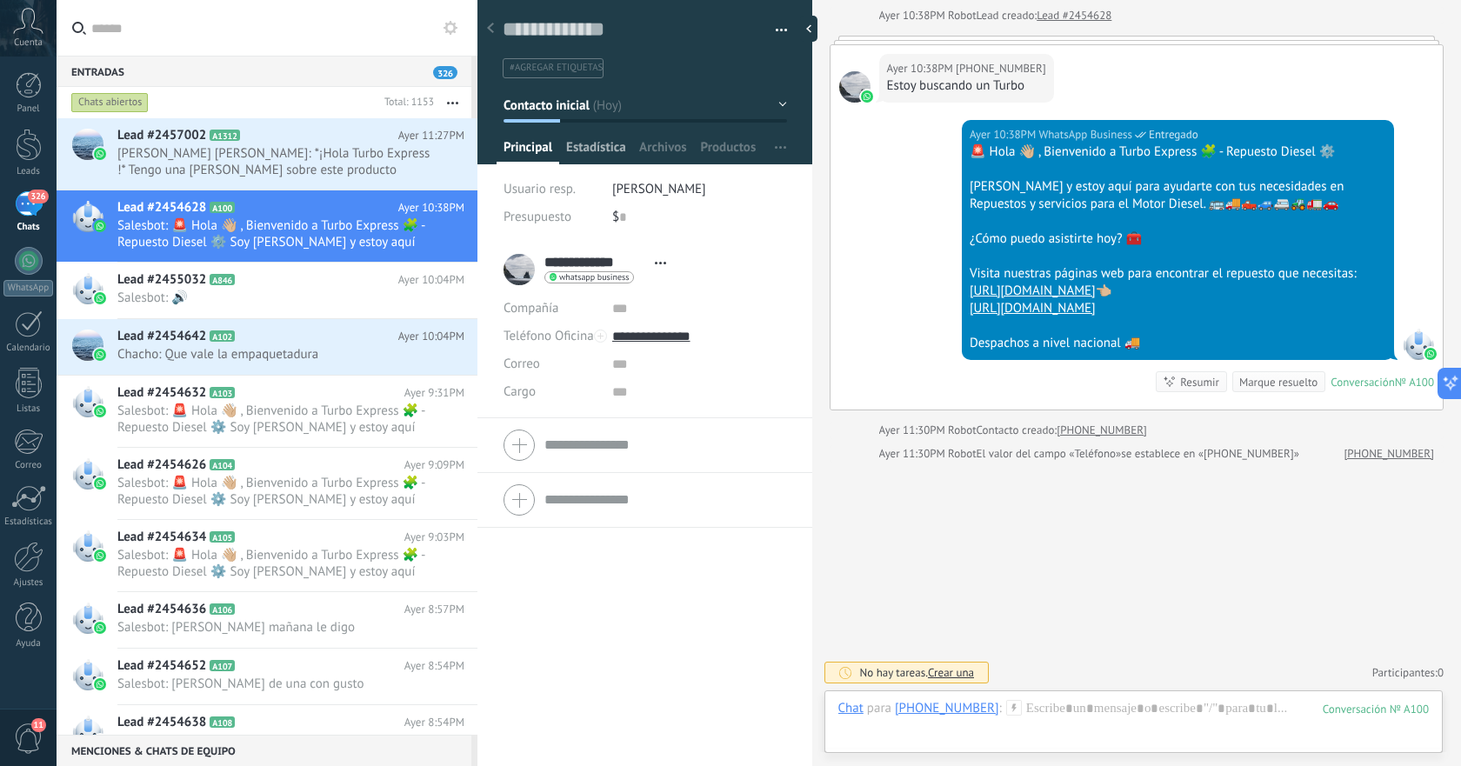
click at [580, 151] on span "Estadísticas" at bounding box center [595, 151] width 59 height 25
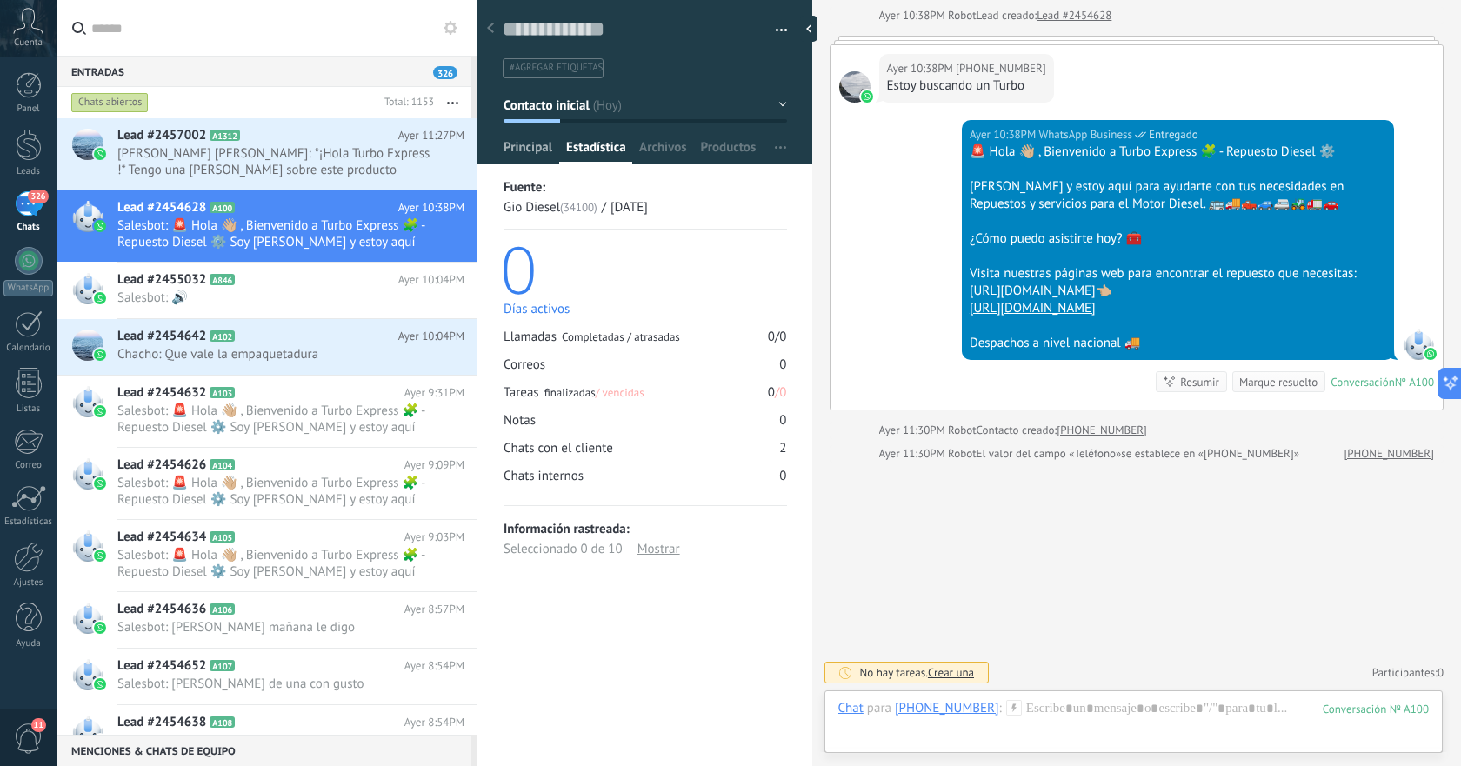
click at [537, 144] on span "Principal" at bounding box center [528, 151] width 49 height 25
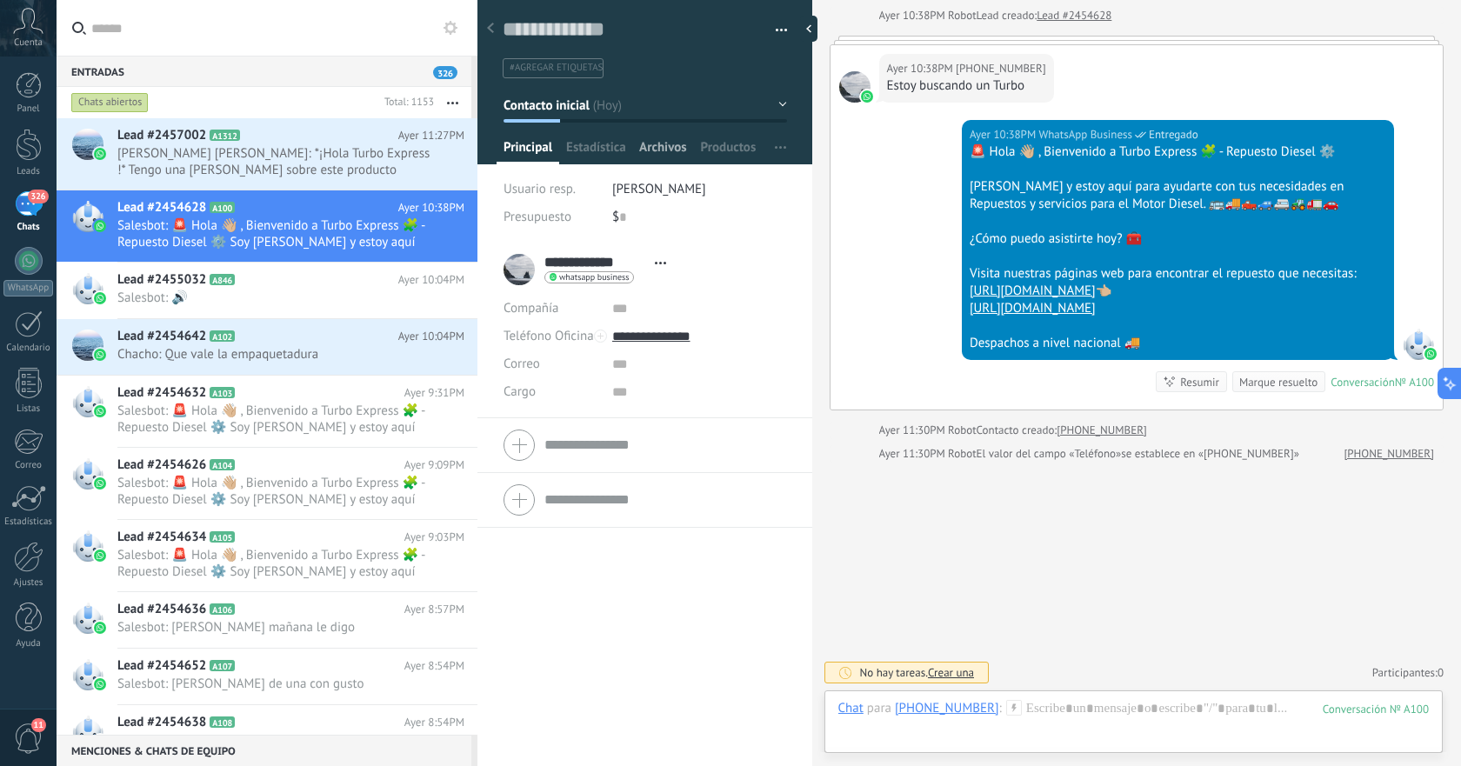
click at [664, 141] on span "Archivos" at bounding box center [662, 151] width 47 height 25
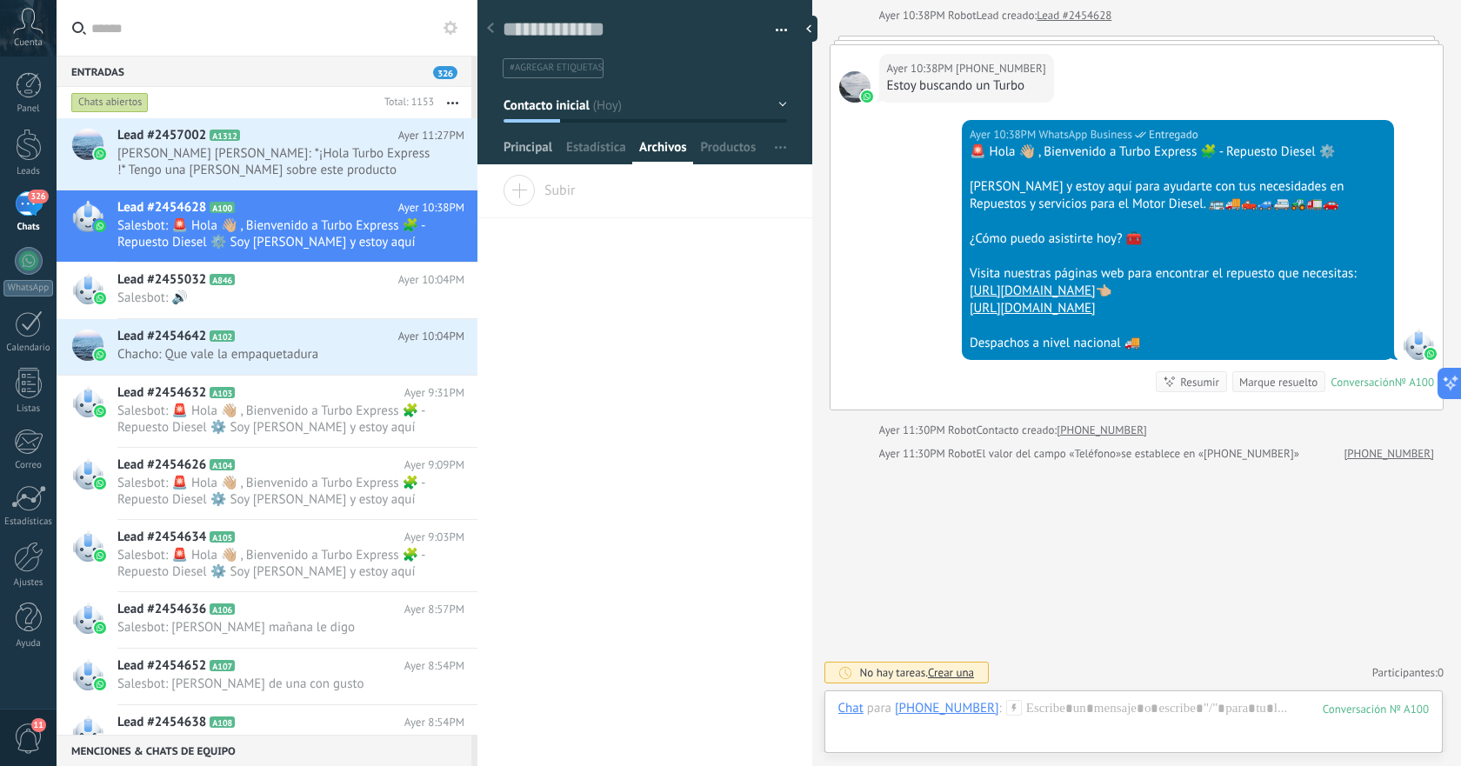
click at [516, 144] on span "Principal" at bounding box center [528, 151] width 49 height 25
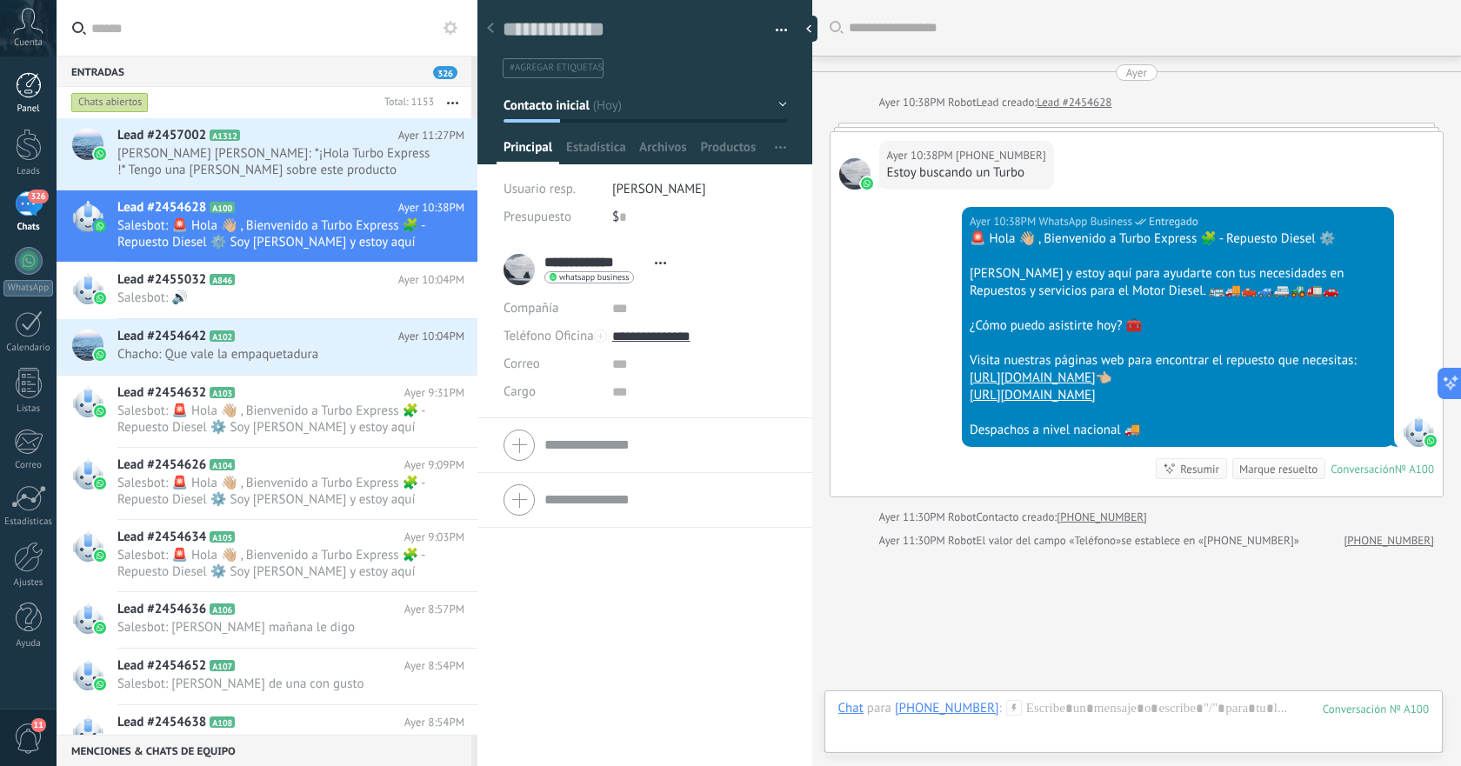
click at [35, 87] on div at bounding box center [29, 85] width 26 height 26
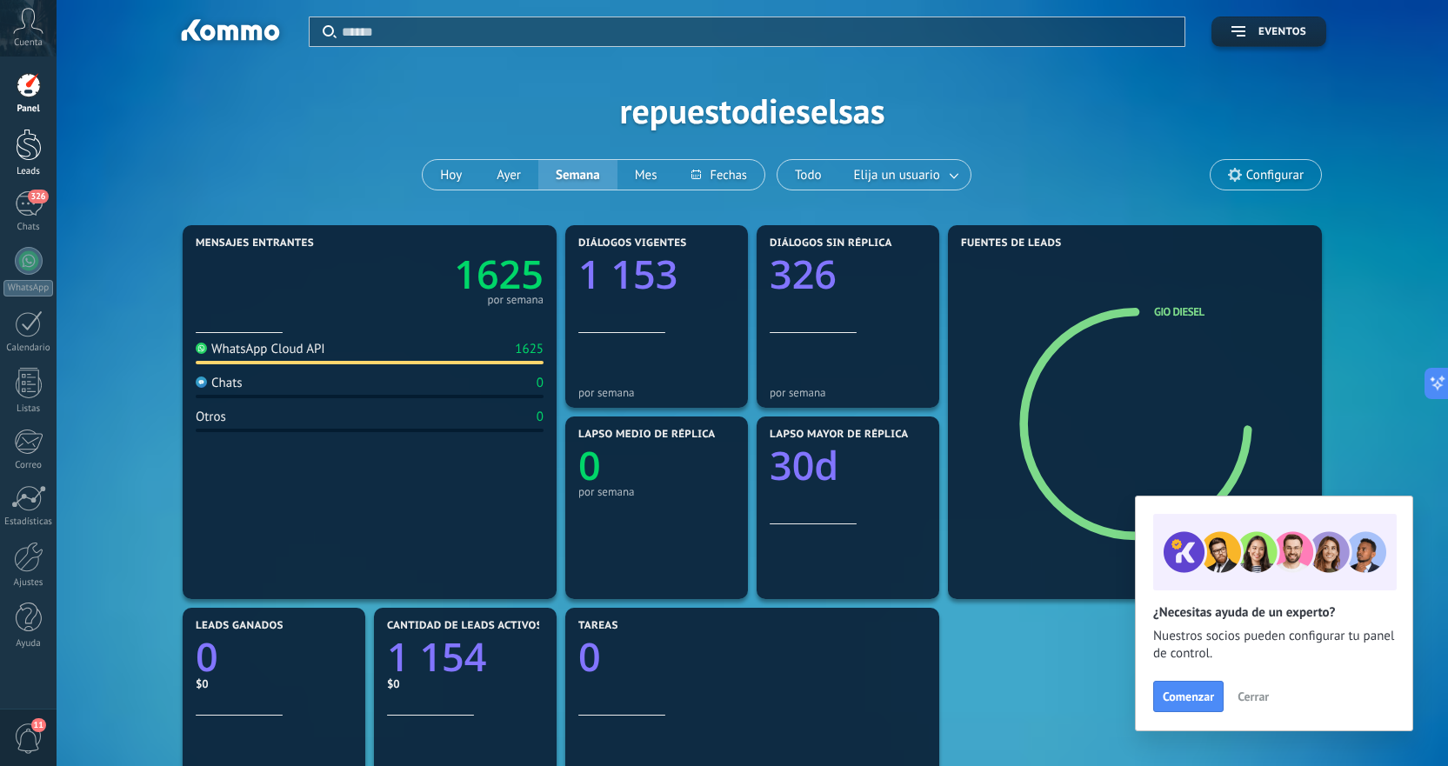
click at [30, 150] on div at bounding box center [29, 145] width 26 height 32
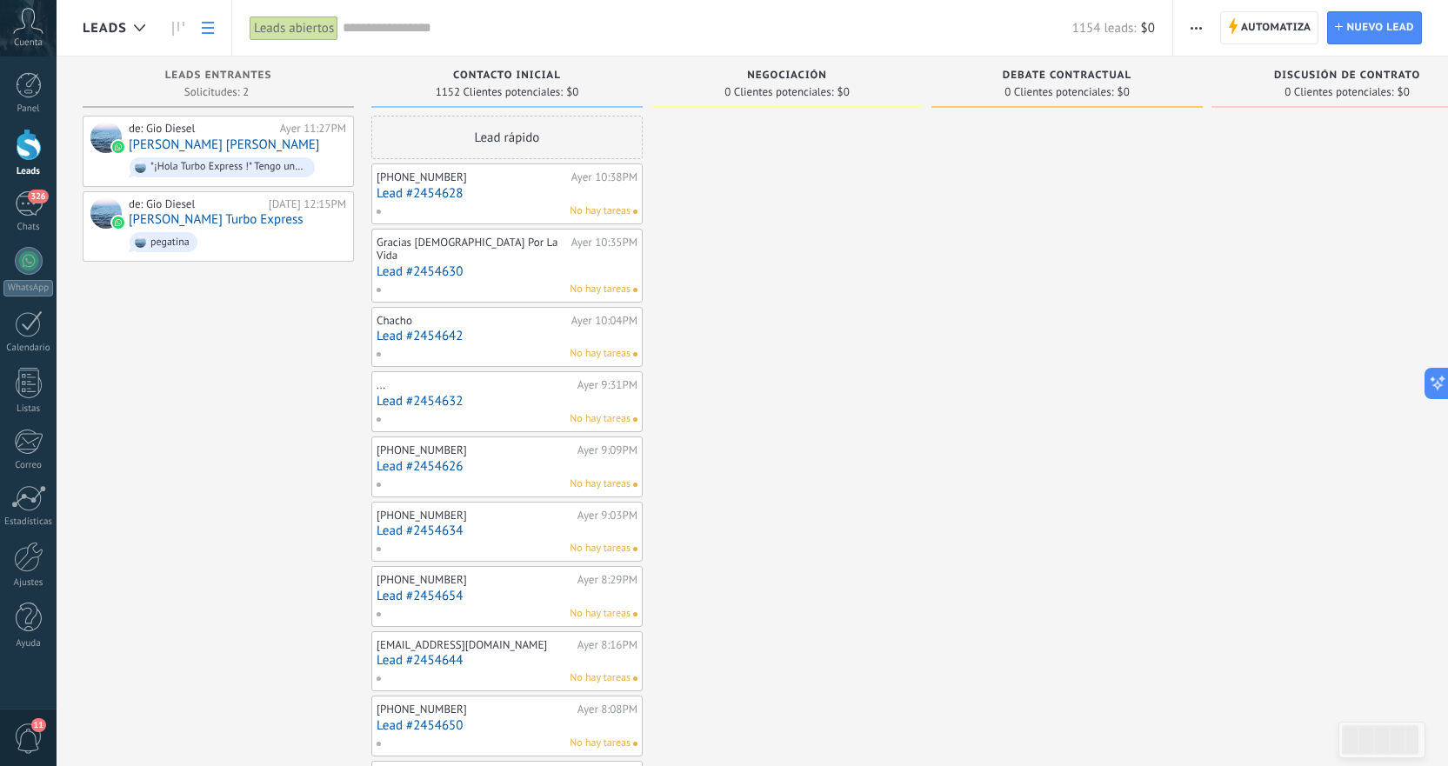
click at [208, 40] on link at bounding box center [208, 28] width 30 height 34
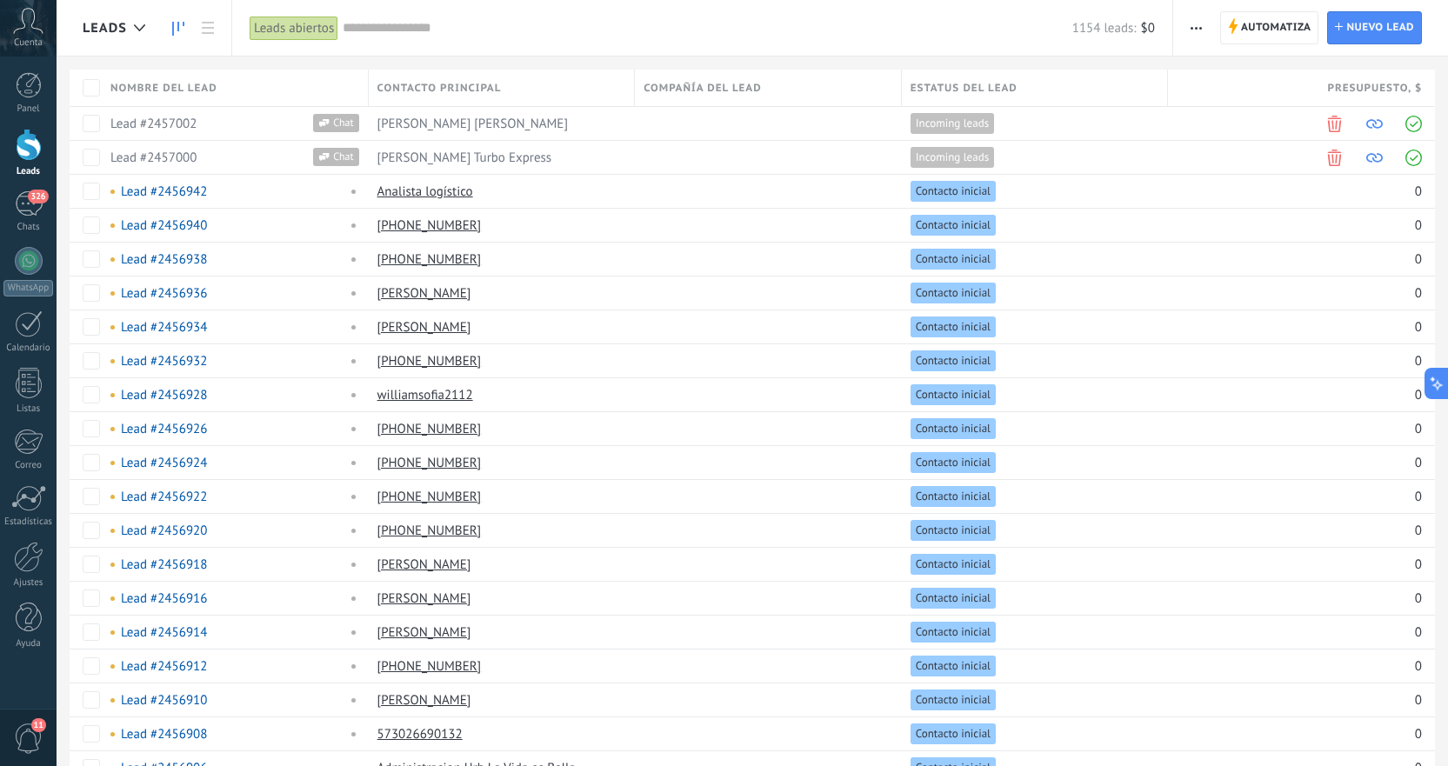
click at [172, 27] on use at bounding box center [178, 29] width 12 height 14
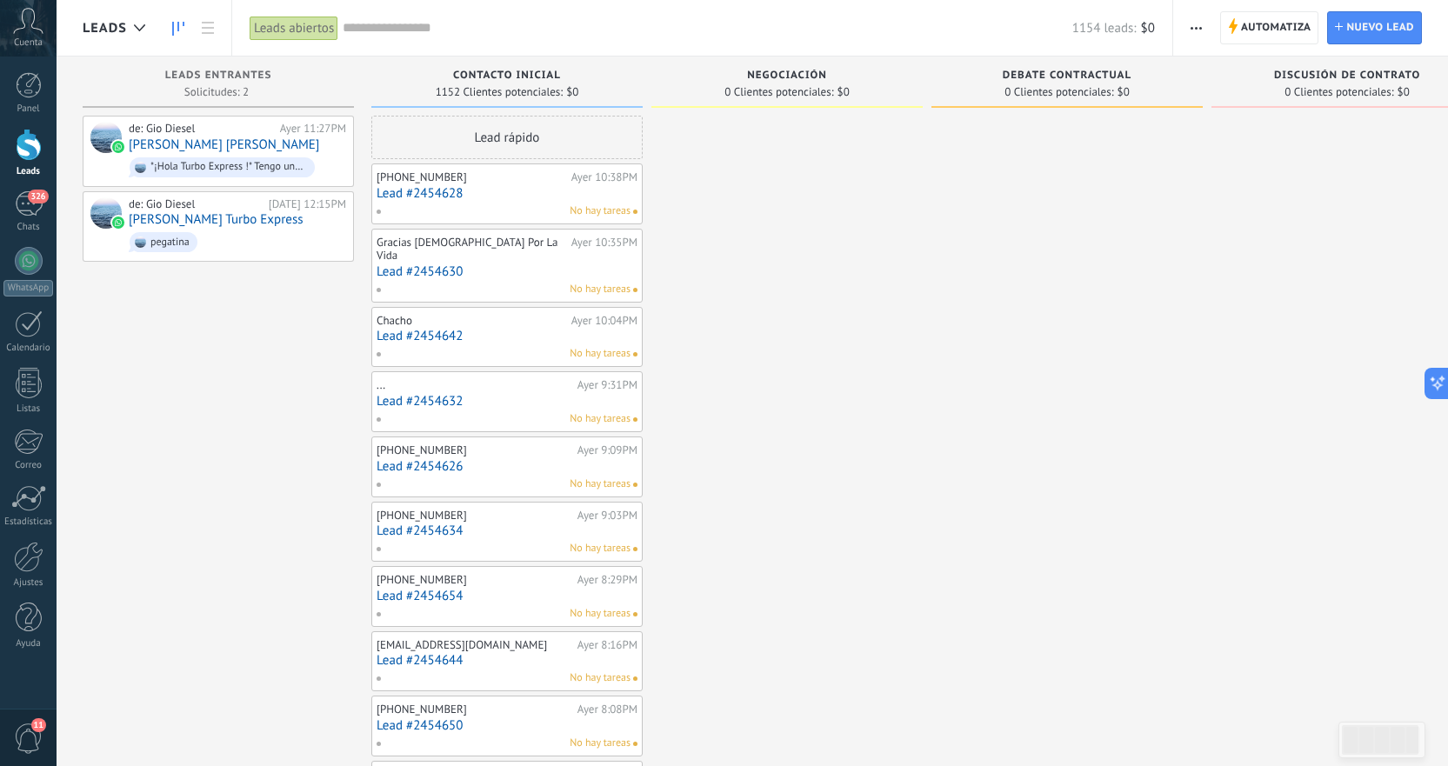
click at [491, 80] on span "Contacto inicial" at bounding box center [507, 76] width 108 height 12
click at [494, 87] on span "1152 Clientes potenciales:" at bounding box center [500, 92] width 128 height 10
click at [309, 26] on div "Leads abiertos" at bounding box center [294, 28] width 89 height 25
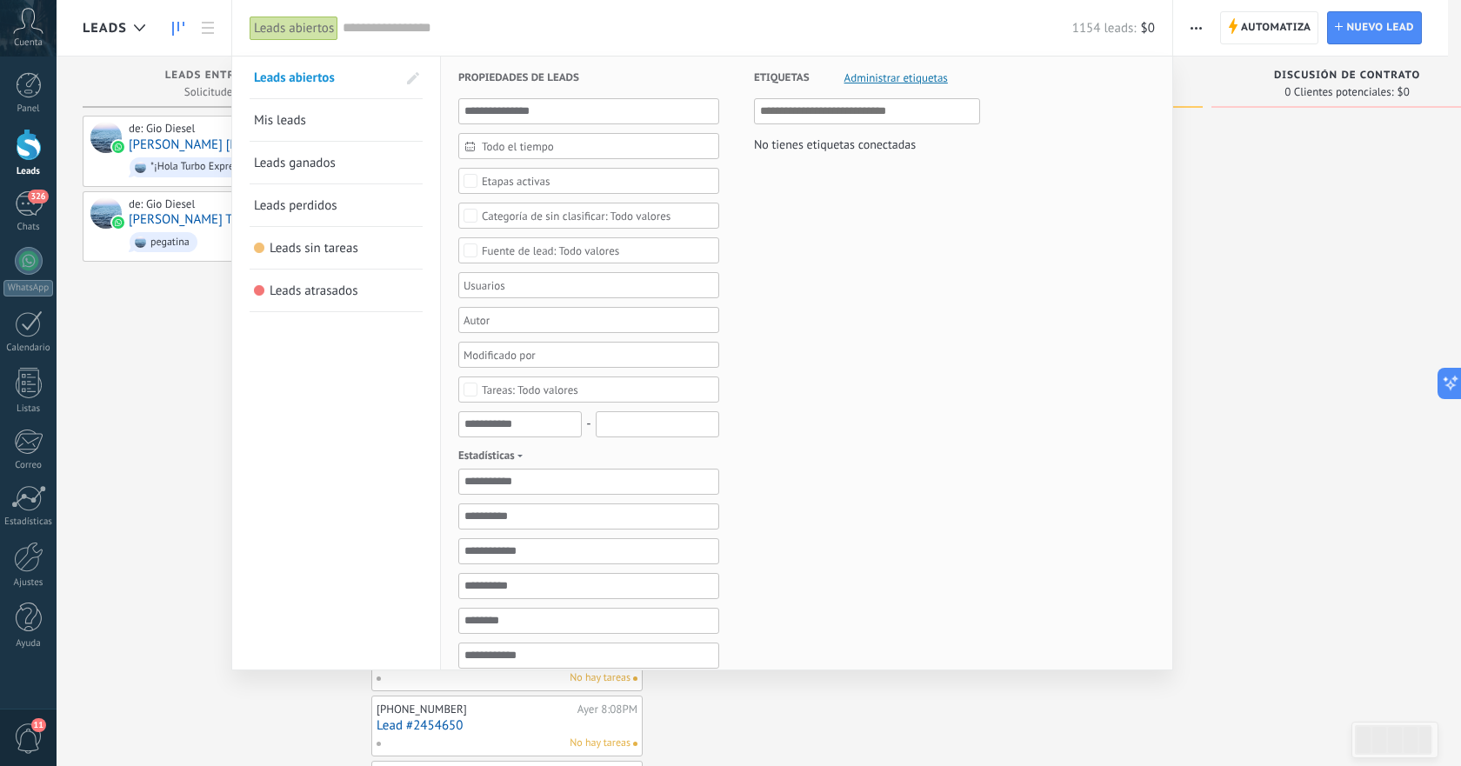
click at [170, 282] on div at bounding box center [730, 383] width 1461 height 766
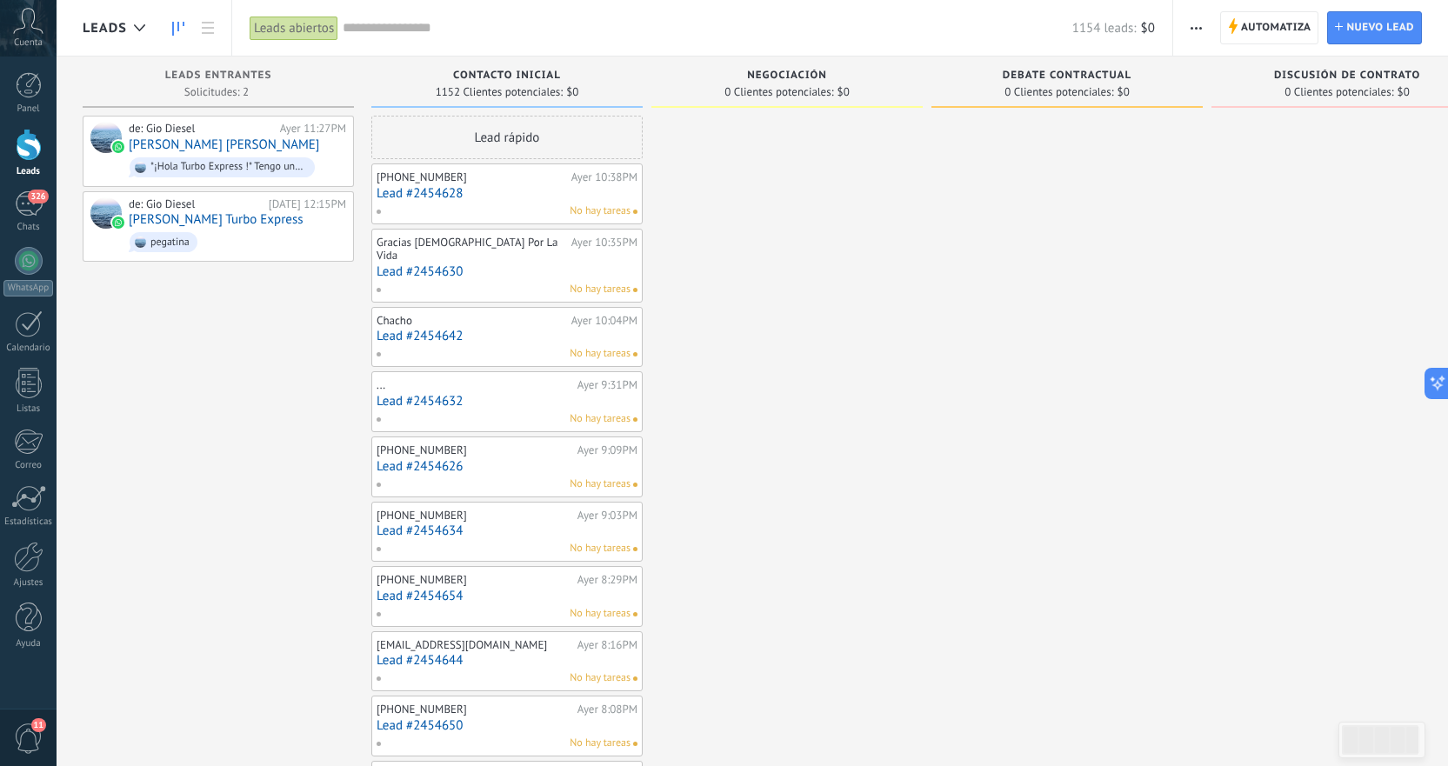
click at [1191, 23] on span "button" at bounding box center [1196, 27] width 11 height 33
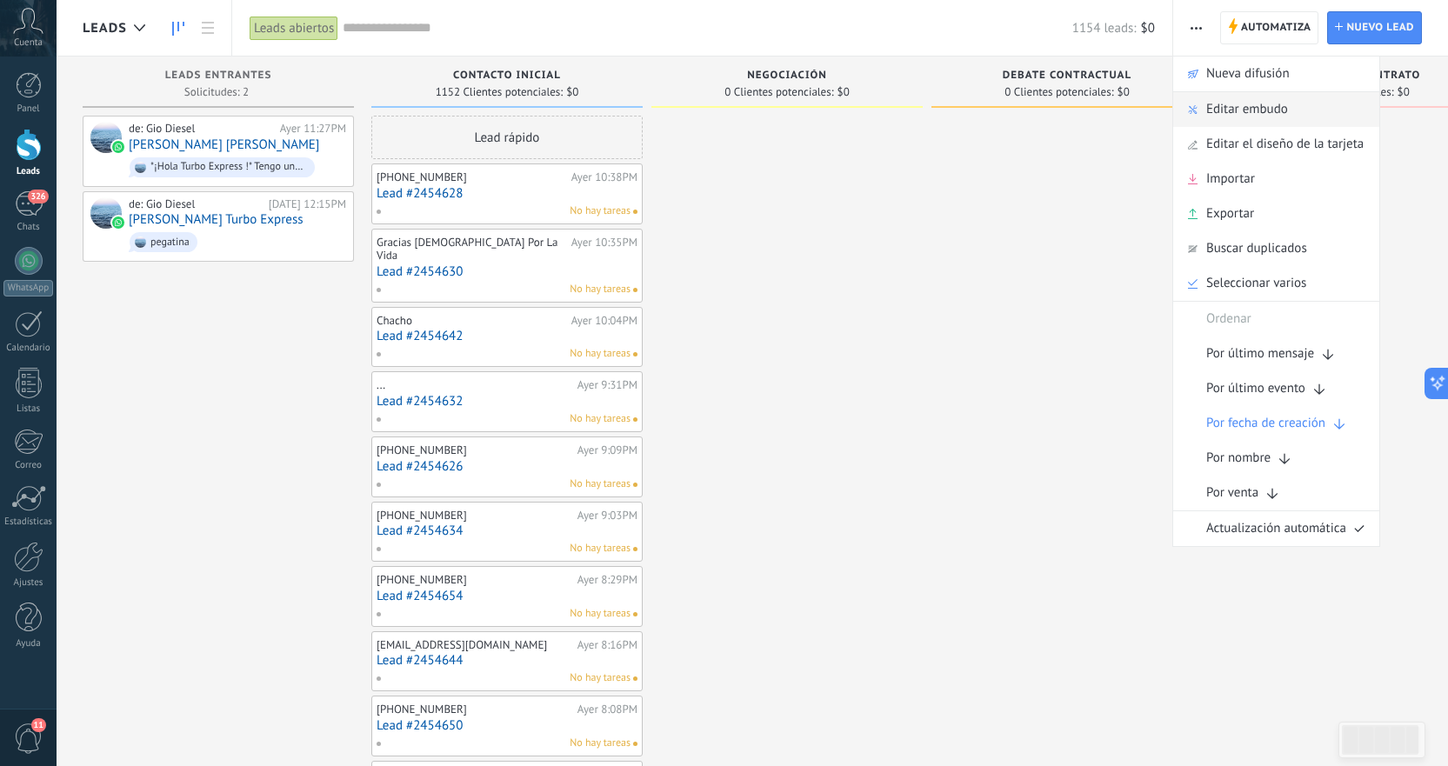
click at [1262, 104] on span "Editar embudo" at bounding box center [1247, 109] width 82 height 35
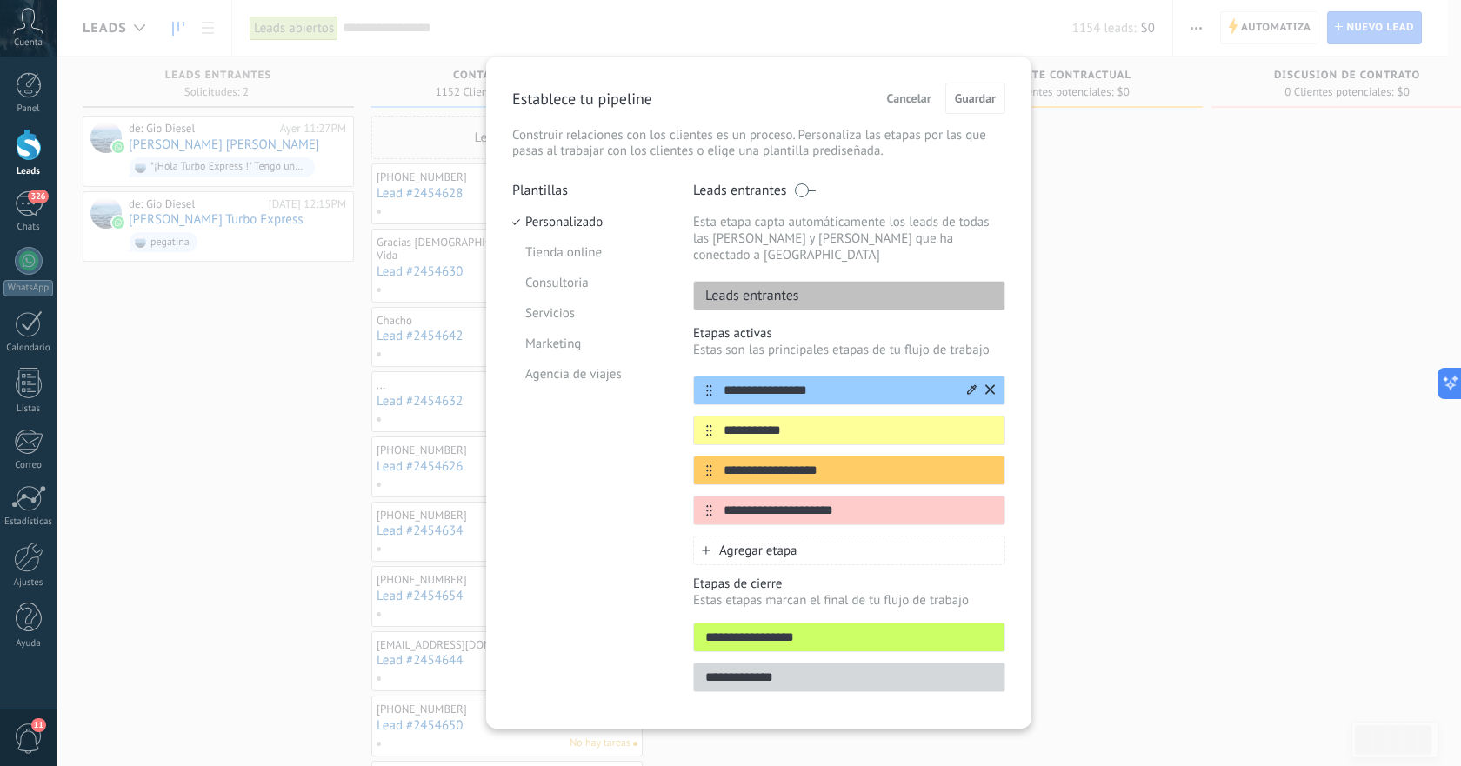
click at [784, 382] on input "**********" at bounding box center [838, 391] width 252 height 18
click at [822, 382] on input "**********" at bounding box center [838, 391] width 252 height 18
click at [792, 422] on input "**********" at bounding box center [838, 431] width 252 height 18
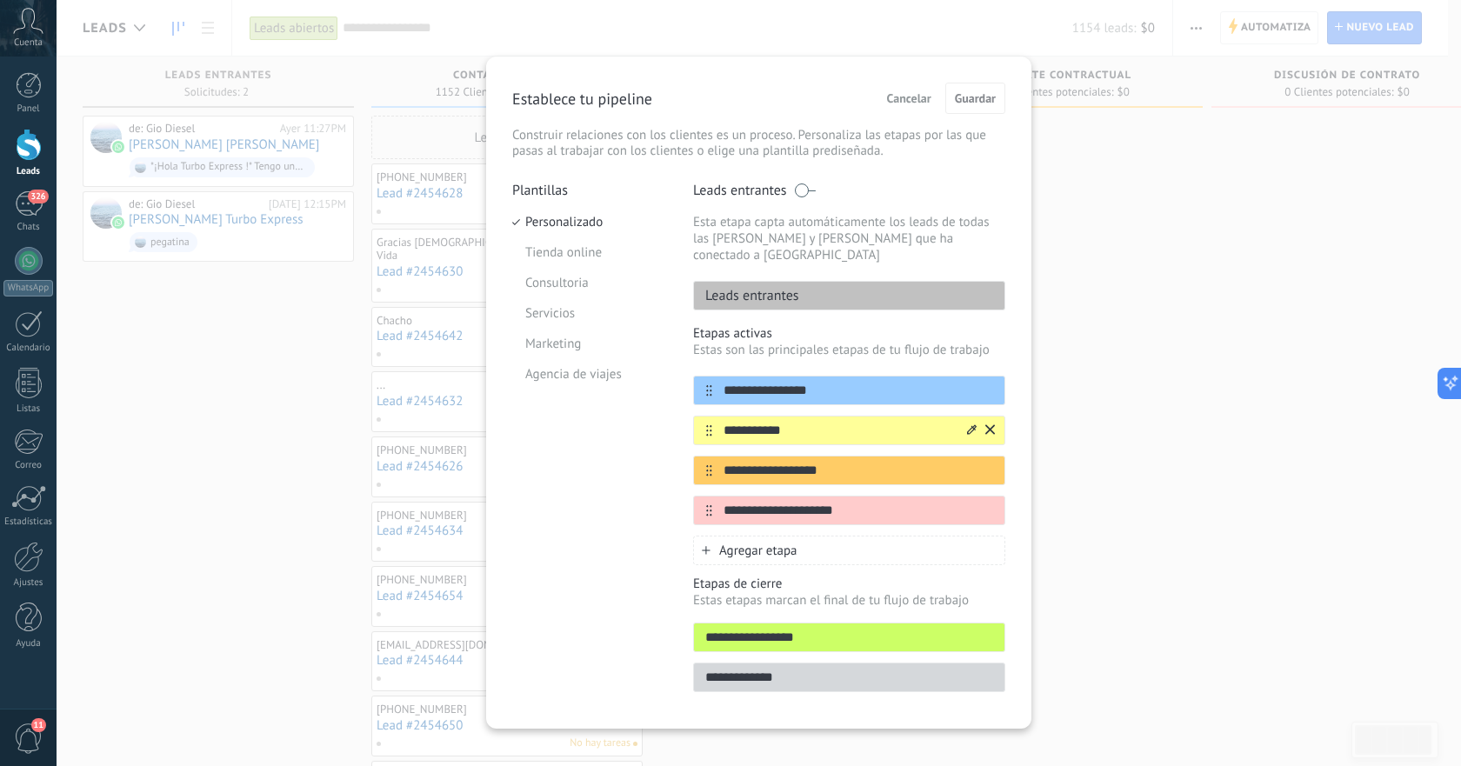
click at [792, 422] on input "**********" at bounding box center [838, 431] width 252 height 18
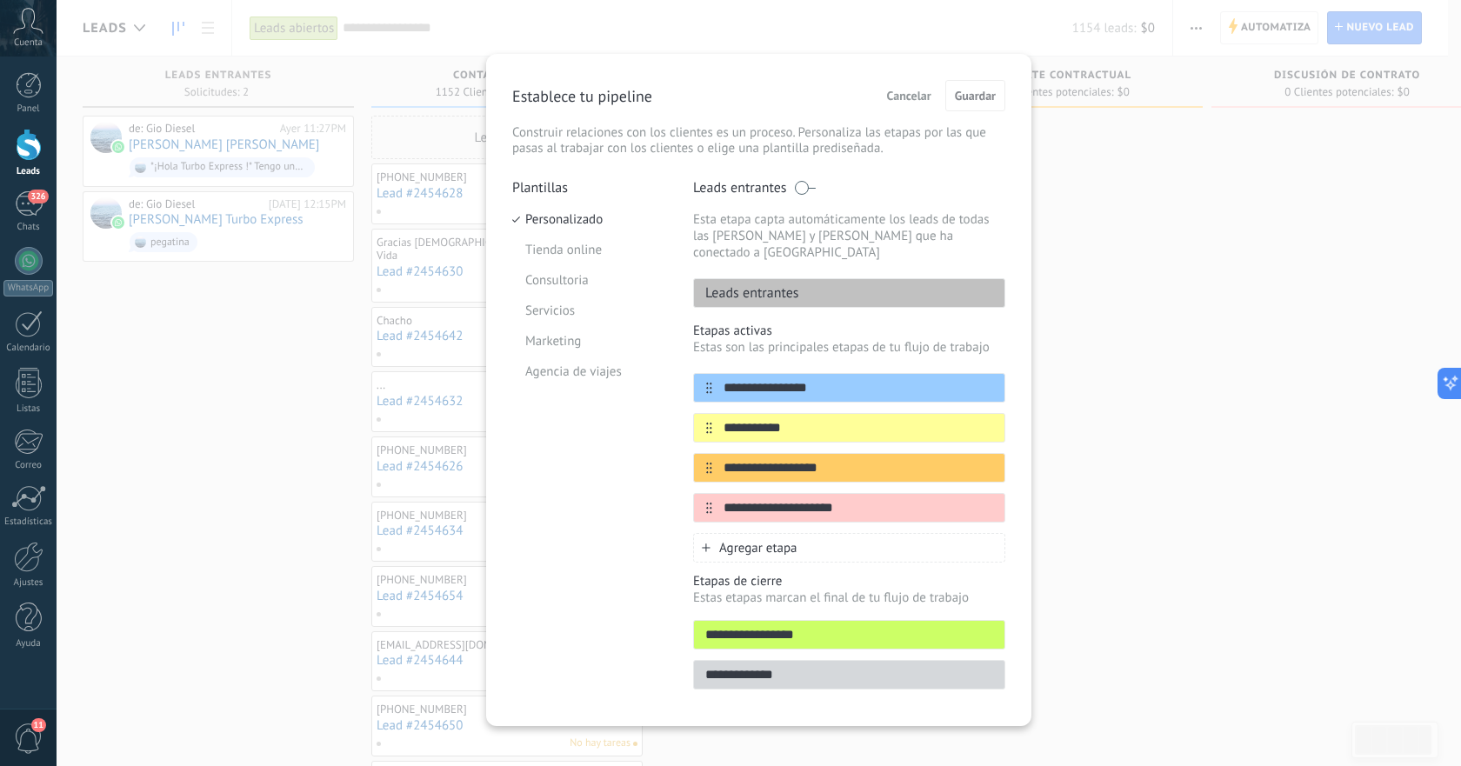
click at [1096, 380] on div "**********" at bounding box center [759, 383] width 1405 height 766
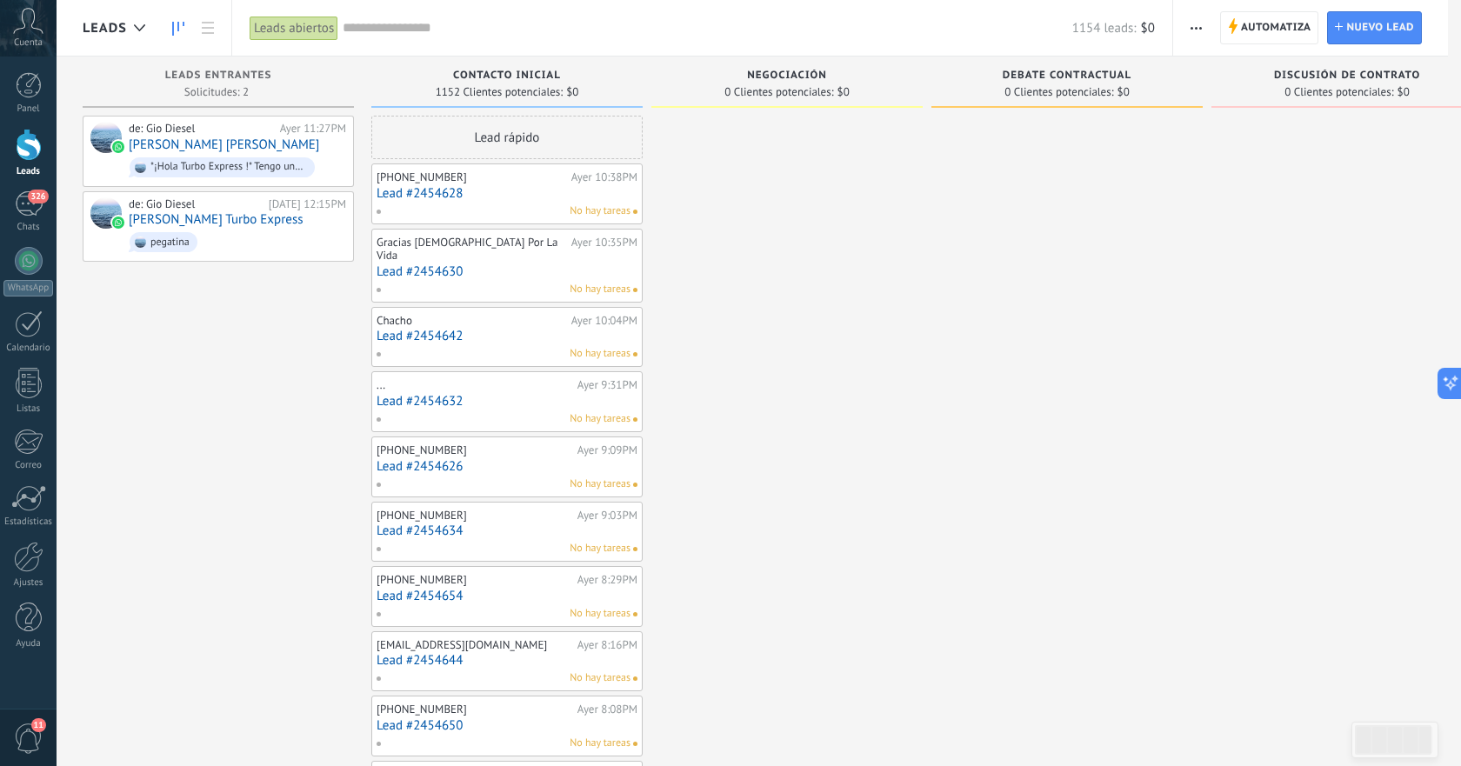
scroll to position [0, 0]
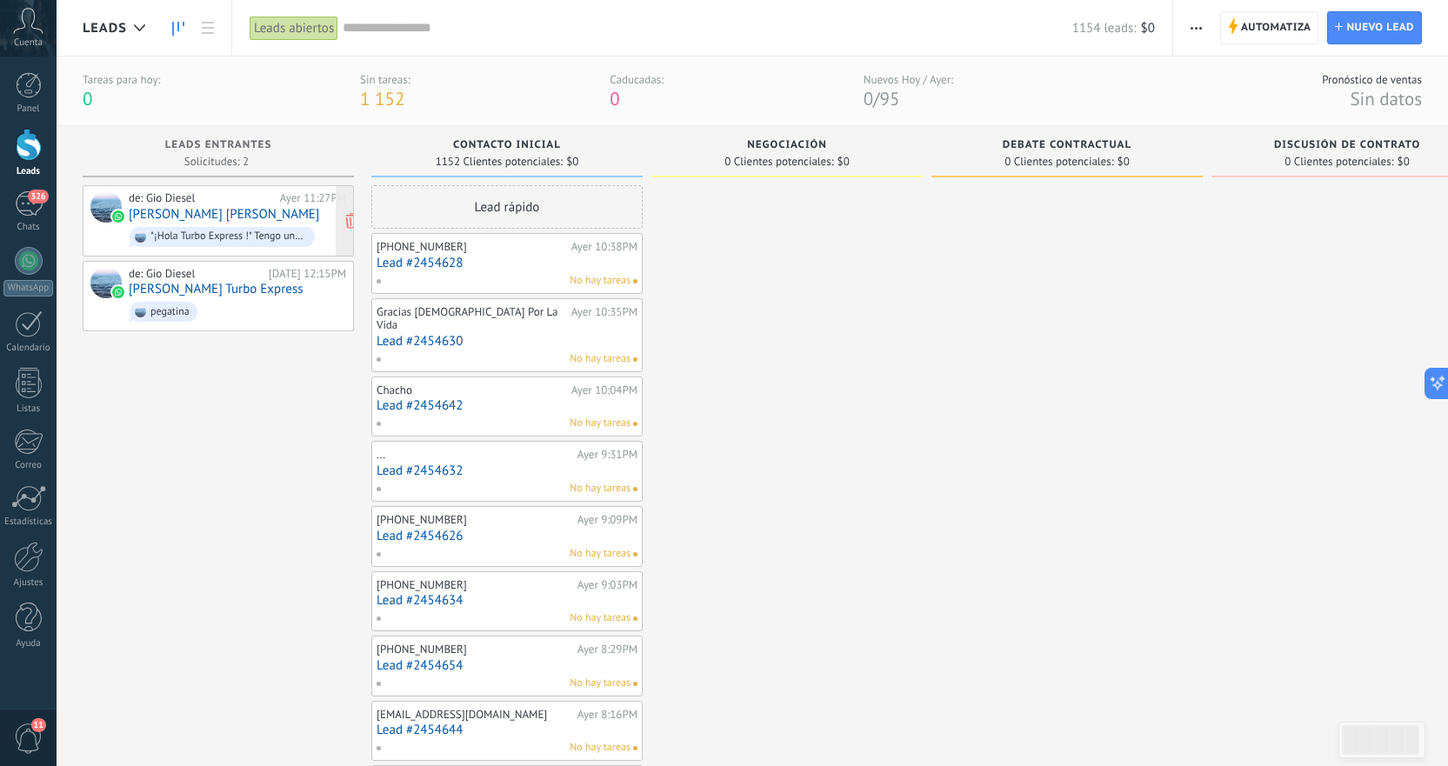
click at [269, 212] on div "de: [PERSON_NAME] Ayer 11:27PM [PERSON_NAME] [PERSON_NAME] *¡Hola Turbo Express…" at bounding box center [237, 220] width 217 height 59
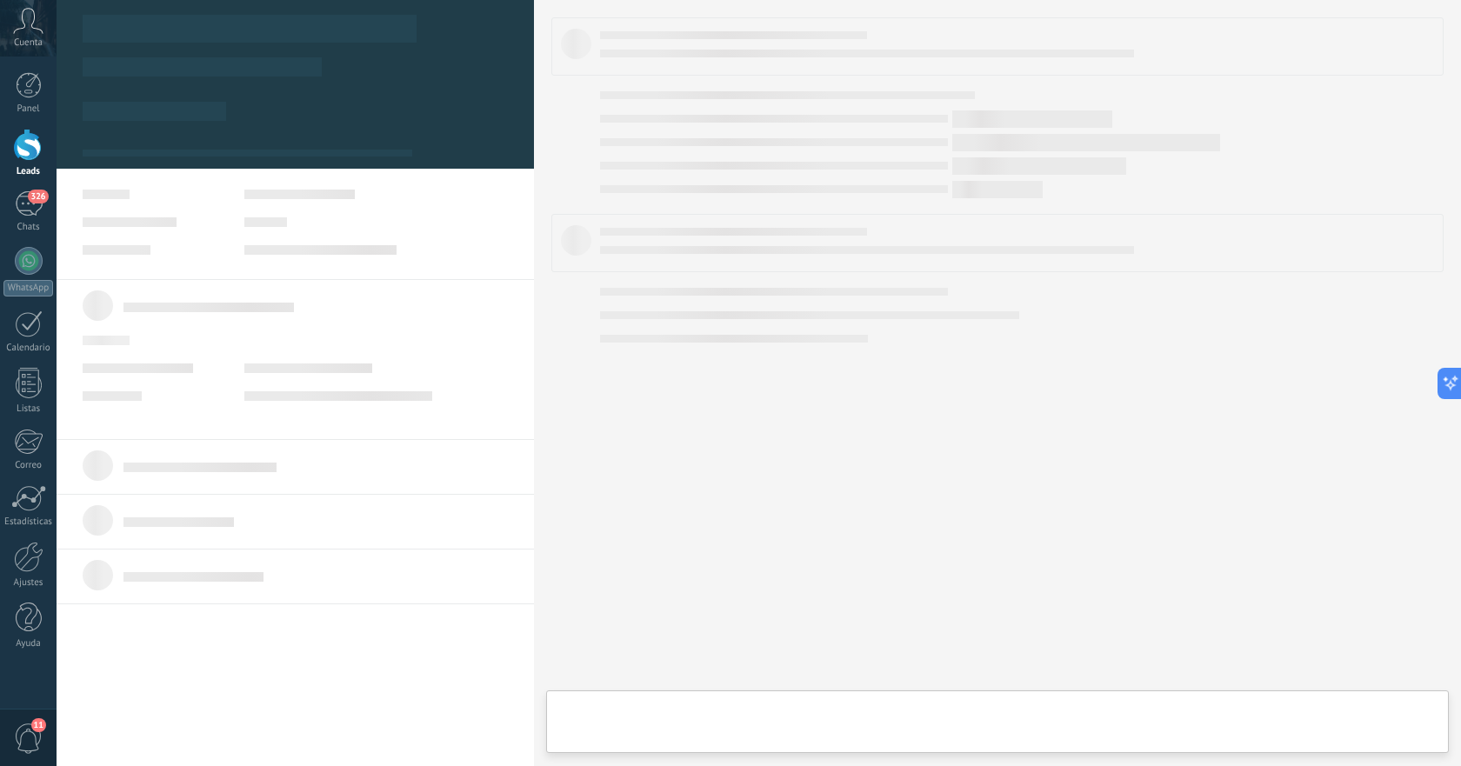
scroll to position [26, 0]
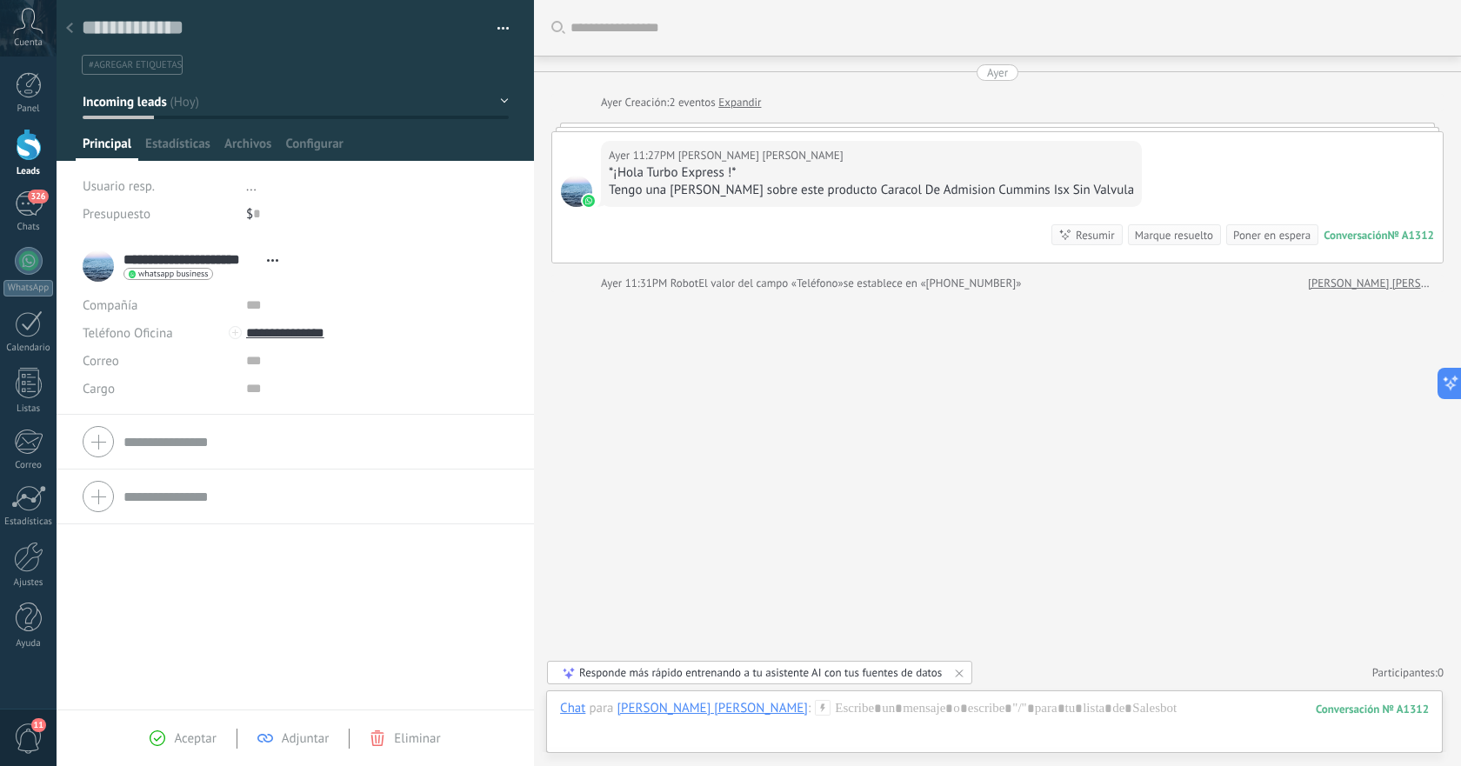
click at [70, 29] on icon at bounding box center [69, 28] width 7 height 10
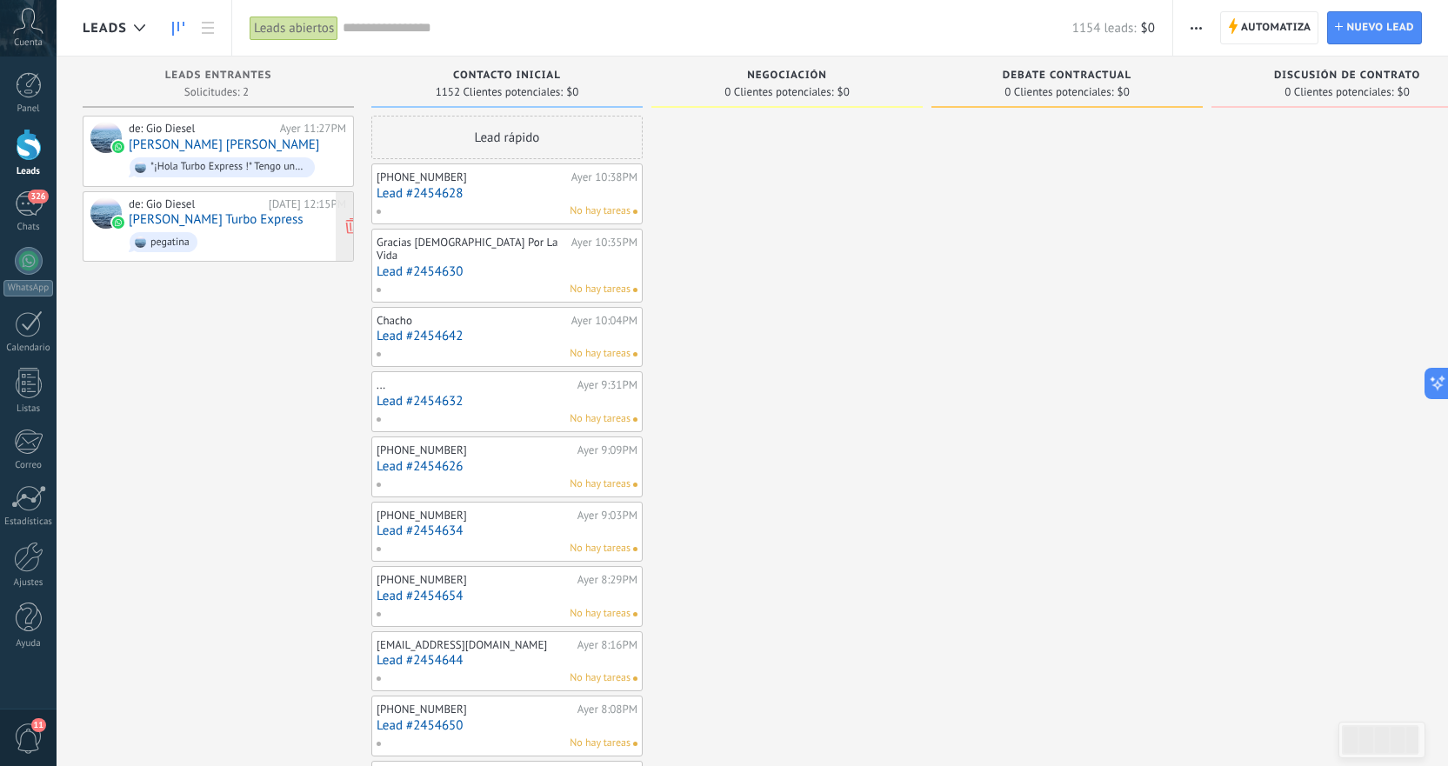
click at [246, 227] on div "de: Gio Diesel [DATE] 12:15PM [PERSON_NAME] Turbo Express pegatina" at bounding box center [237, 226] width 217 height 59
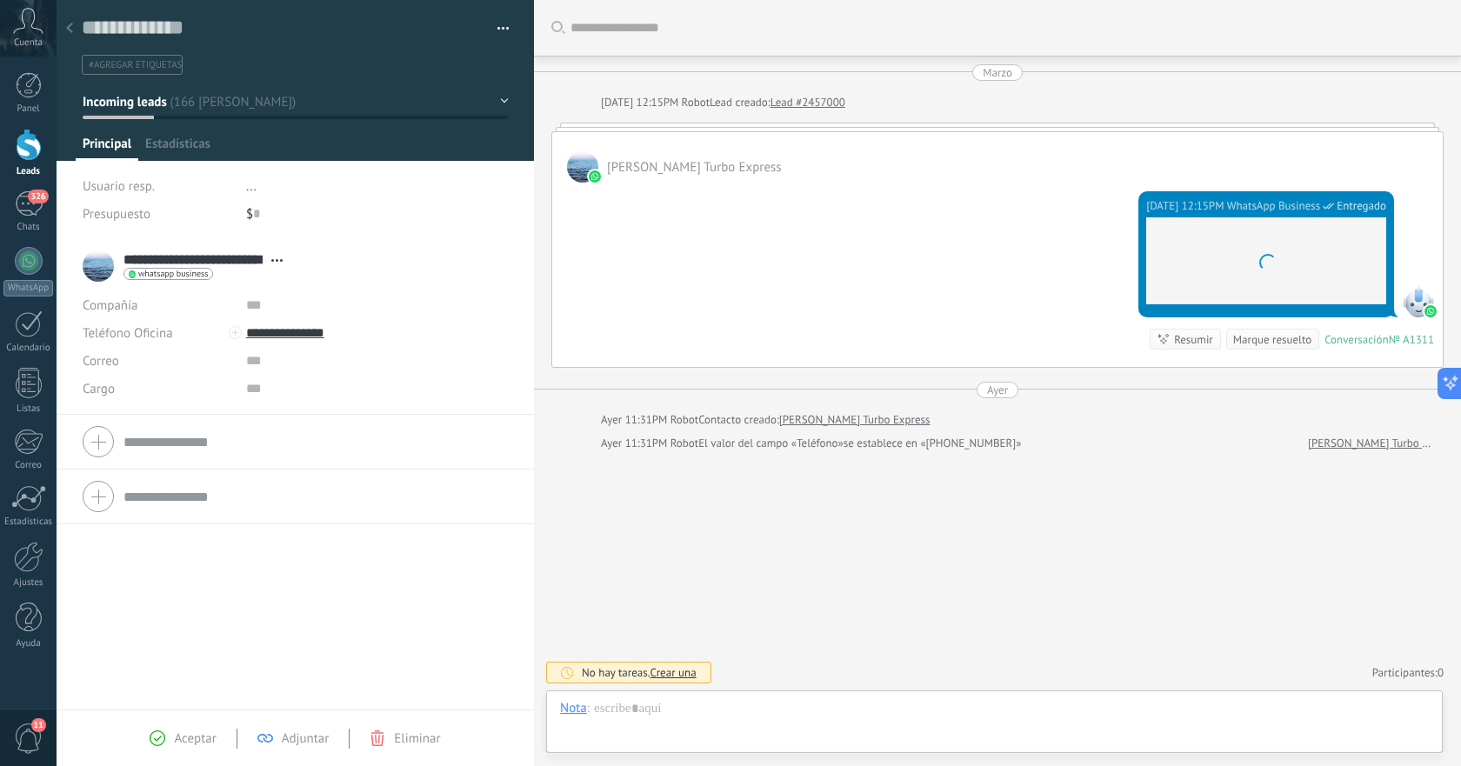
scroll to position [26, 0]
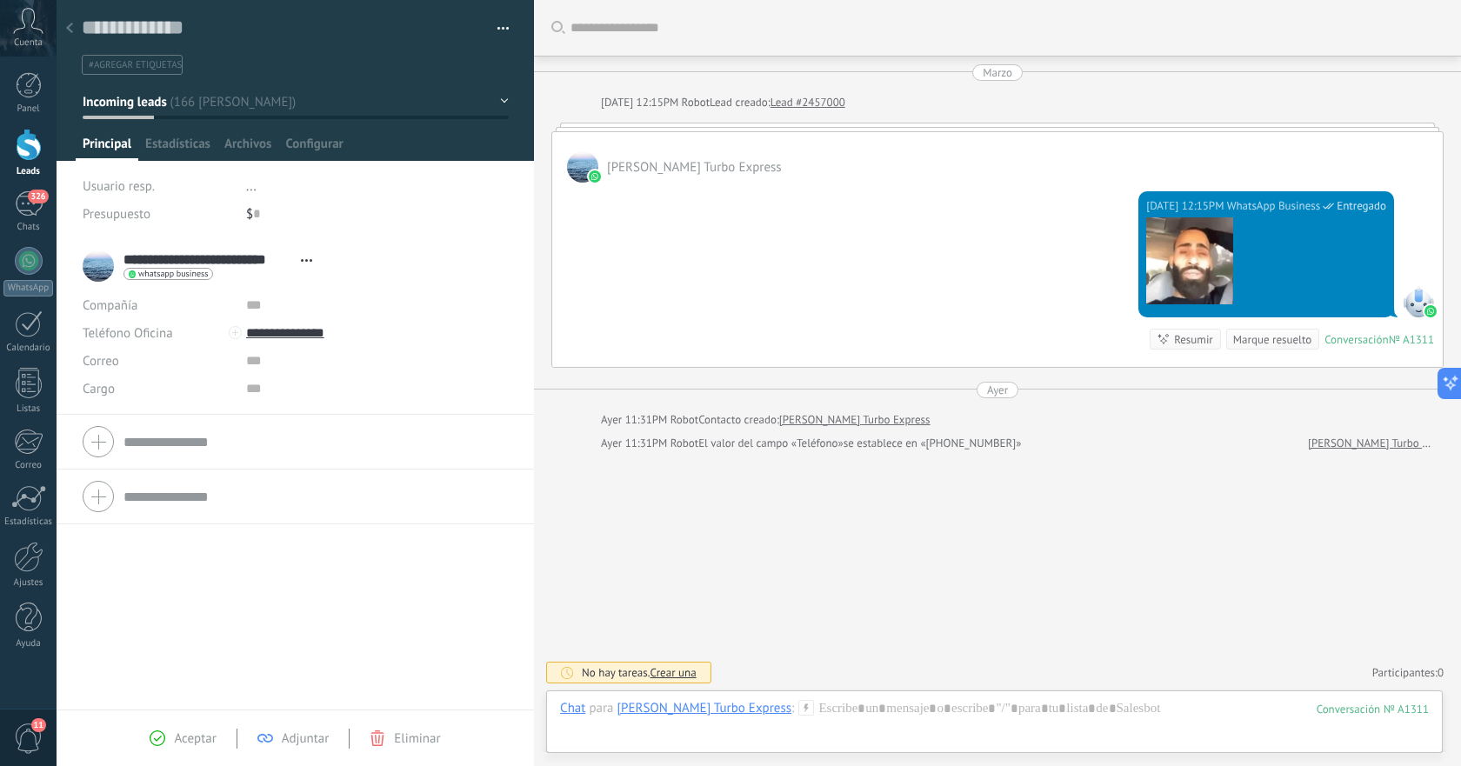
click at [71, 26] on use at bounding box center [69, 28] width 7 height 10
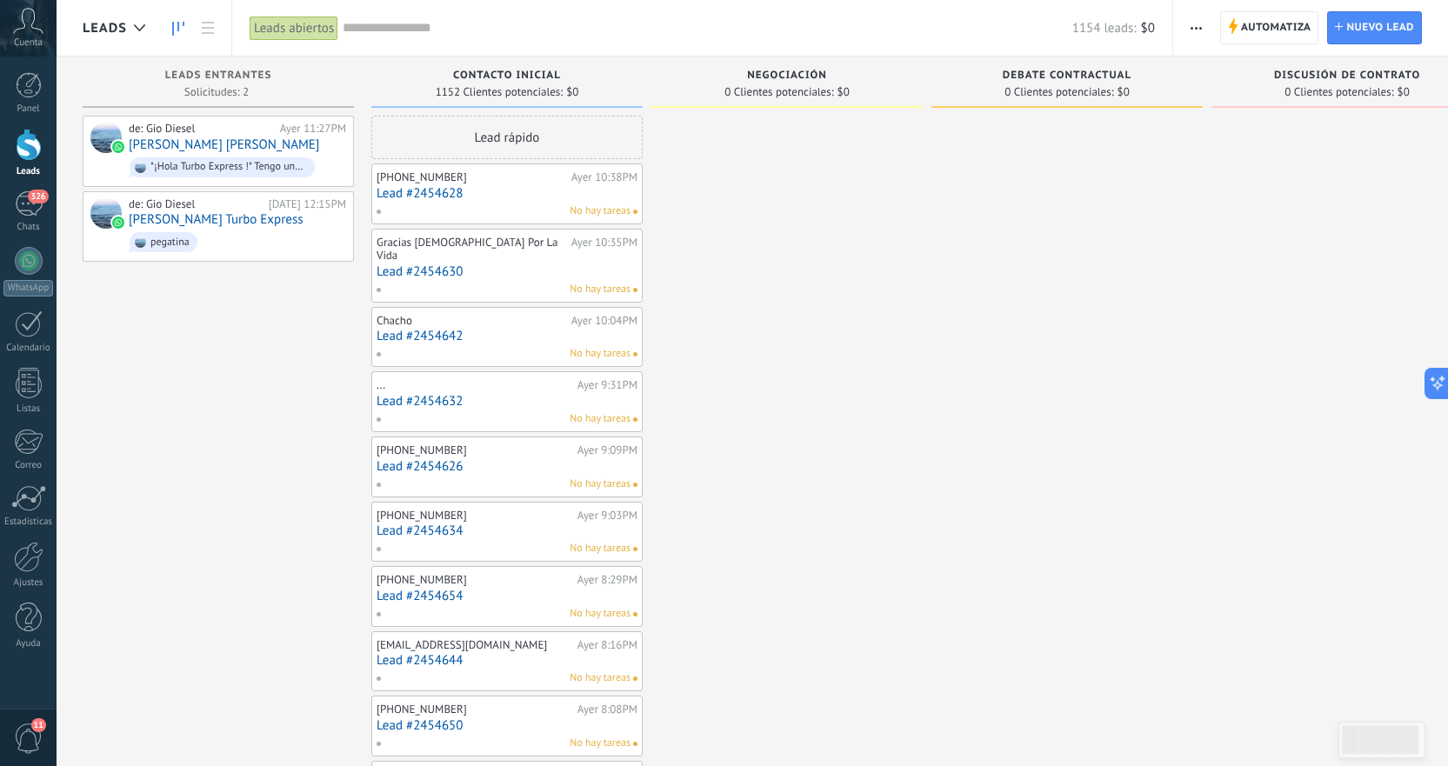
click at [490, 205] on div "No hay tareas" at bounding box center [503, 212] width 255 height 16
click at [467, 193] on link "Lead #2454628" at bounding box center [507, 193] width 261 height 15
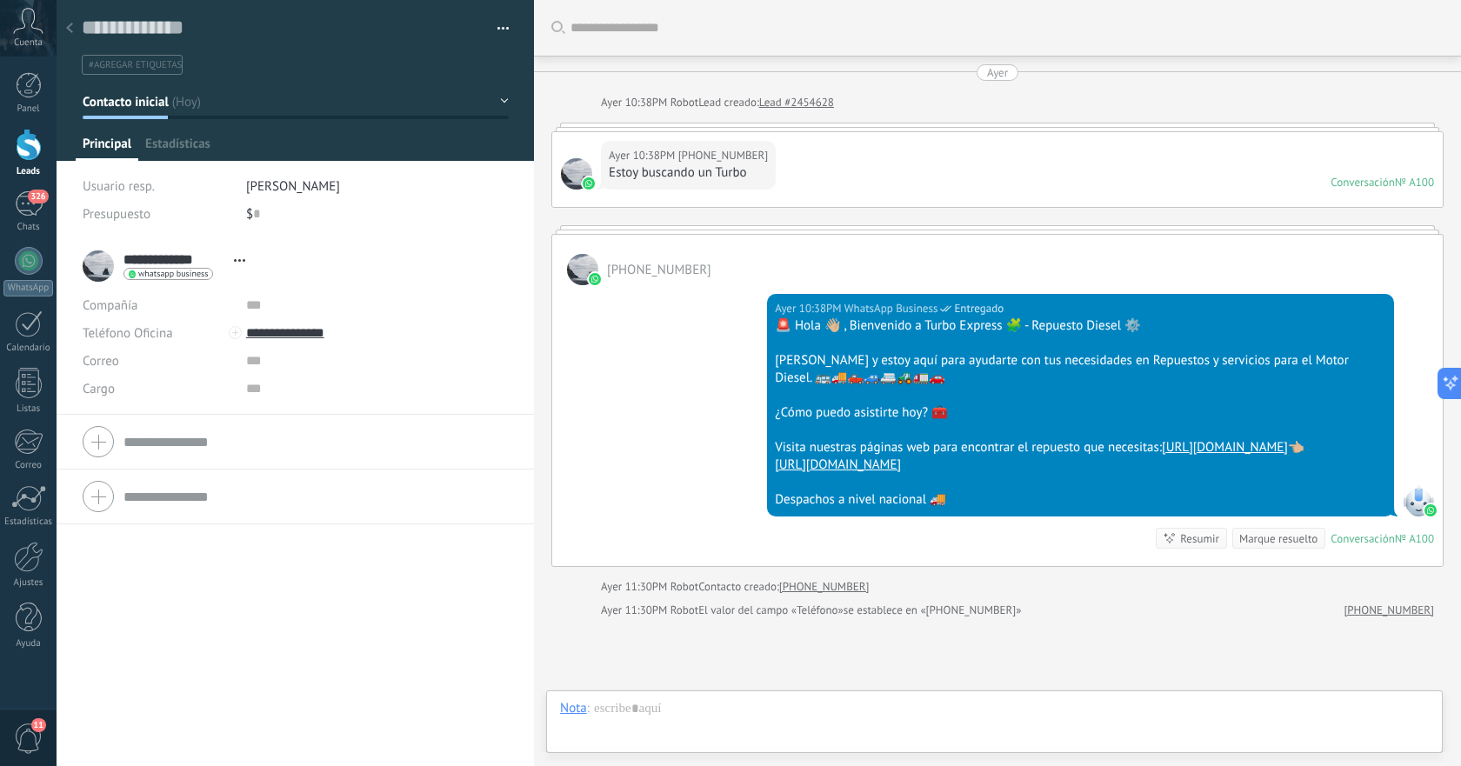
scroll to position [174, 0]
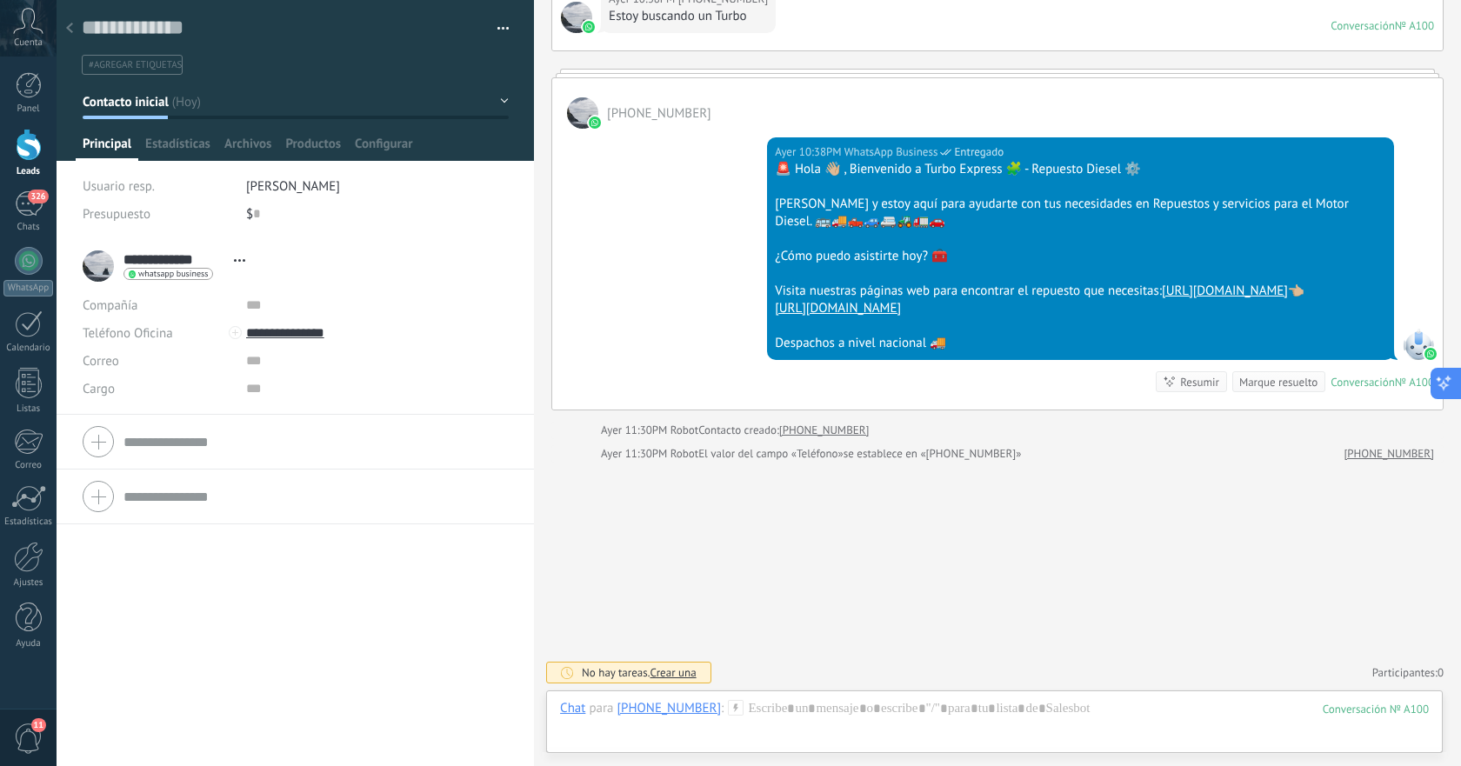
click at [1445, 388] on icon at bounding box center [1444, 383] width 18 height 18
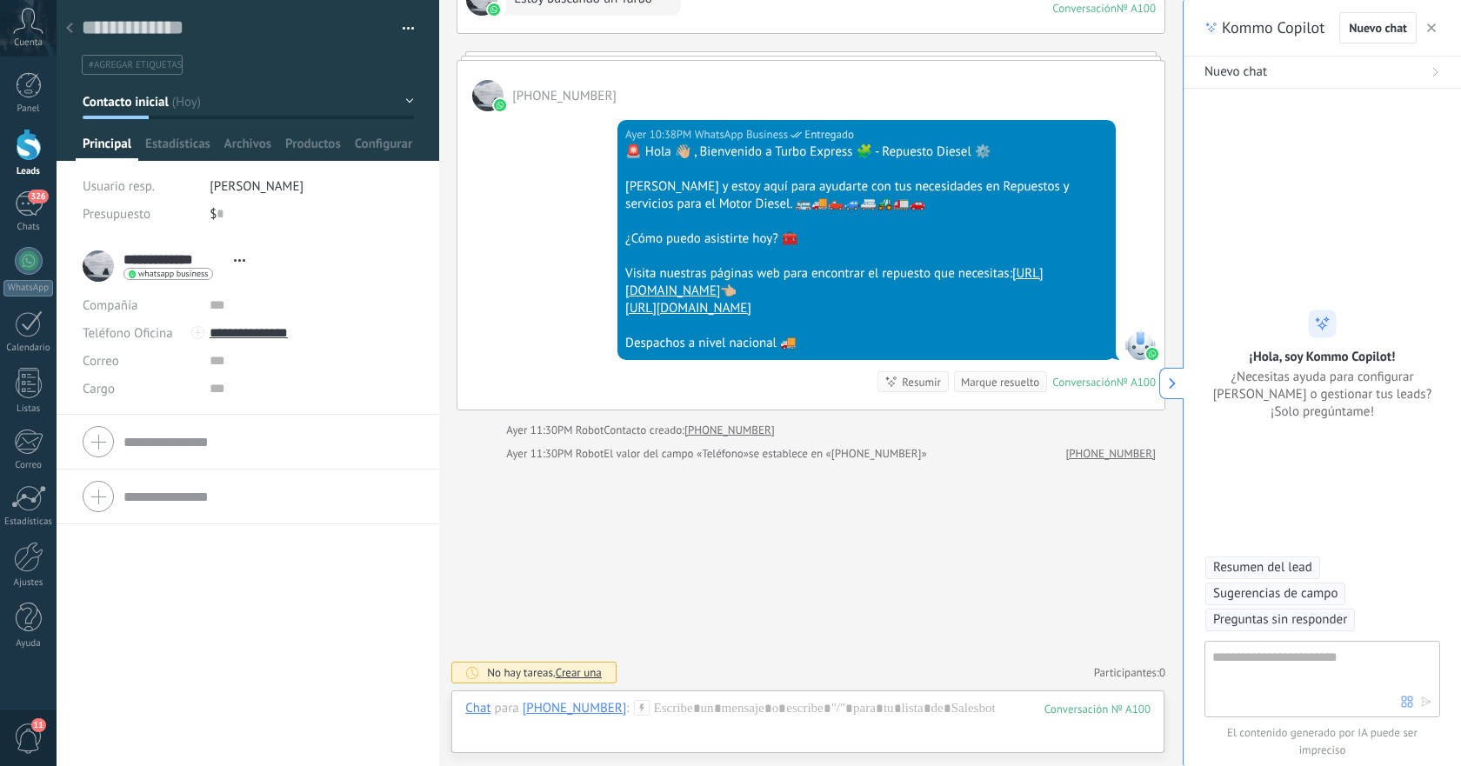
scroll to position [26, 0]
click at [1163, 384] on icon at bounding box center [1155, 383] width 18 height 18
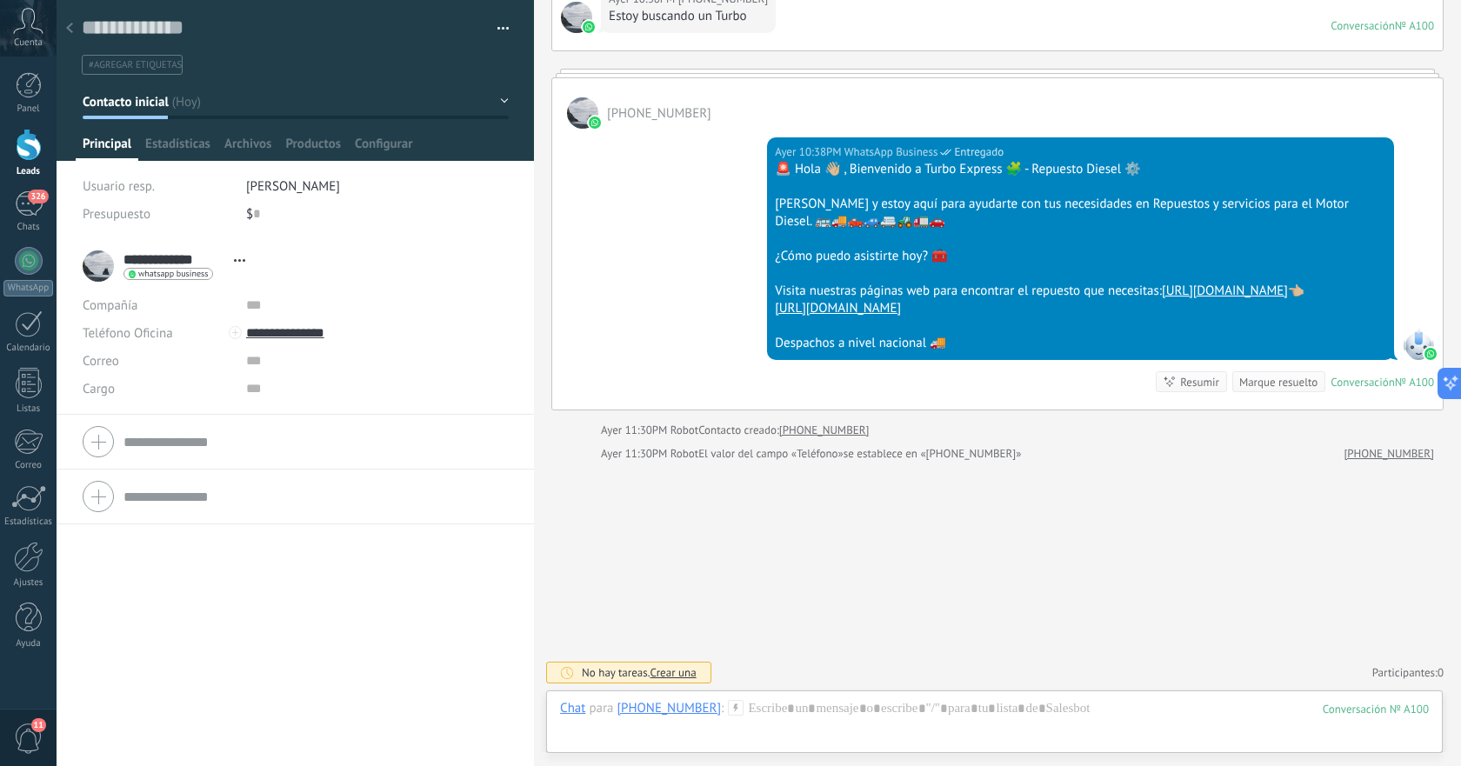
click at [1293, 694] on div "Chat Correo Nota Tarea Chat para [PHONE_NUMBER] : 100 Enviar Cancelar Rastrear …" at bounding box center [994, 722] width 897 height 63
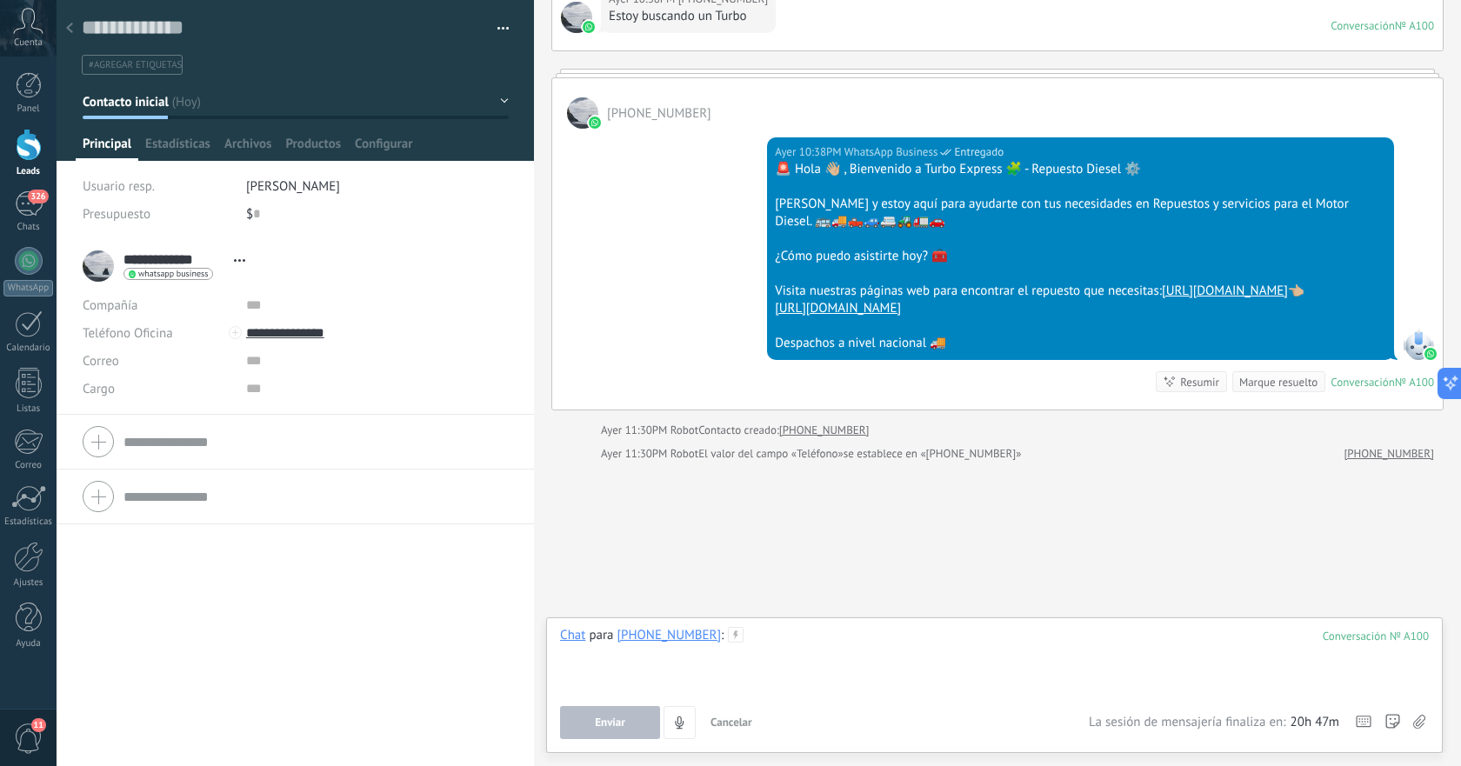
click at [824, 650] on div at bounding box center [994, 660] width 869 height 66
click at [573, 636] on div "Chat" at bounding box center [572, 635] width 25 height 16
click at [808, 645] on div at bounding box center [994, 660] width 869 height 66
click at [728, 638] on icon at bounding box center [736, 635] width 16 height 16
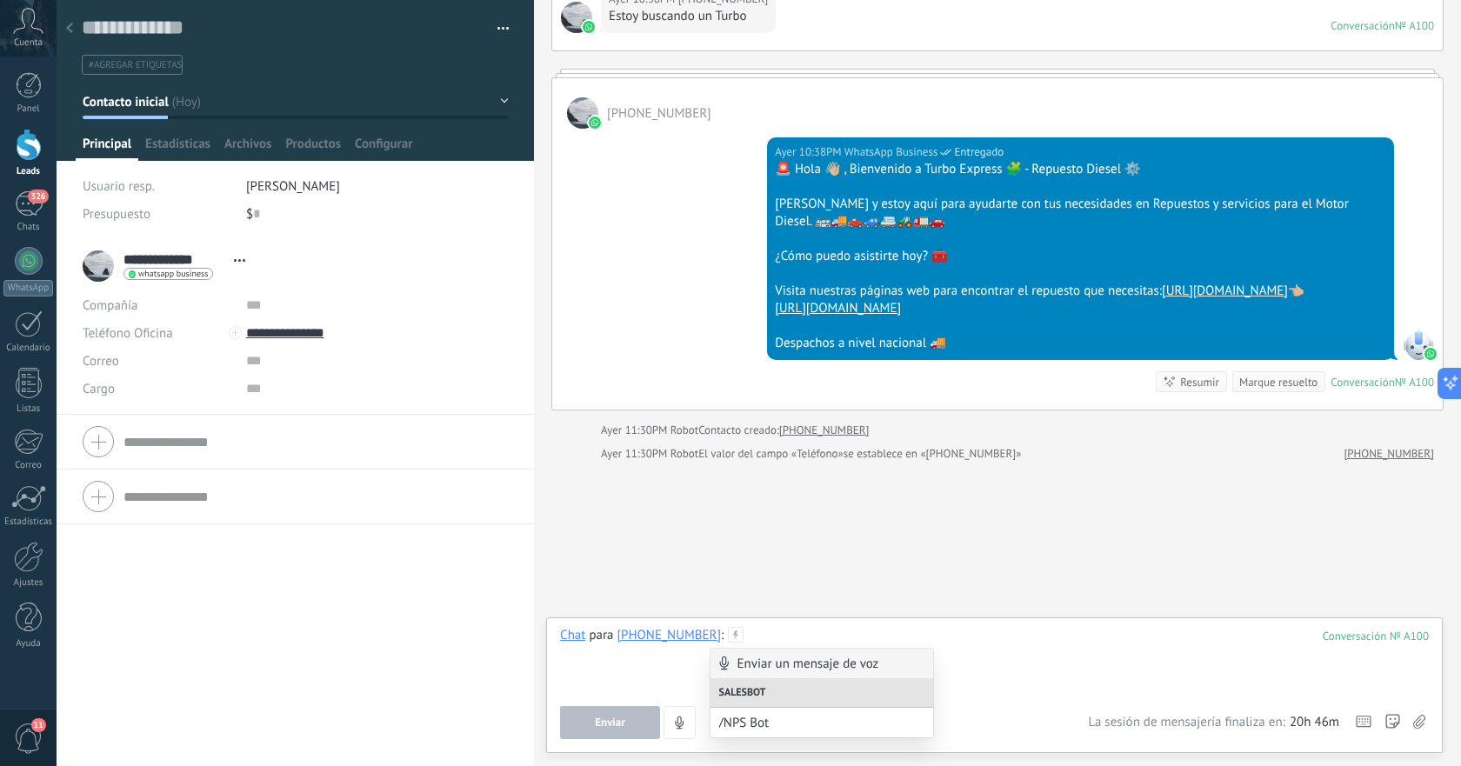
click at [797, 642] on div at bounding box center [994, 660] width 869 height 66
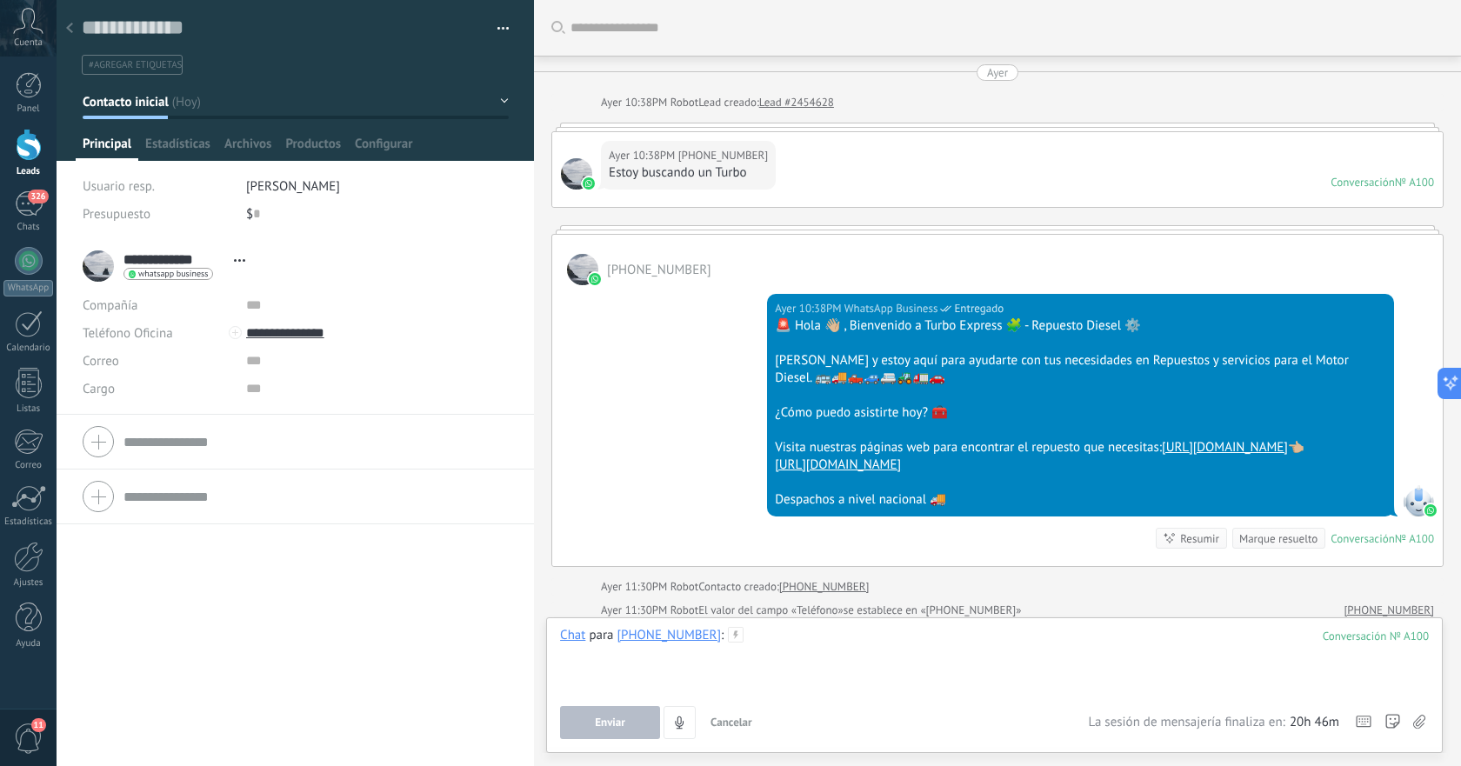
scroll to position [174, 0]
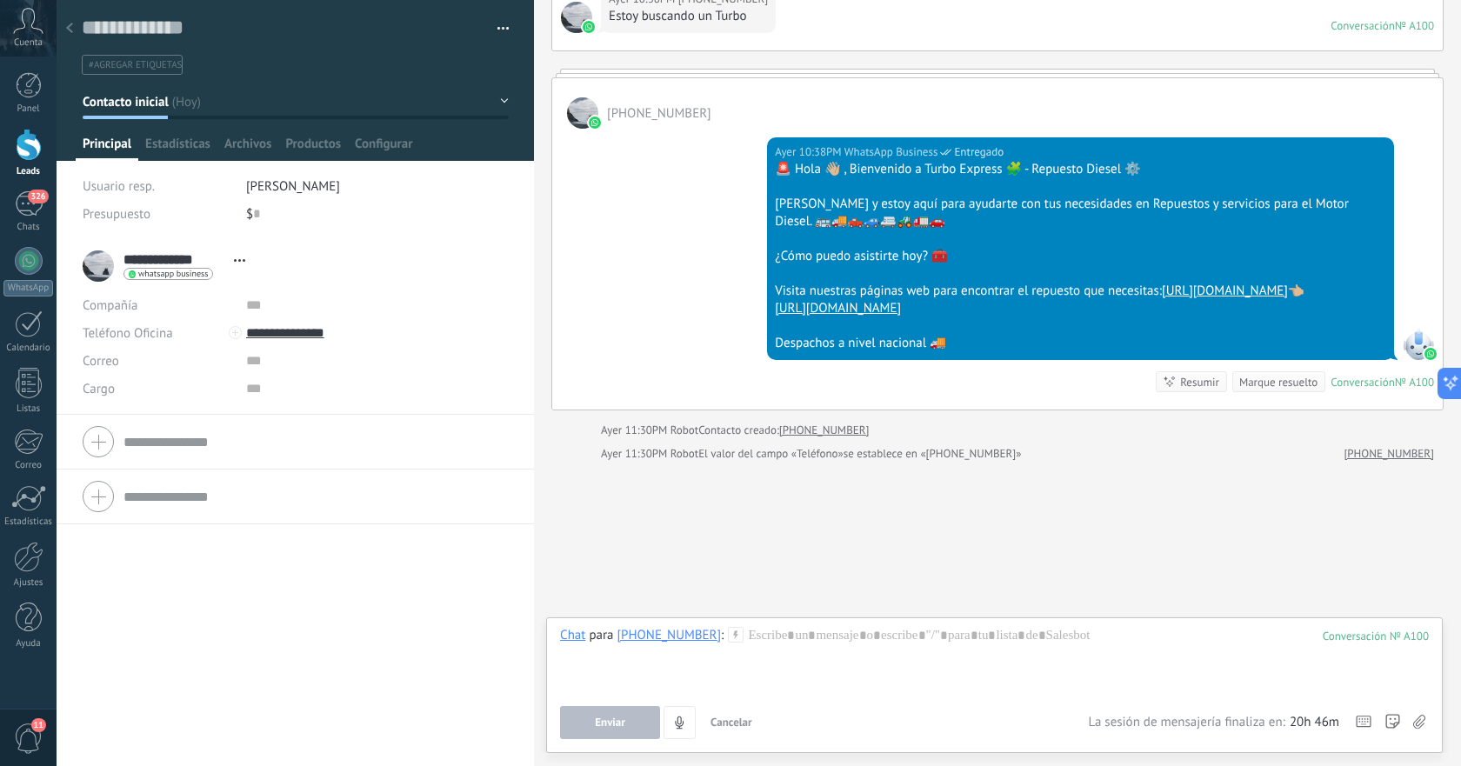
click at [1188, 380] on div "Resumir" at bounding box center [1199, 382] width 39 height 17
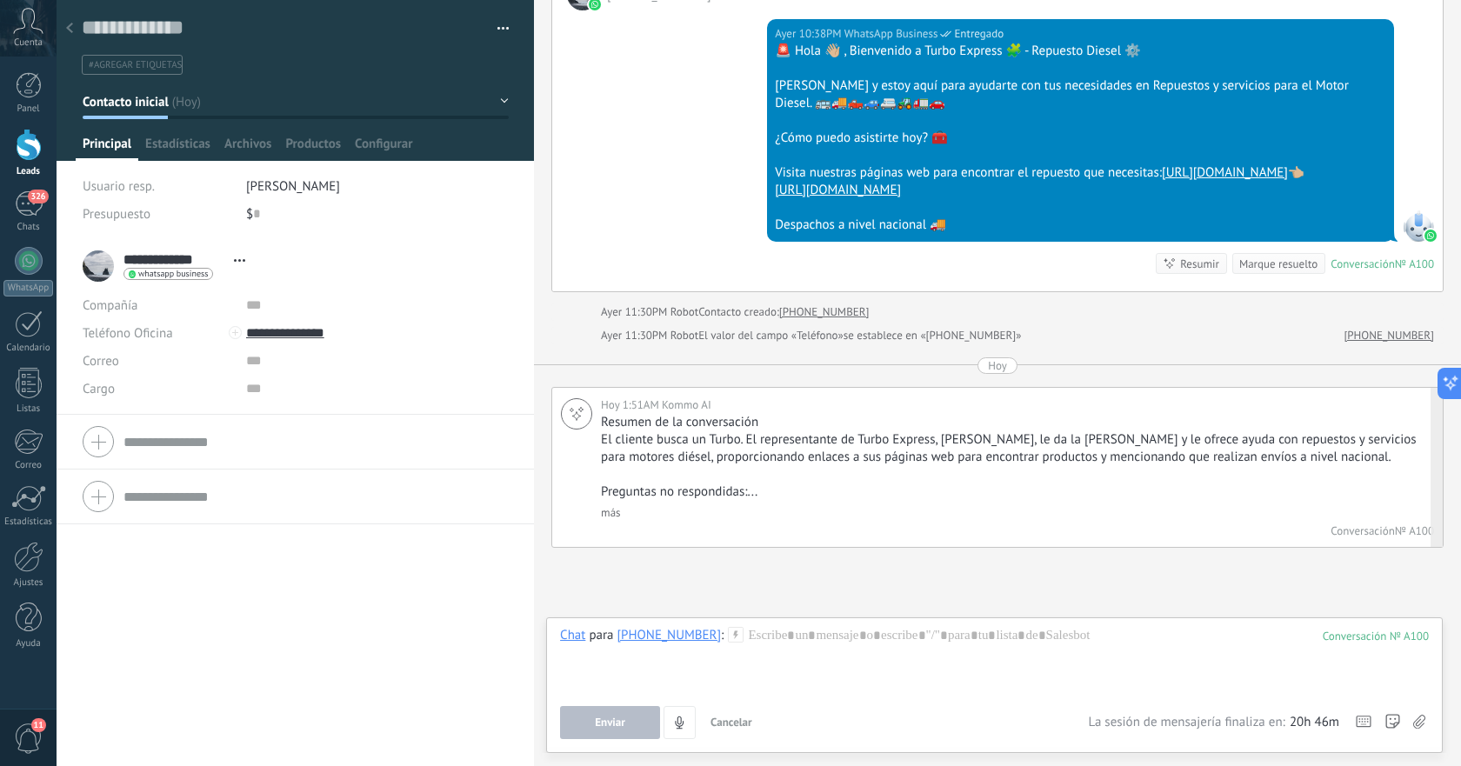
click at [614, 520] on link "más" at bounding box center [610, 512] width 19 height 15
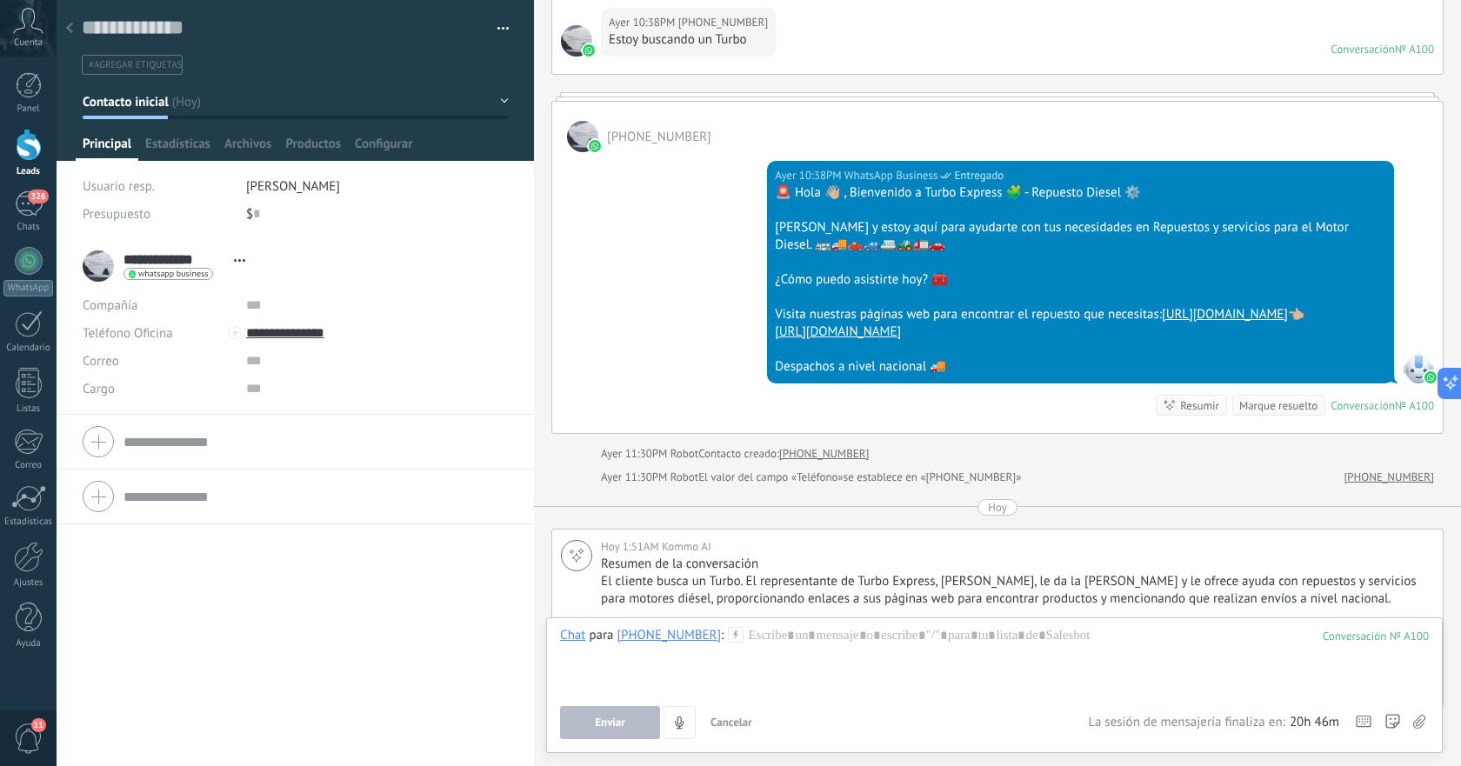
scroll to position [394, 0]
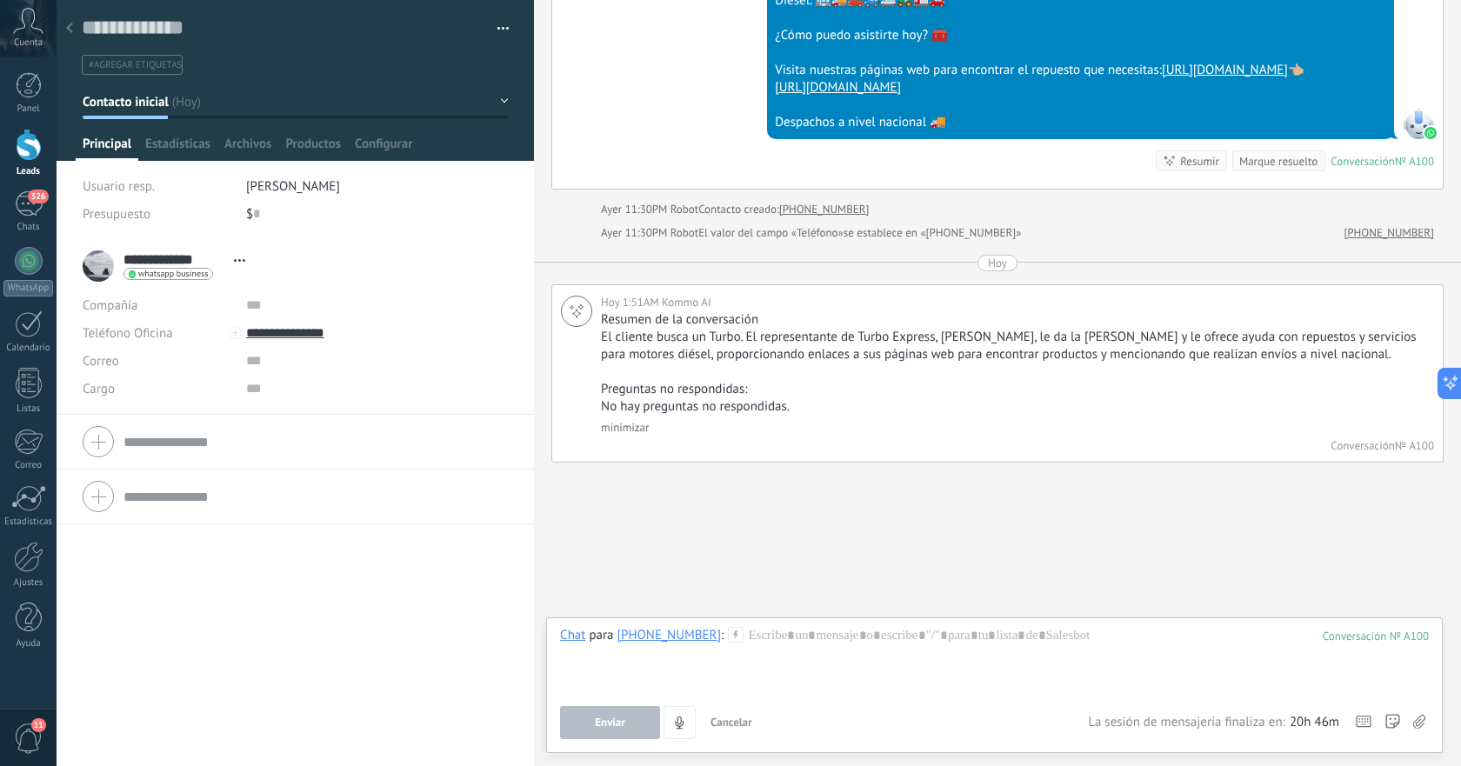
click at [192, 101] on button "Contacto inicial" at bounding box center [296, 101] width 426 height 31
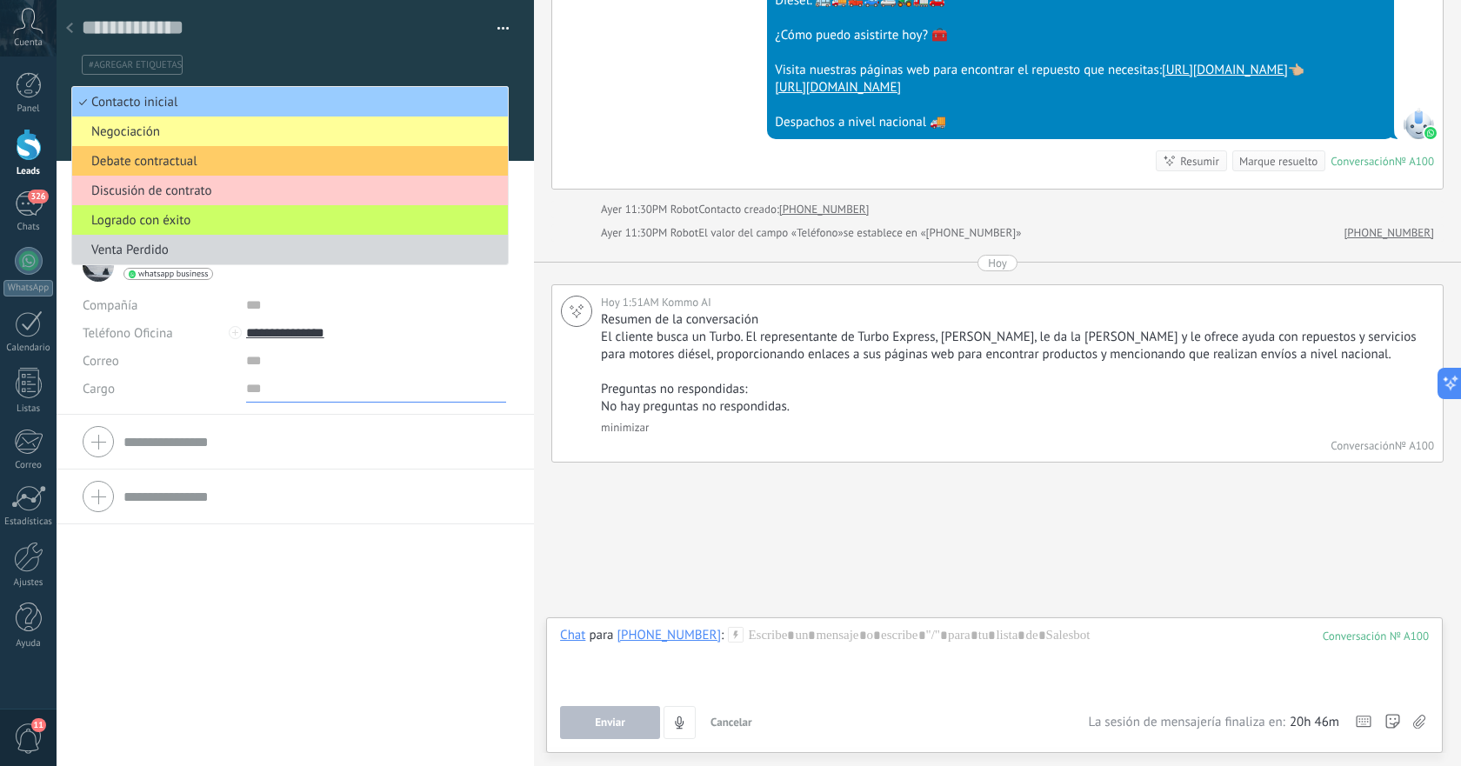
click at [368, 377] on input "text" at bounding box center [376, 389] width 260 height 28
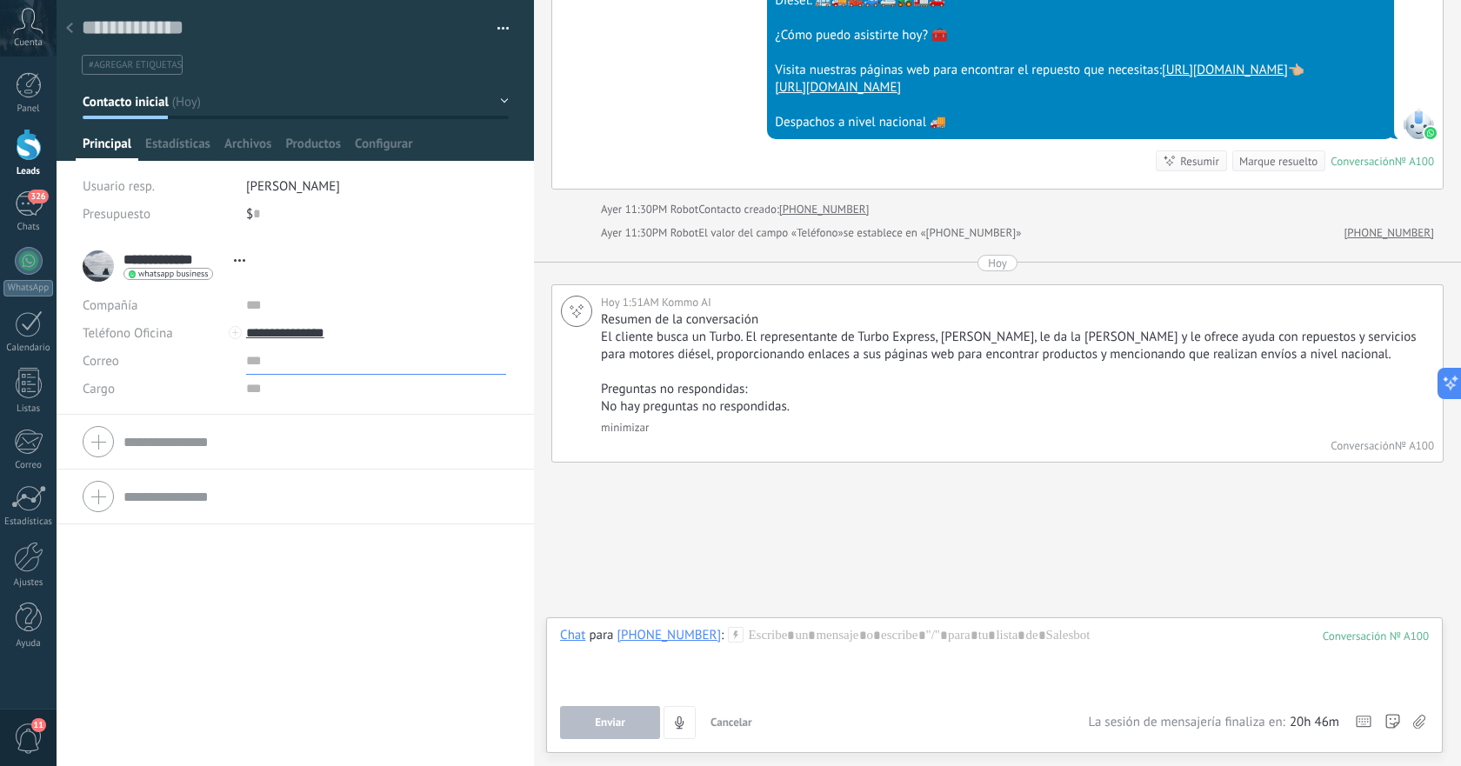
click at [332, 364] on input "text" at bounding box center [376, 361] width 260 height 28
click at [271, 400] on input "text" at bounding box center [376, 389] width 260 height 28
click at [257, 384] on input "text" at bounding box center [376, 389] width 260 height 28
click at [251, 311] on input "text" at bounding box center [376, 305] width 260 height 28
click at [257, 363] on input "text" at bounding box center [376, 361] width 260 height 28
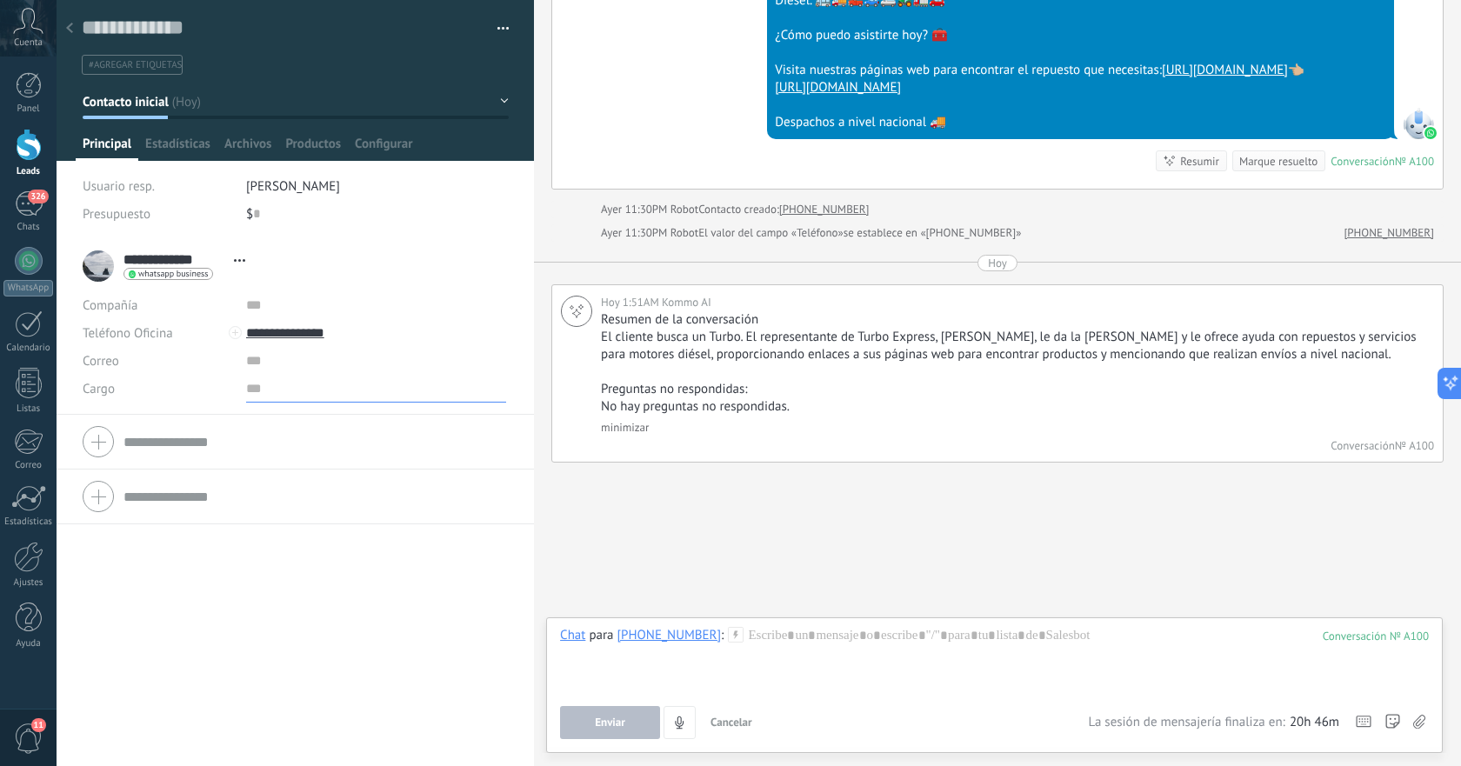
click at [257, 391] on input "text" at bounding box center [376, 389] width 260 height 28
click at [210, 438] on div at bounding box center [295, 441] width 425 height 43
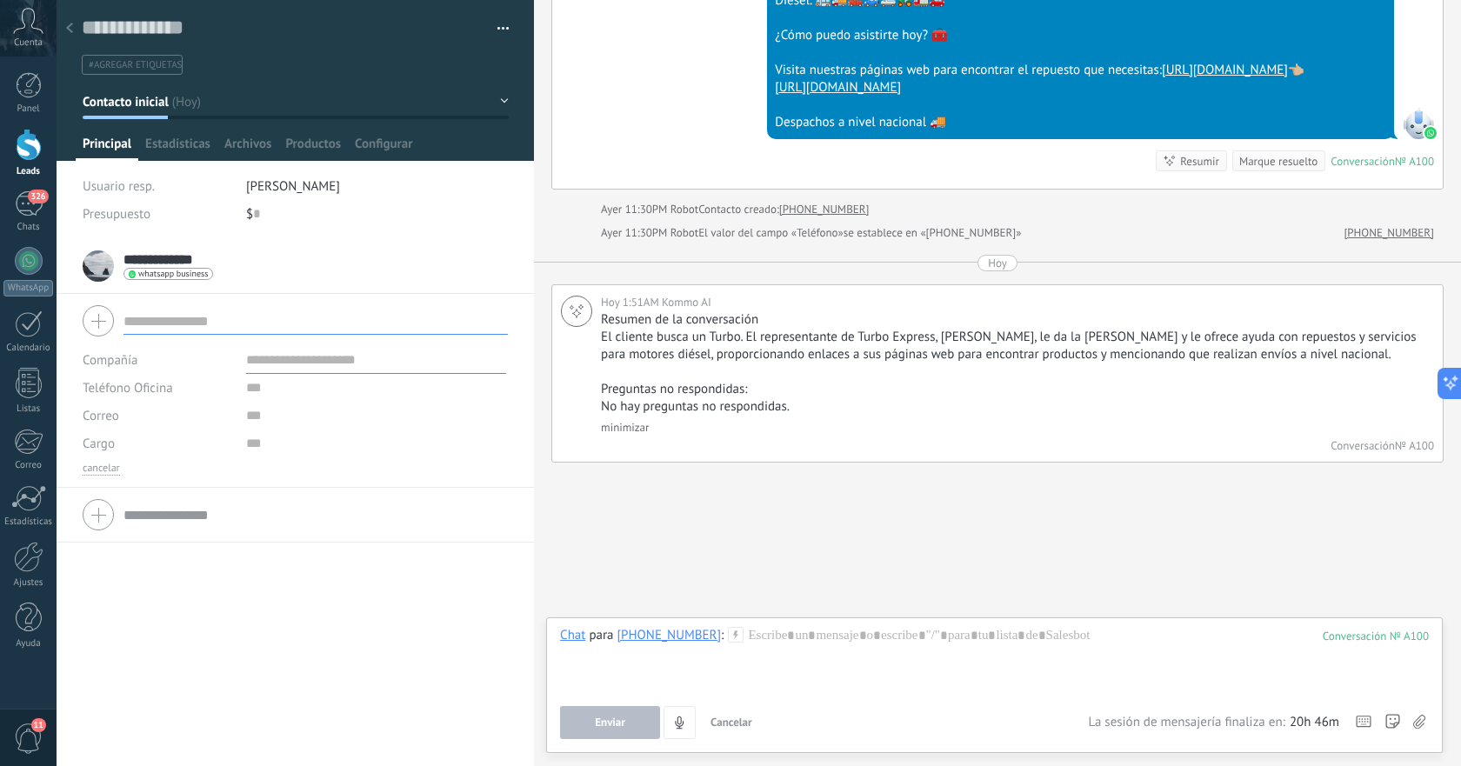
click at [100, 134] on div at bounding box center [296, 80] width 478 height 161
click at [111, 149] on span "Principal" at bounding box center [107, 148] width 49 height 25
click at [116, 23] on textarea at bounding box center [283, 28] width 403 height 27
click at [70, 26] on icon at bounding box center [69, 28] width 7 height 10
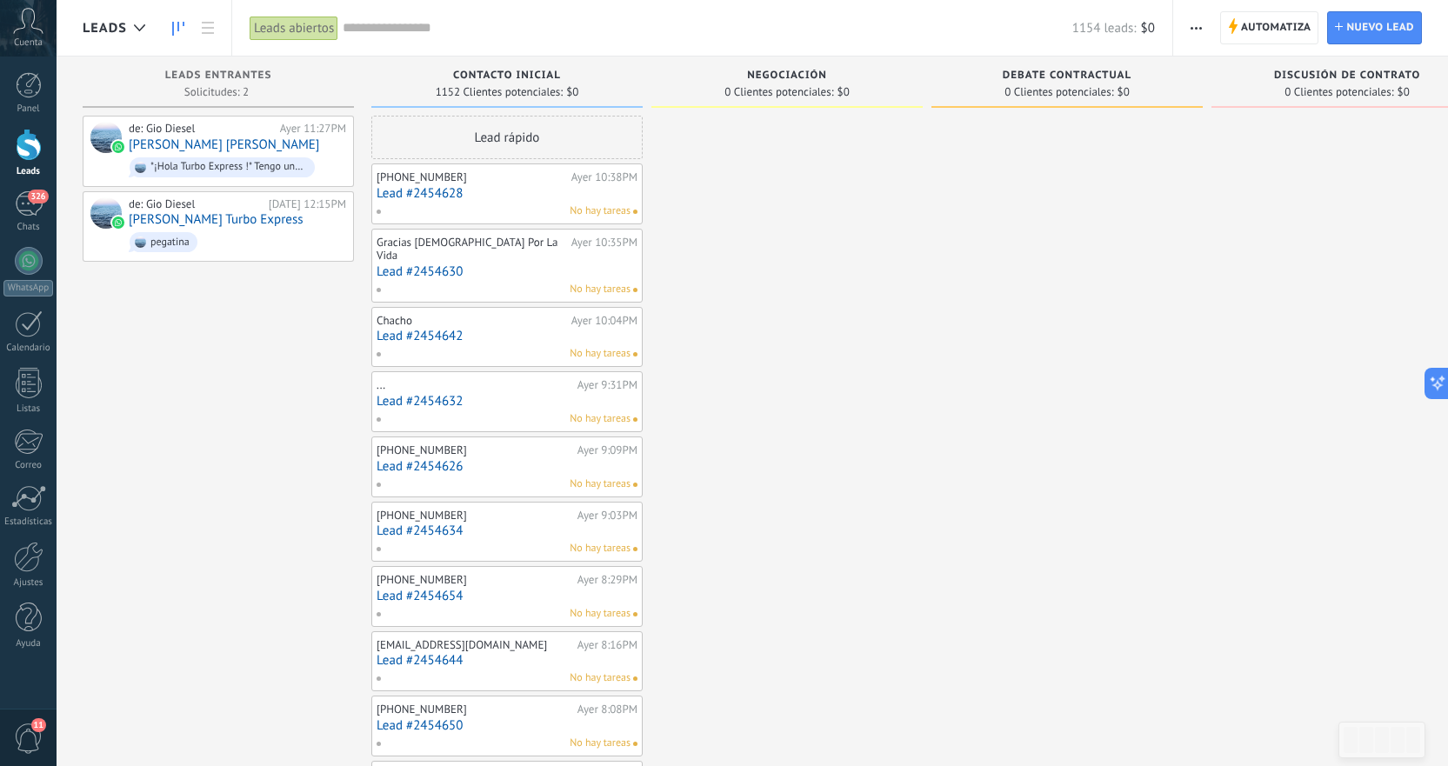
click at [520, 329] on link "Lead #2454642" at bounding box center [507, 336] width 261 height 15
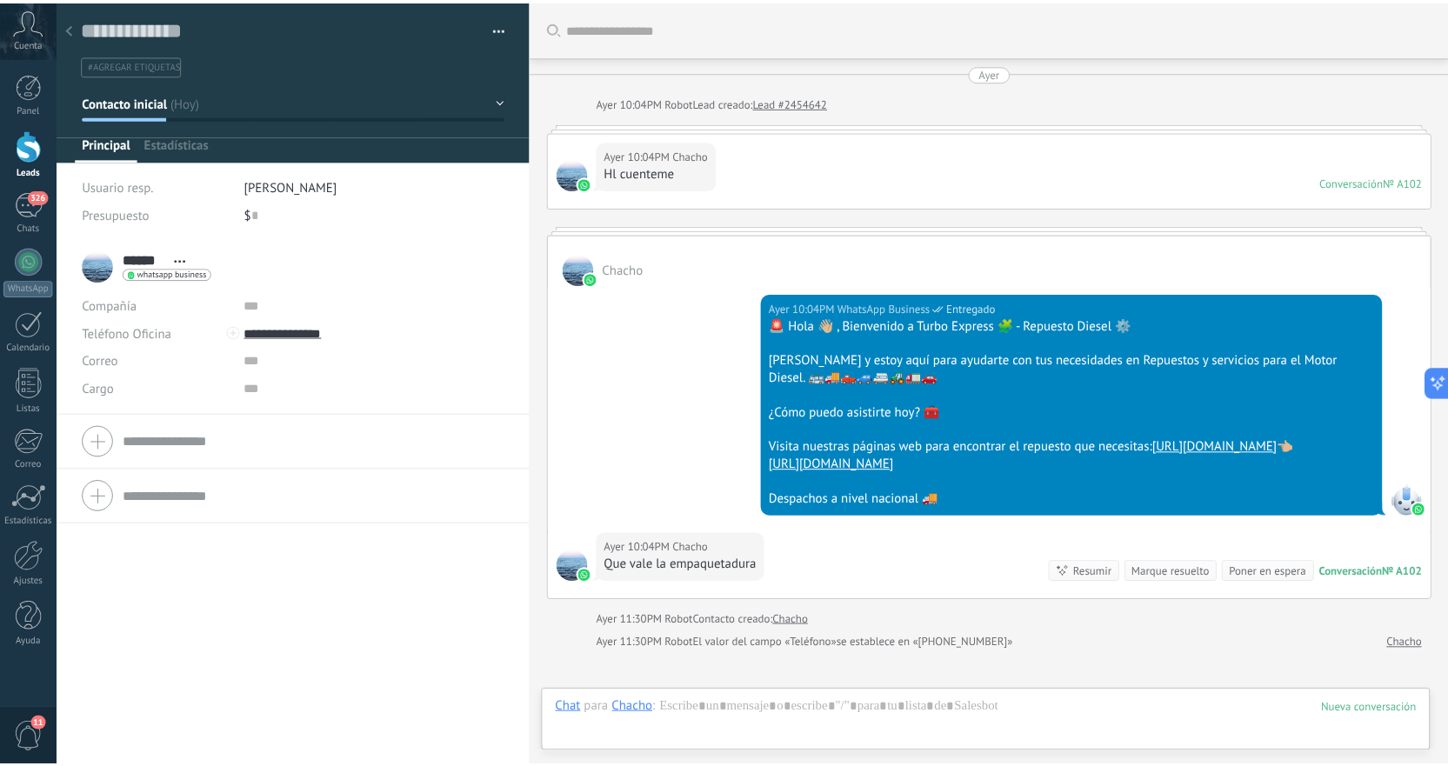
scroll to position [208, 0]
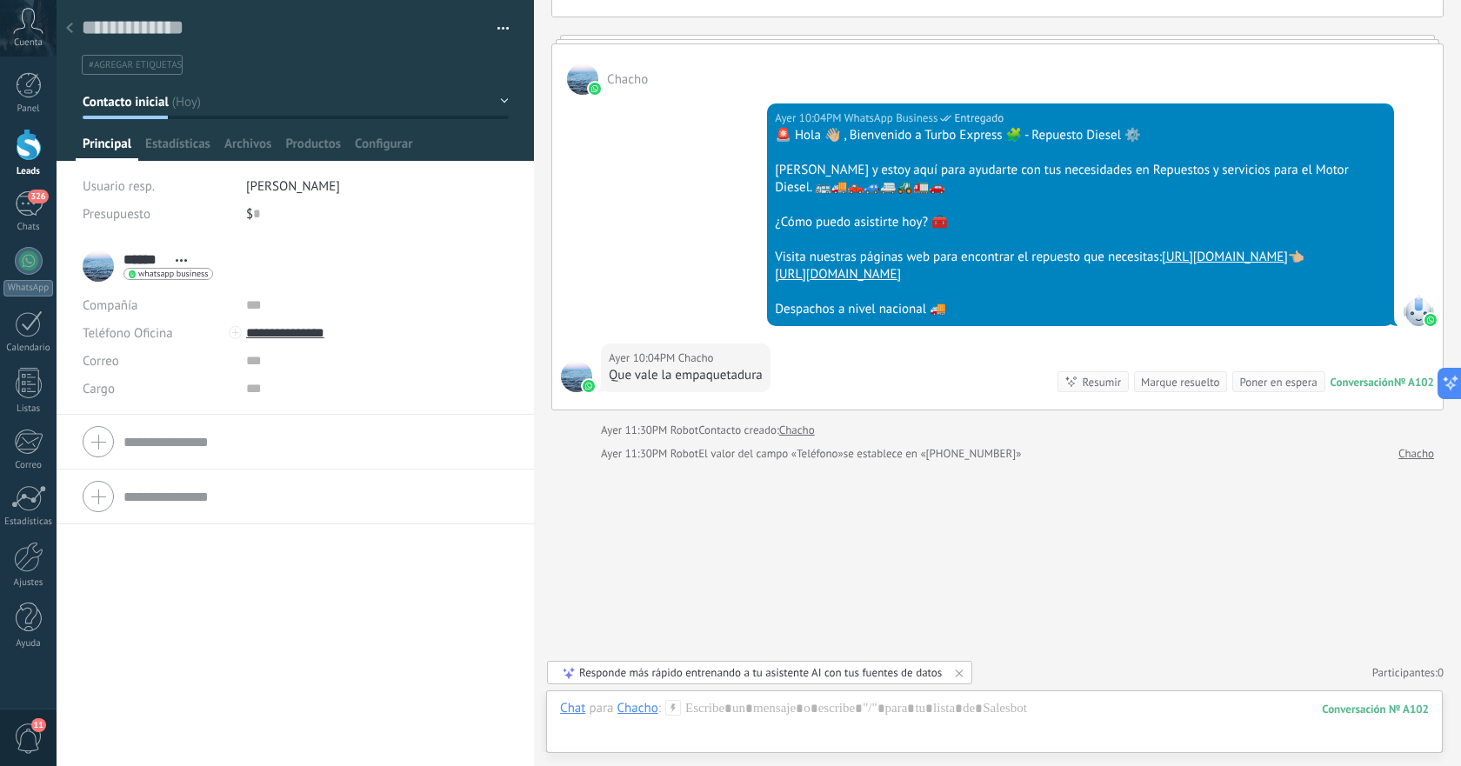
click at [70, 30] on icon at bounding box center [69, 28] width 7 height 10
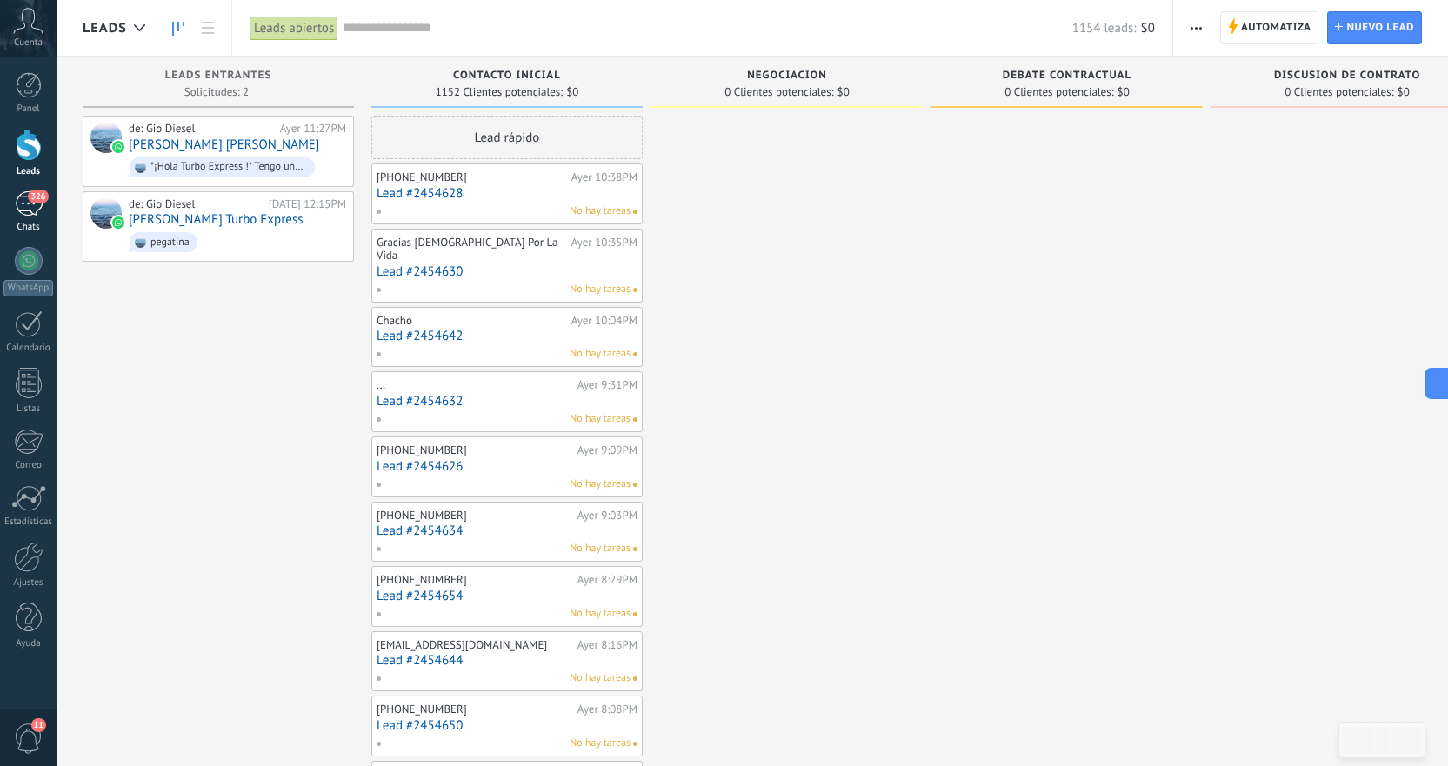
click at [29, 212] on div "326" at bounding box center [29, 203] width 28 height 25
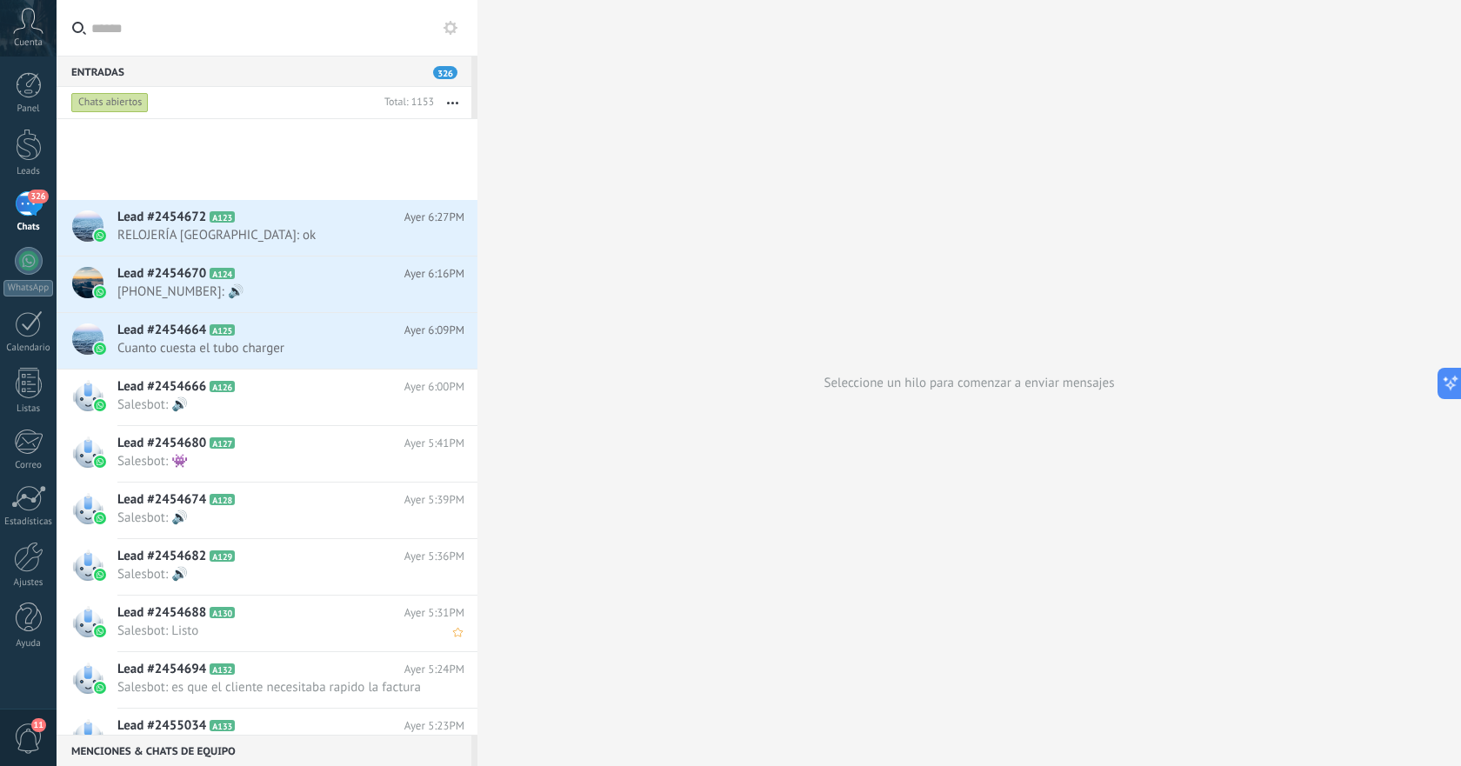
scroll to position [1914, 0]
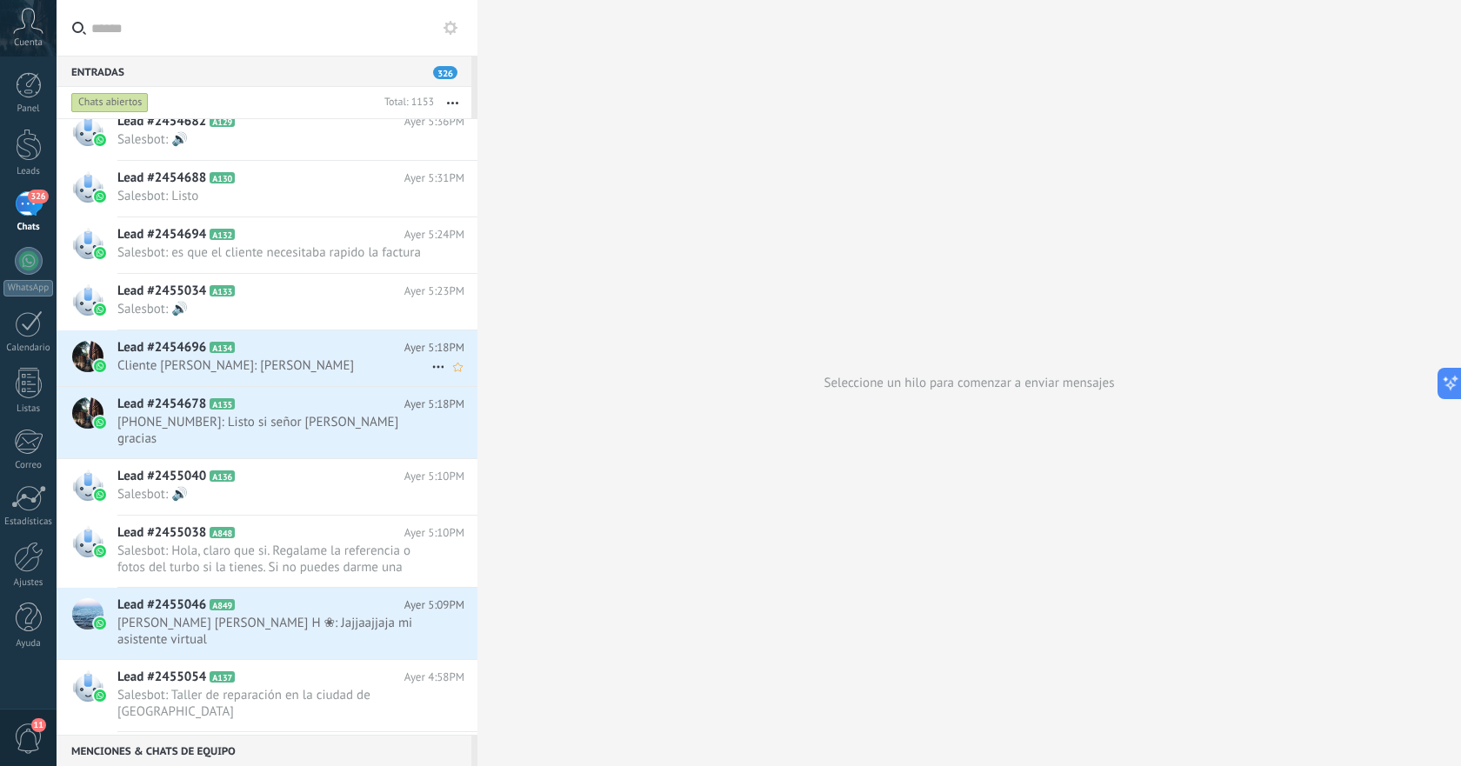
click at [259, 367] on span "Cliente [PERSON_NAME]: [PERSON_NAME]" at bounding box center [274, 365] width 314 height 17
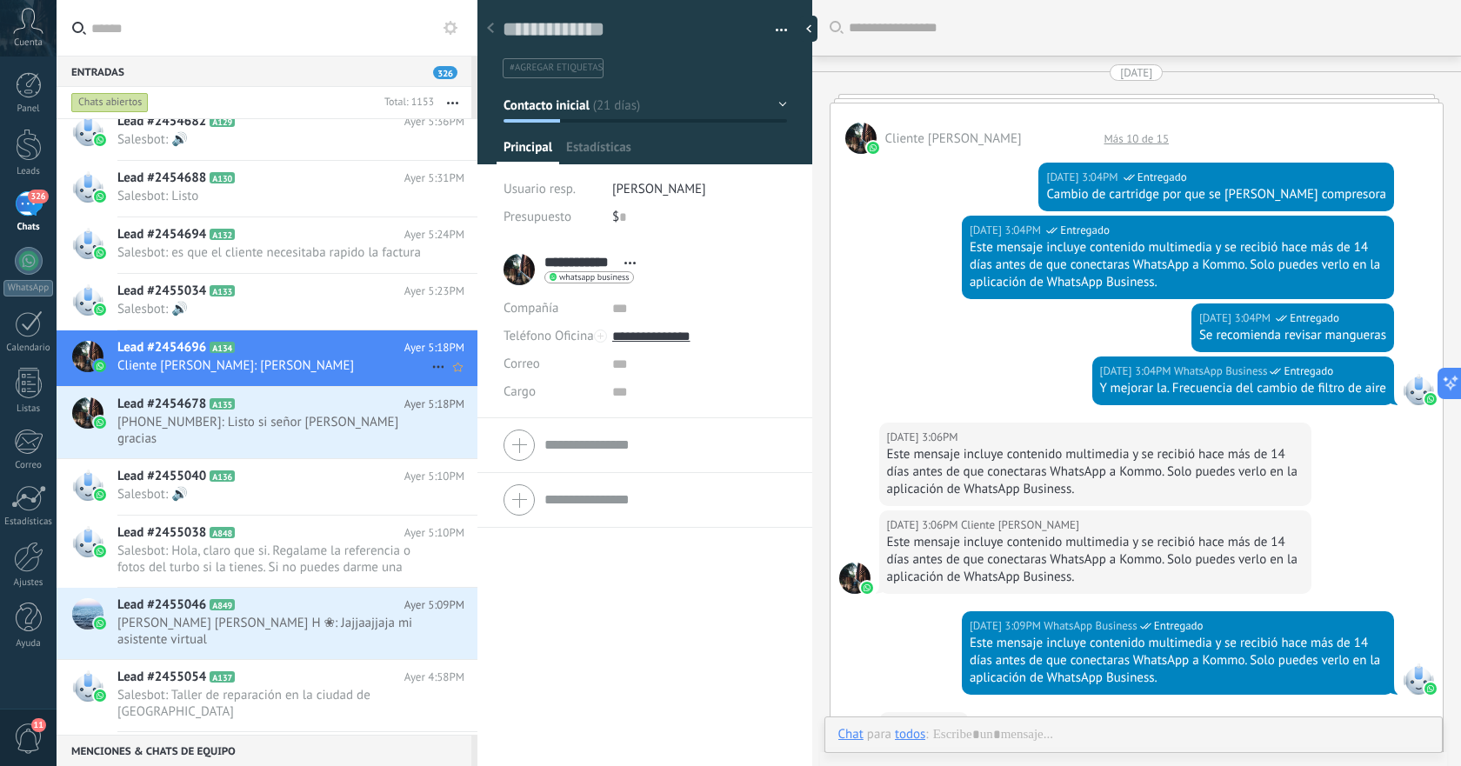
scroll to position [2174, 0]
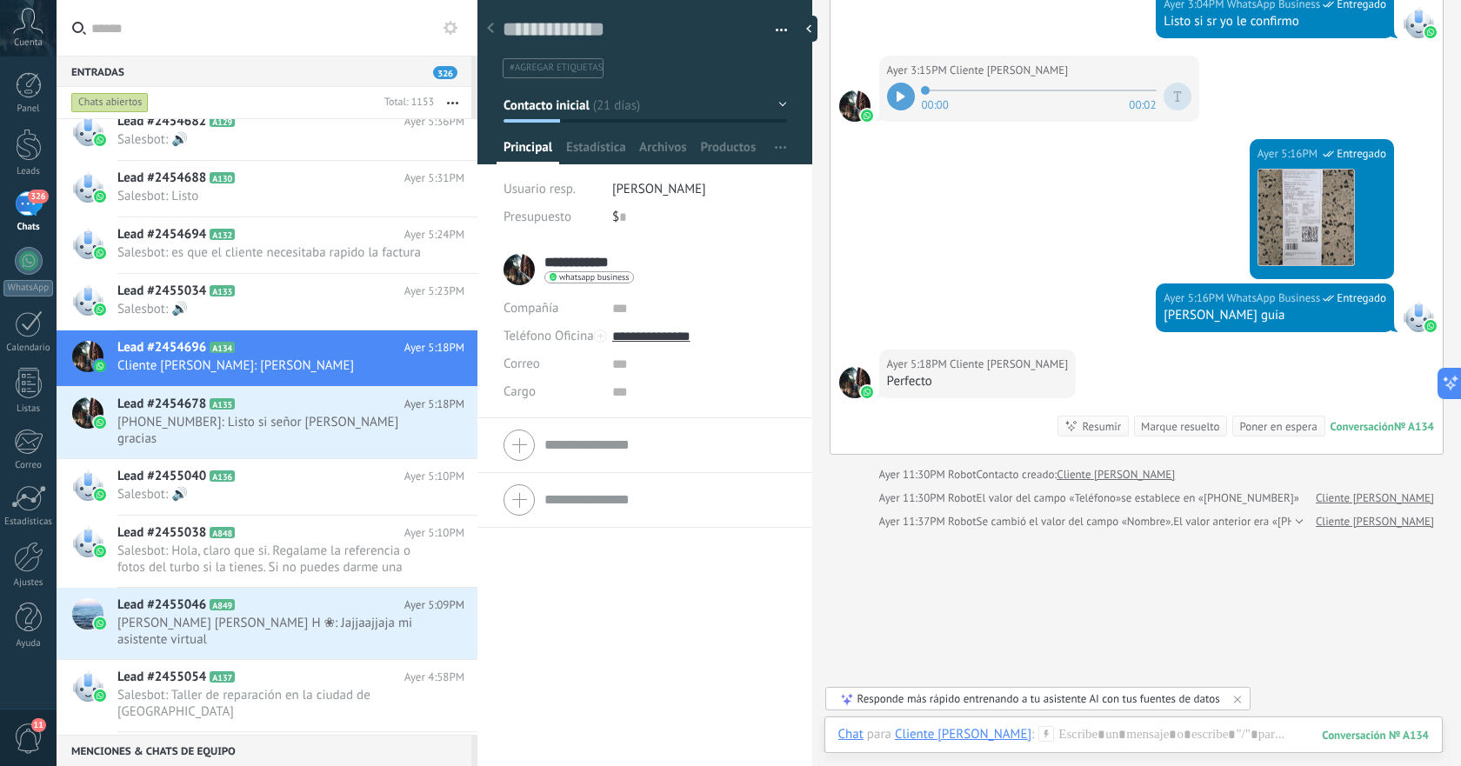
drag, startPoint x: 595, startPoint y: 266, endPoint x: 586, endPoint y: 267, distance: 8.7
click at [588, 267] on input "**********" at bounding box center [579, 262] width 71 height 17
click at [565, 260] on input "**********" at bounding box center [579, 262] width 71 height 17
click at [623, 271] on input "text" at bounding box center [665, 278] width 242 height 17
click at [311, 427] on span "[PHONE_NUMBER]: Listo si señor [PERSON_NAME] gracias" at bounding box center [274, 430] width 314 height 33
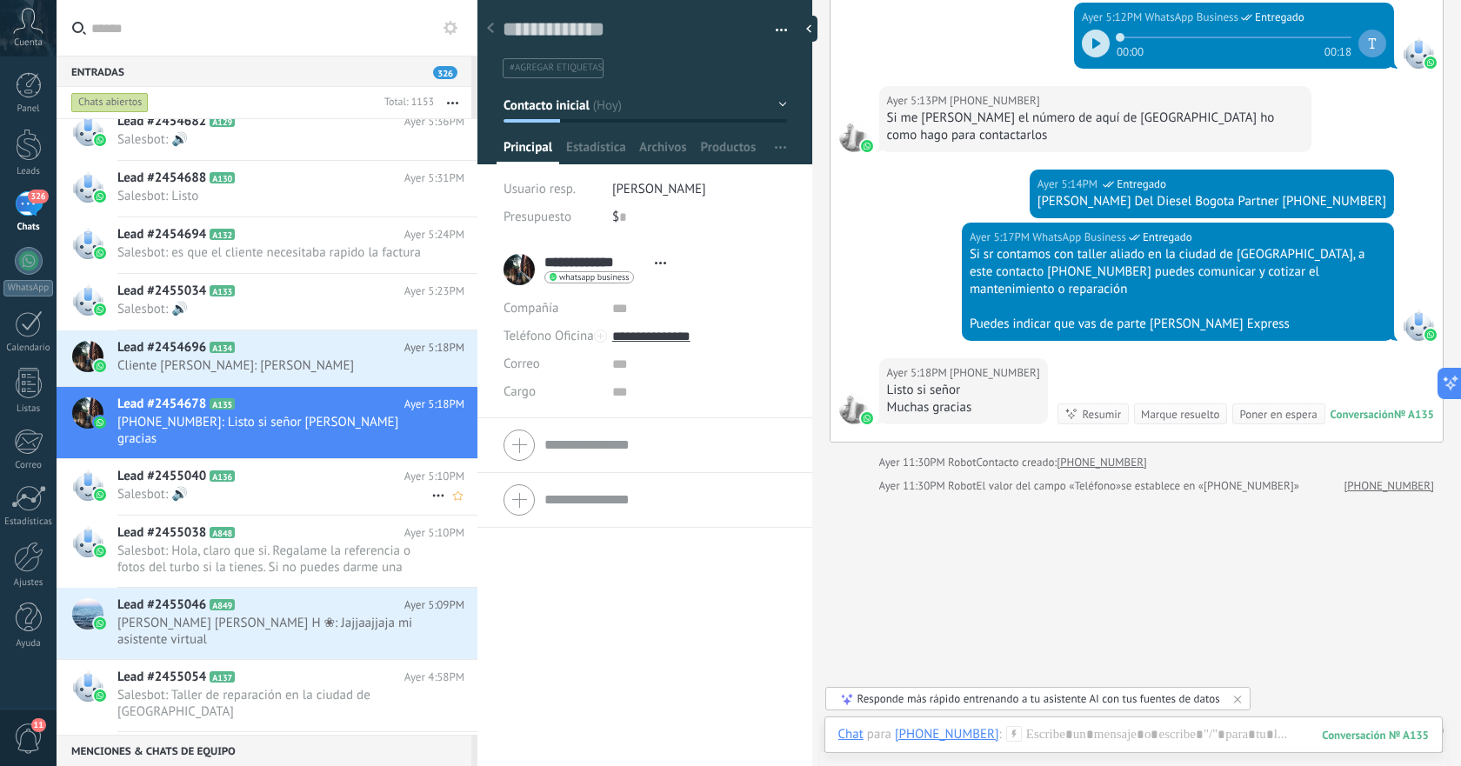
scroll to position [2088, 0]
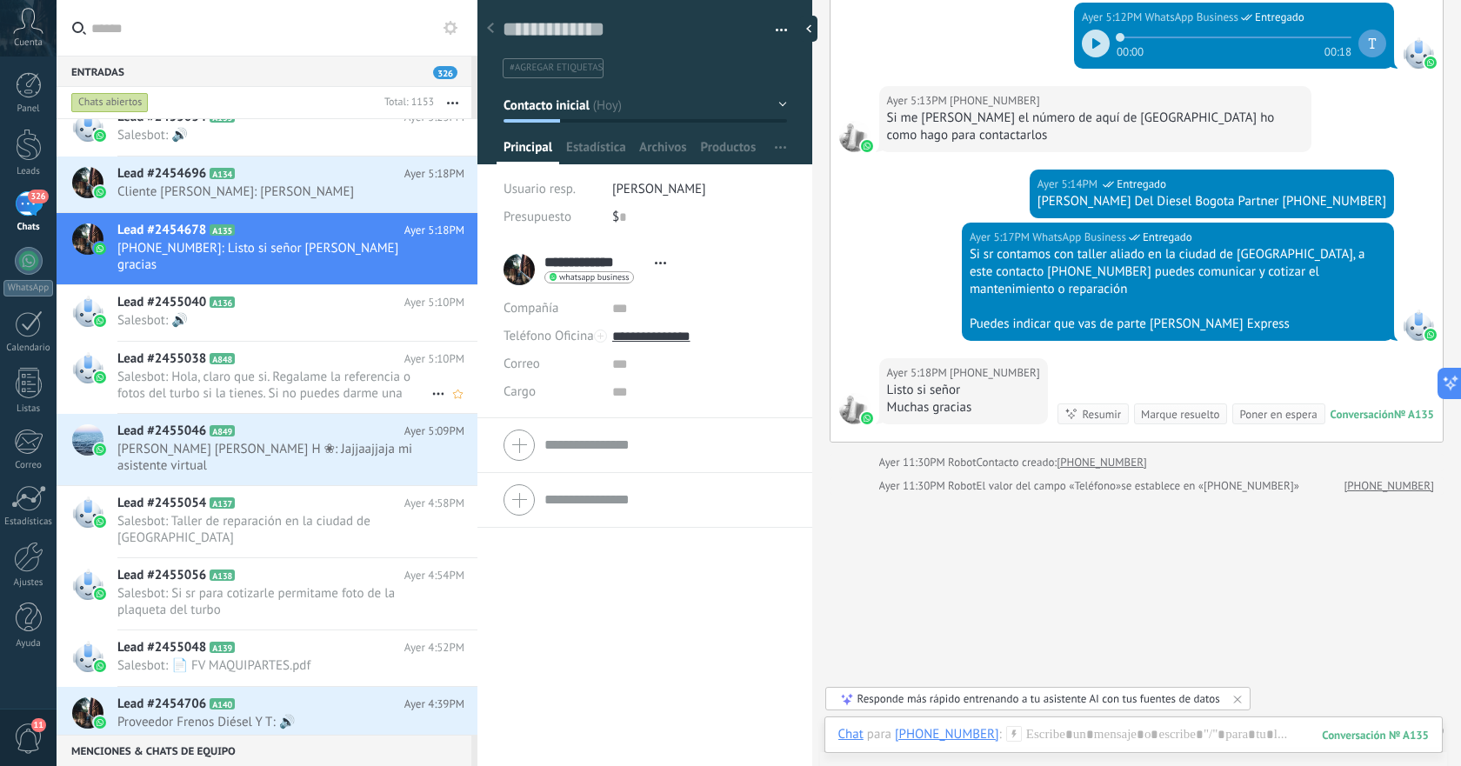
click at [258, 351] on h2 "Lead #2455038 A848" at bounding box center [260, 359] width 287 height 17
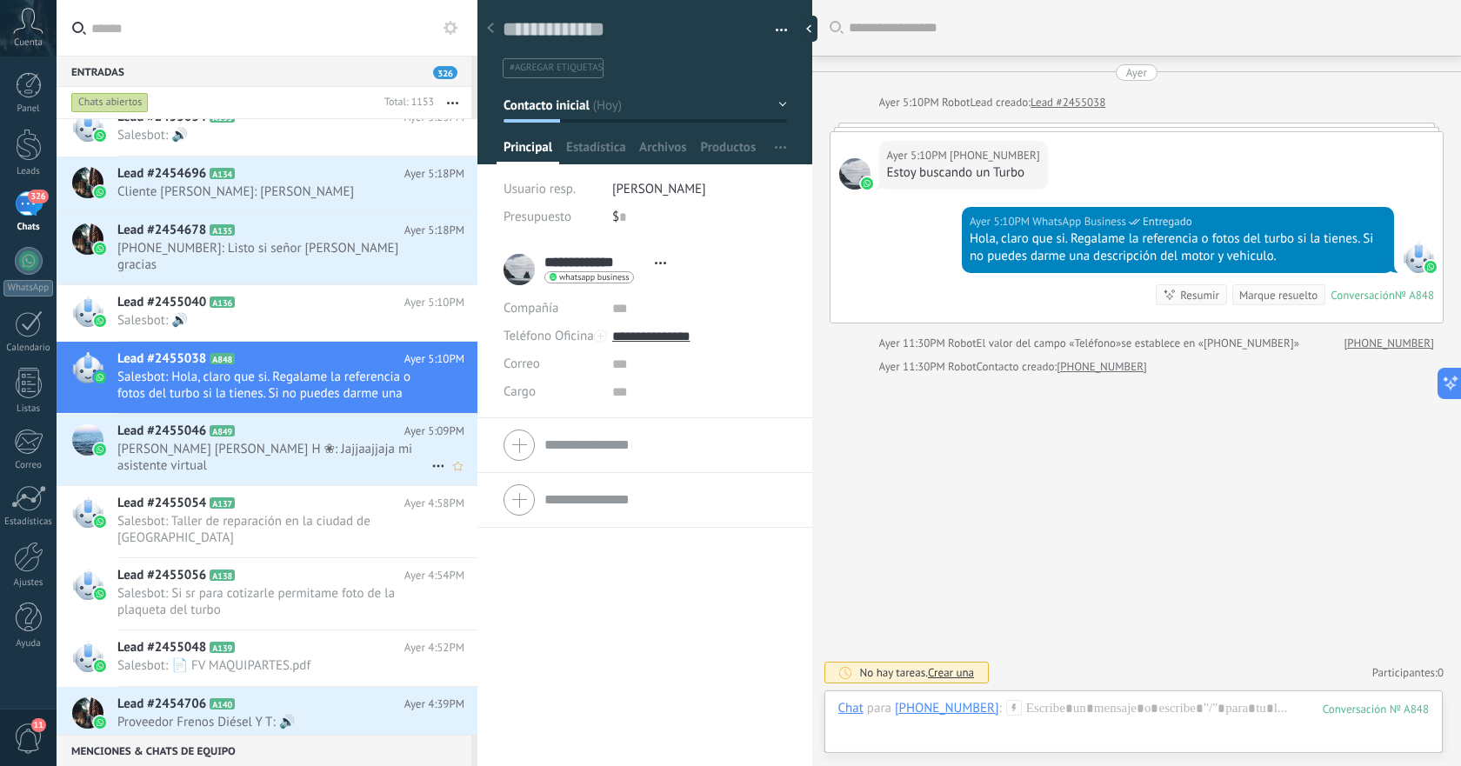
scroll to position [2436, 0]
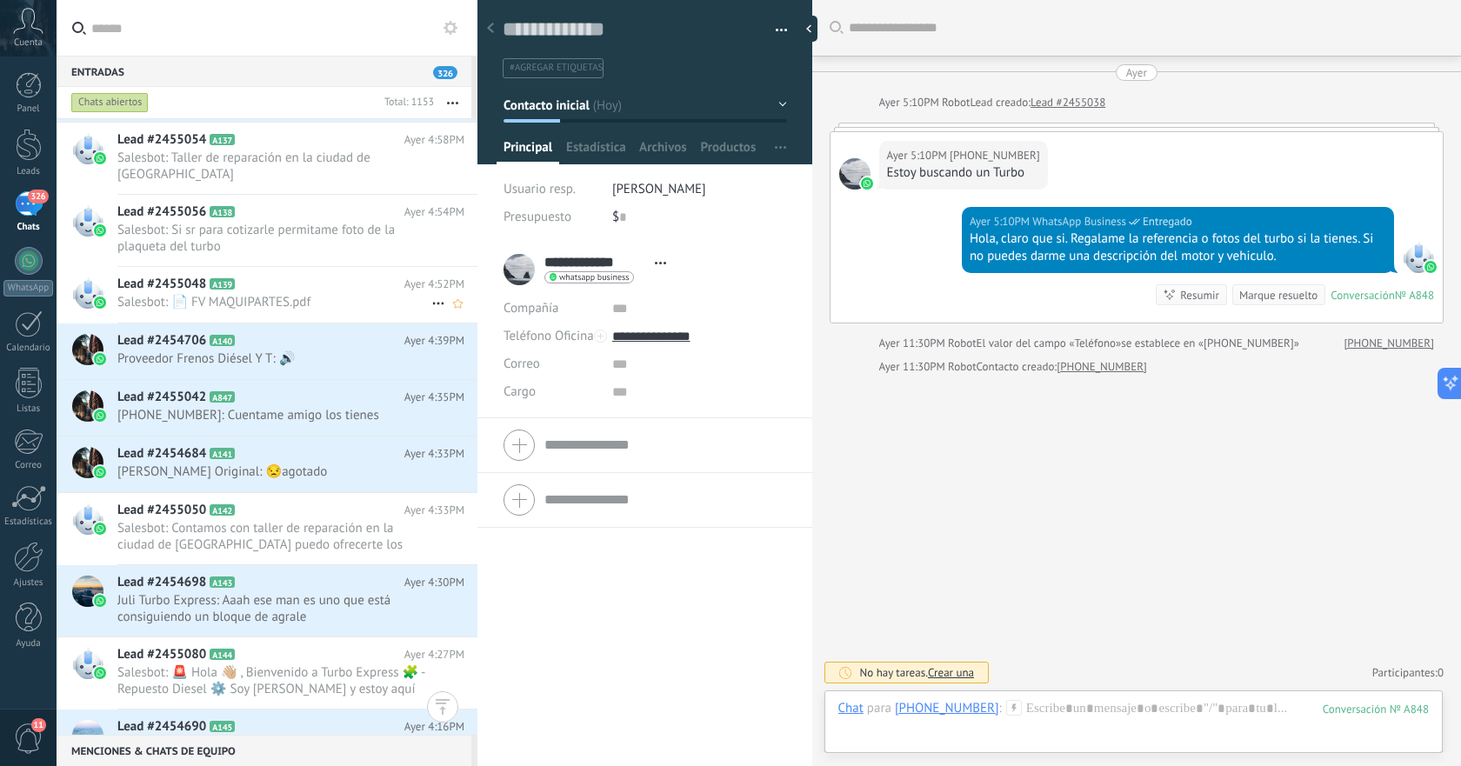
click at [279, 267] on div "Lead #2455048 A139 Ayer 4:52PM Salesbot: 📄 FV MAQUIPARTES.pdf" at bounding box center [297, 294] width 360 height 55
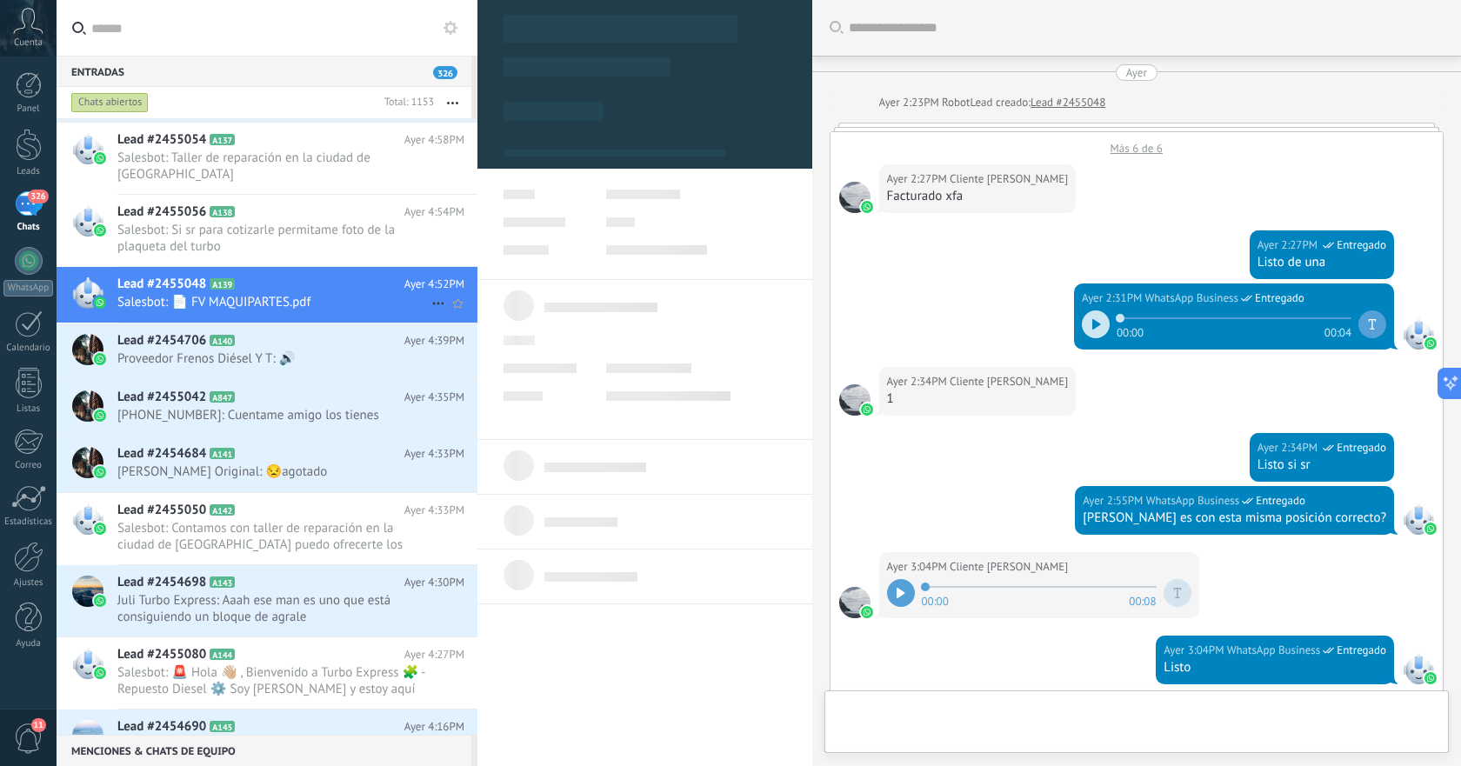
scroll to position [624, 0]
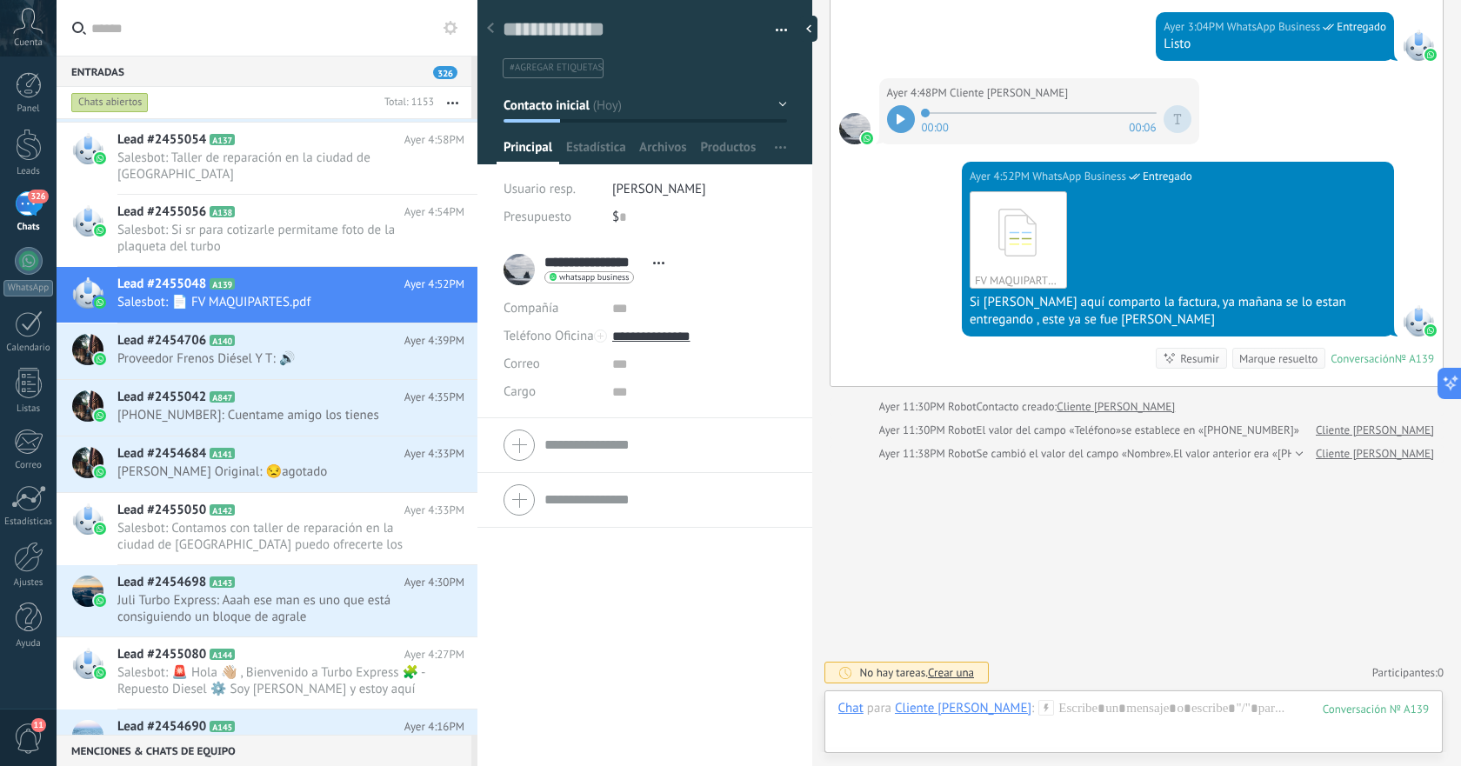
click at [542, 64] on span "#agregar etiquetas" at bounding box center [556, 68] width 93 height 12
click at [554, 69] on input "text" at bounding box center [643, 68] width 273 height 18
click at [255, 407] on span "[PHONE_NUMBER]: Cuentame amigo los tienes" at bounding box center [274, 415] width 314 height 17
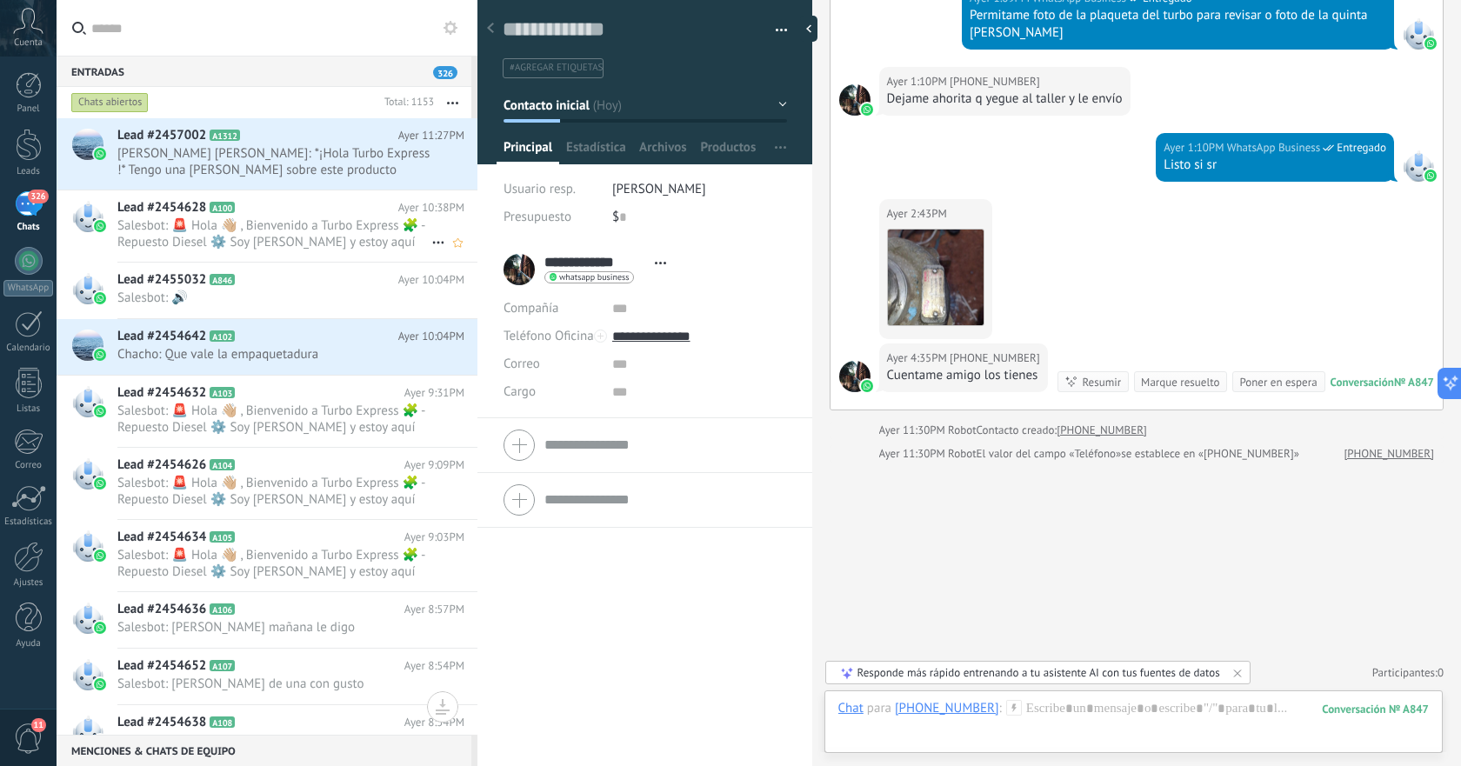
click at [210, 218] on span "Salesbot: 🚨 Hola 👋🏼 , Bienvenido a Turbo Express 🧩 - Repuesto Diesel ⚙️ Soy [PE…" at bounding box center [274, 233] width 314 height 33
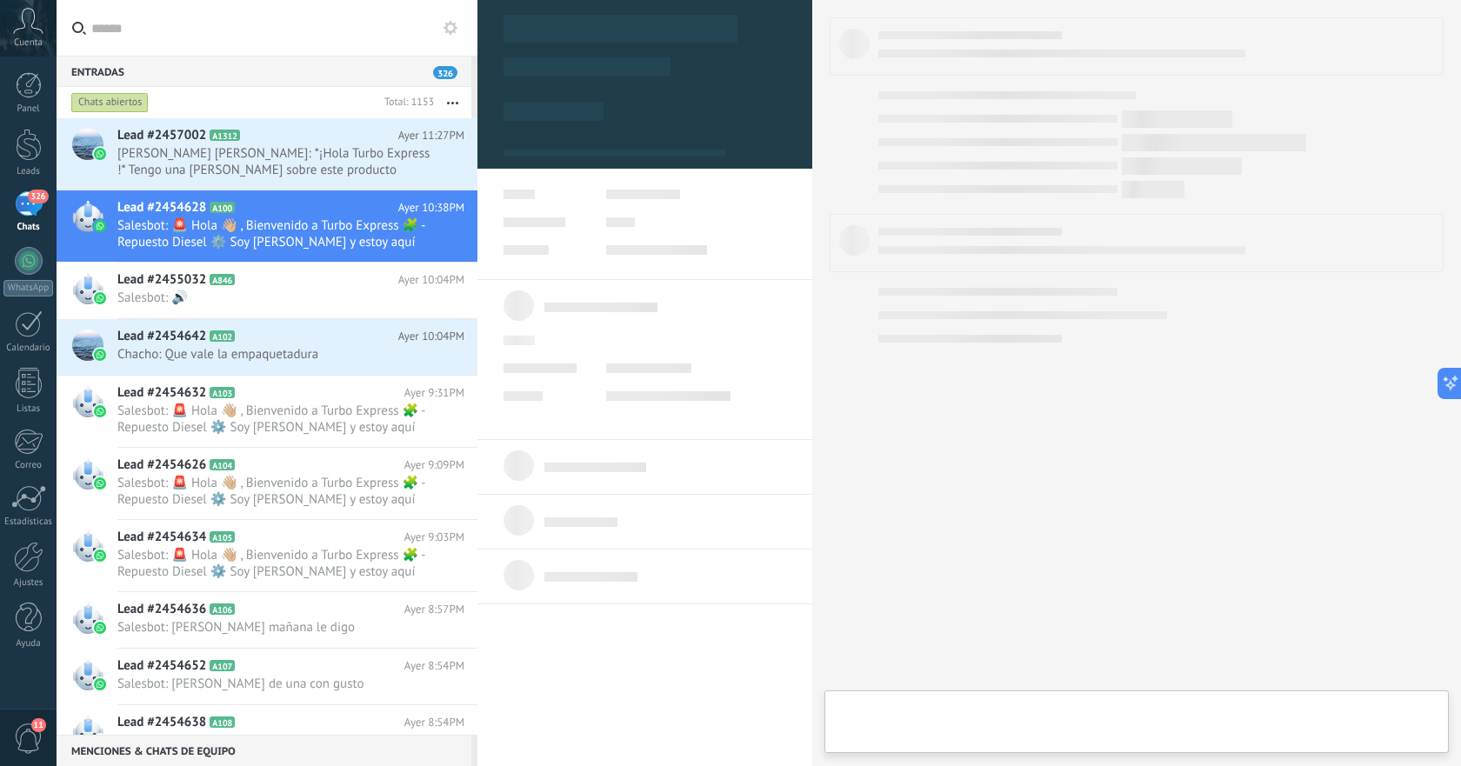
type textarea "**********"
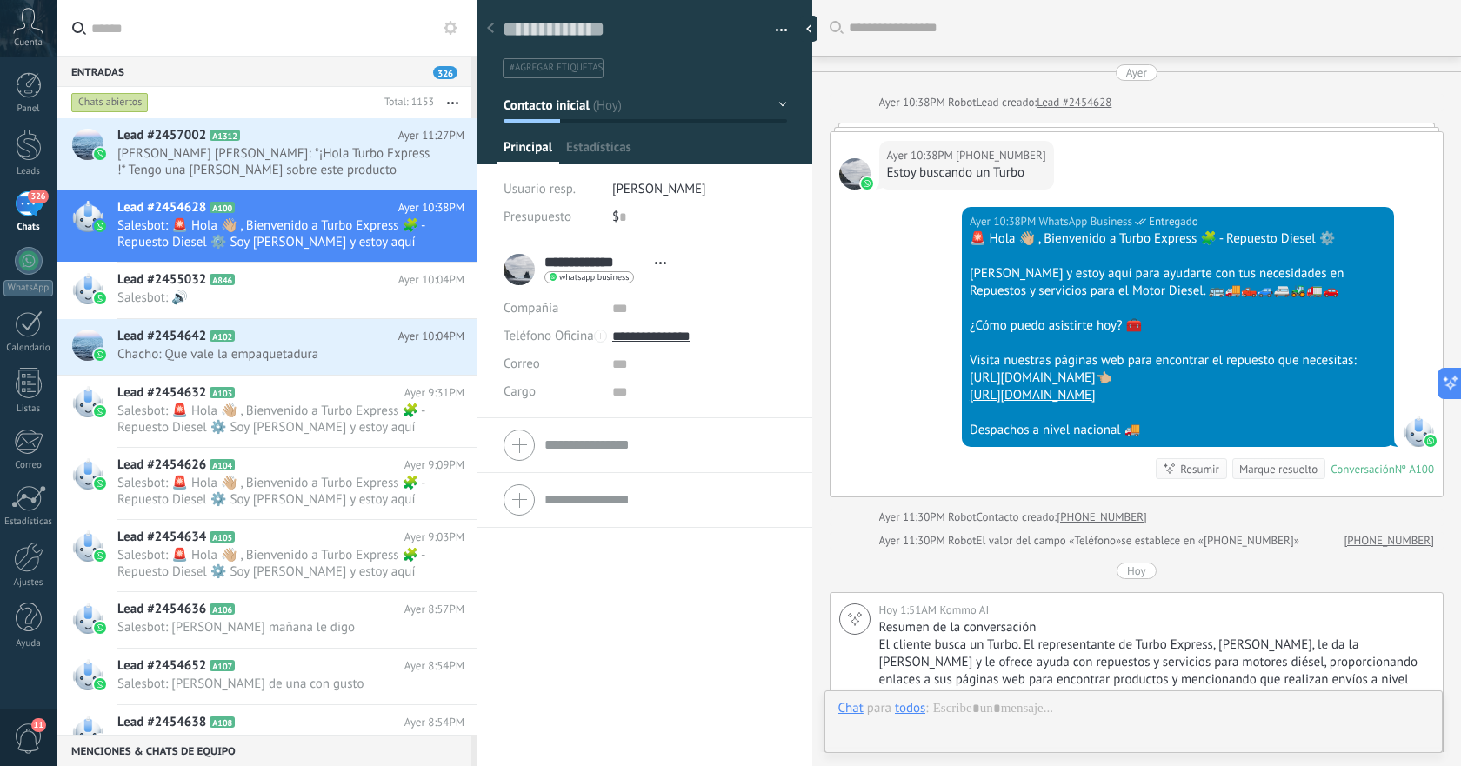
scroll to position [26, 0]
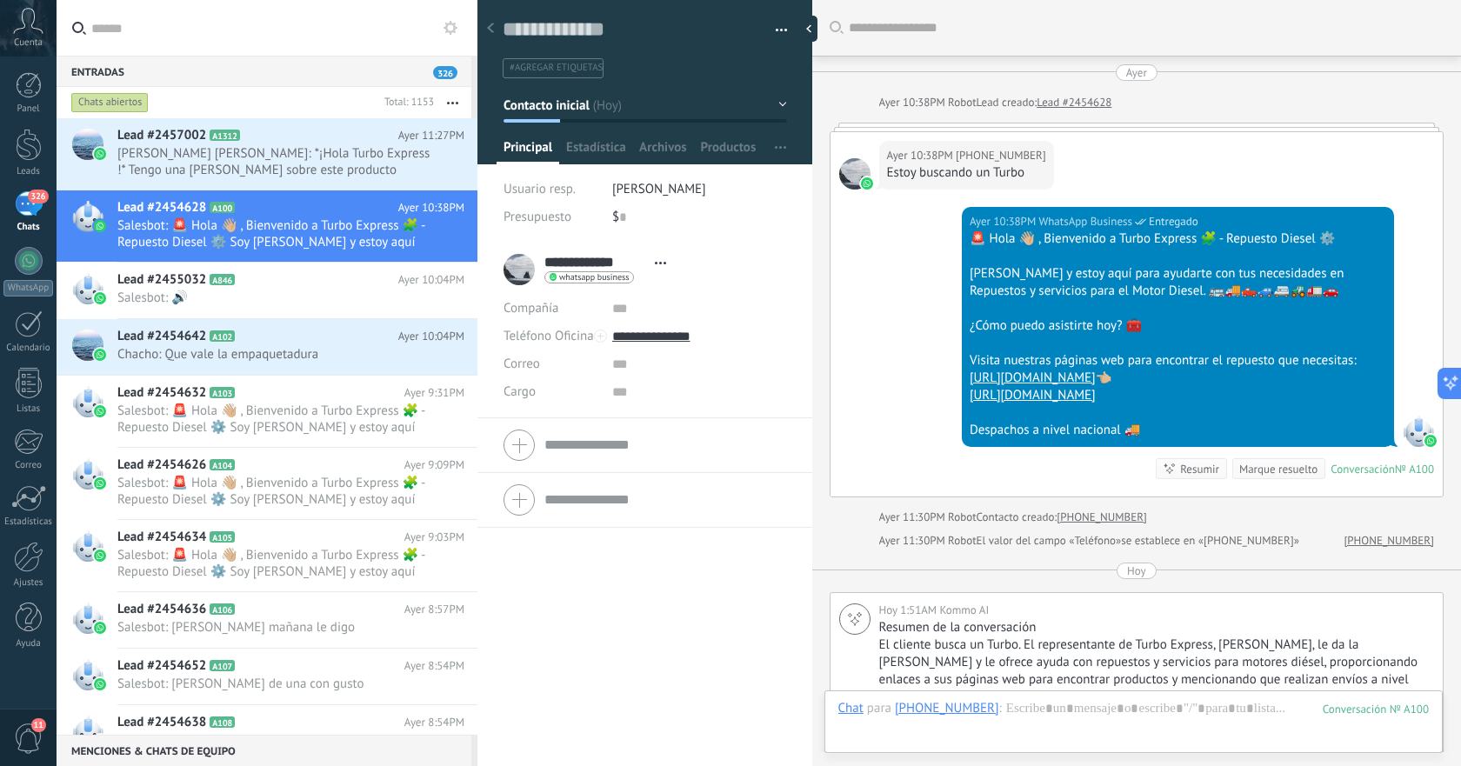
click at [177, 44] on input "text" at bounding box center [277, 28] width 372 height 56
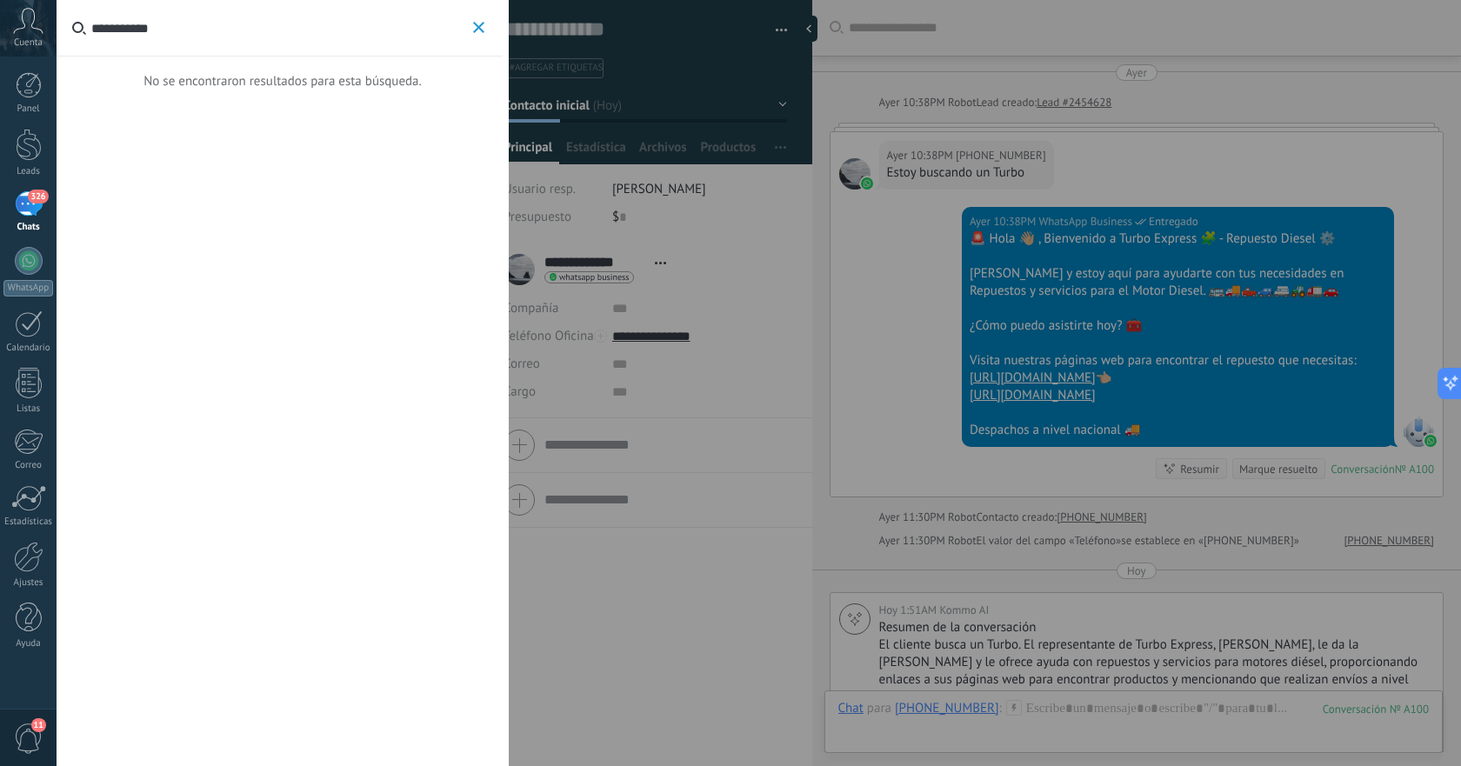
type input "**********"
click at [485, 31] on button "**********" at bounding box center [479, 28] width 20 height 22
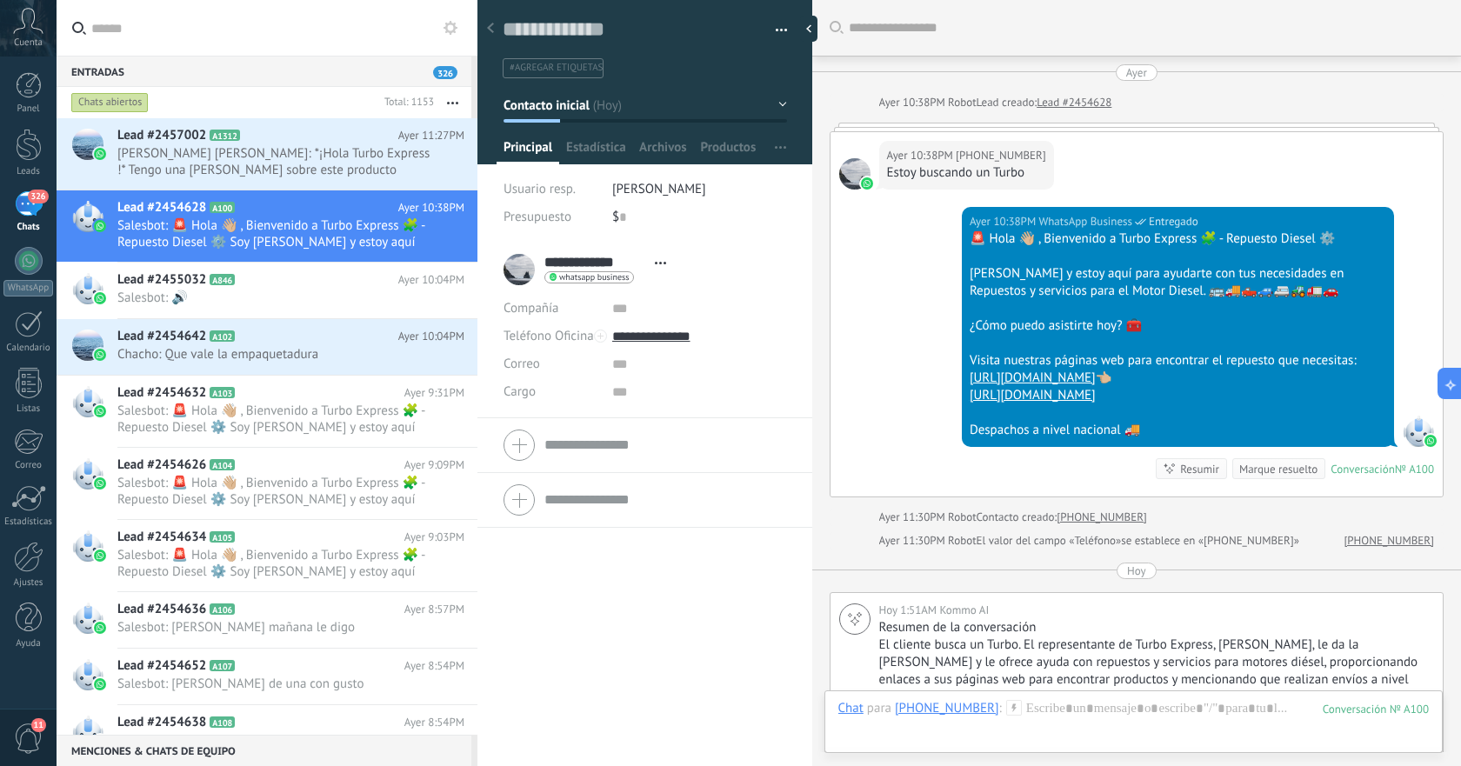
click at [291, 39] on input "text" at bounding box center [277, 28] width 372 height 56
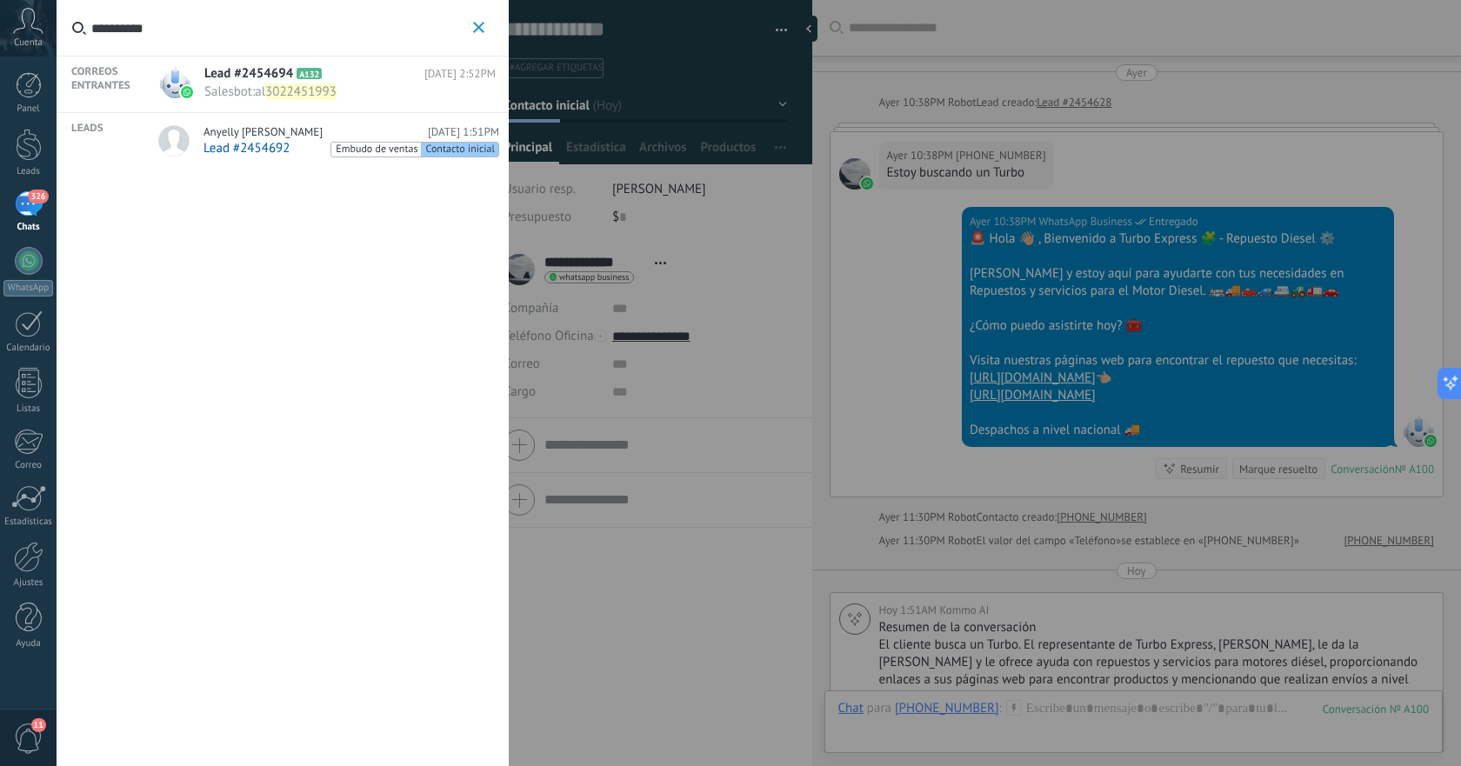
type input "**********"
click at [288, 158] on link "Anyelly [PERSON_NAME] [DATE] 1:51PM Lead #2454692 Embudo de ventas Contacto ini…" at bounding box center [326, 142] width 365 height 58
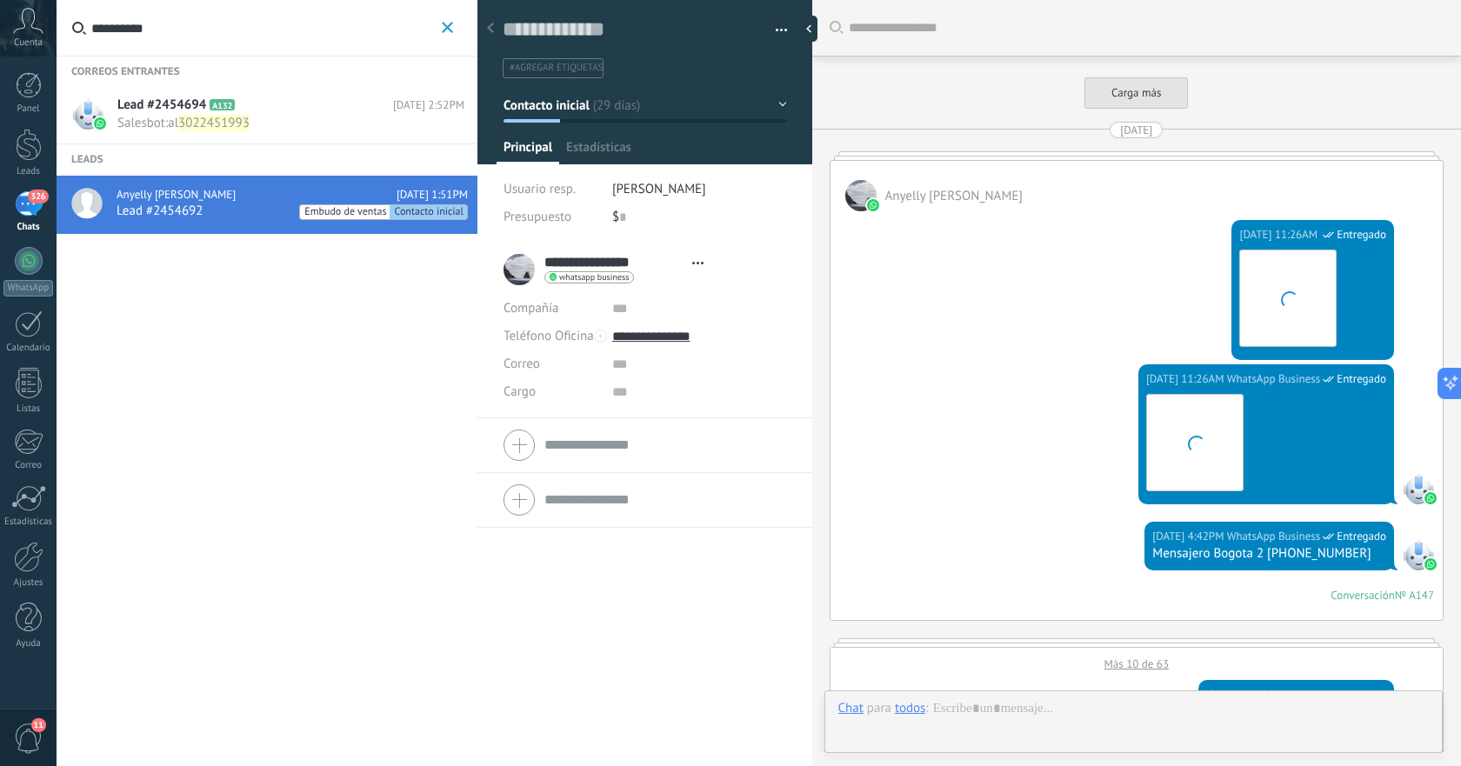
type textarea "**********"
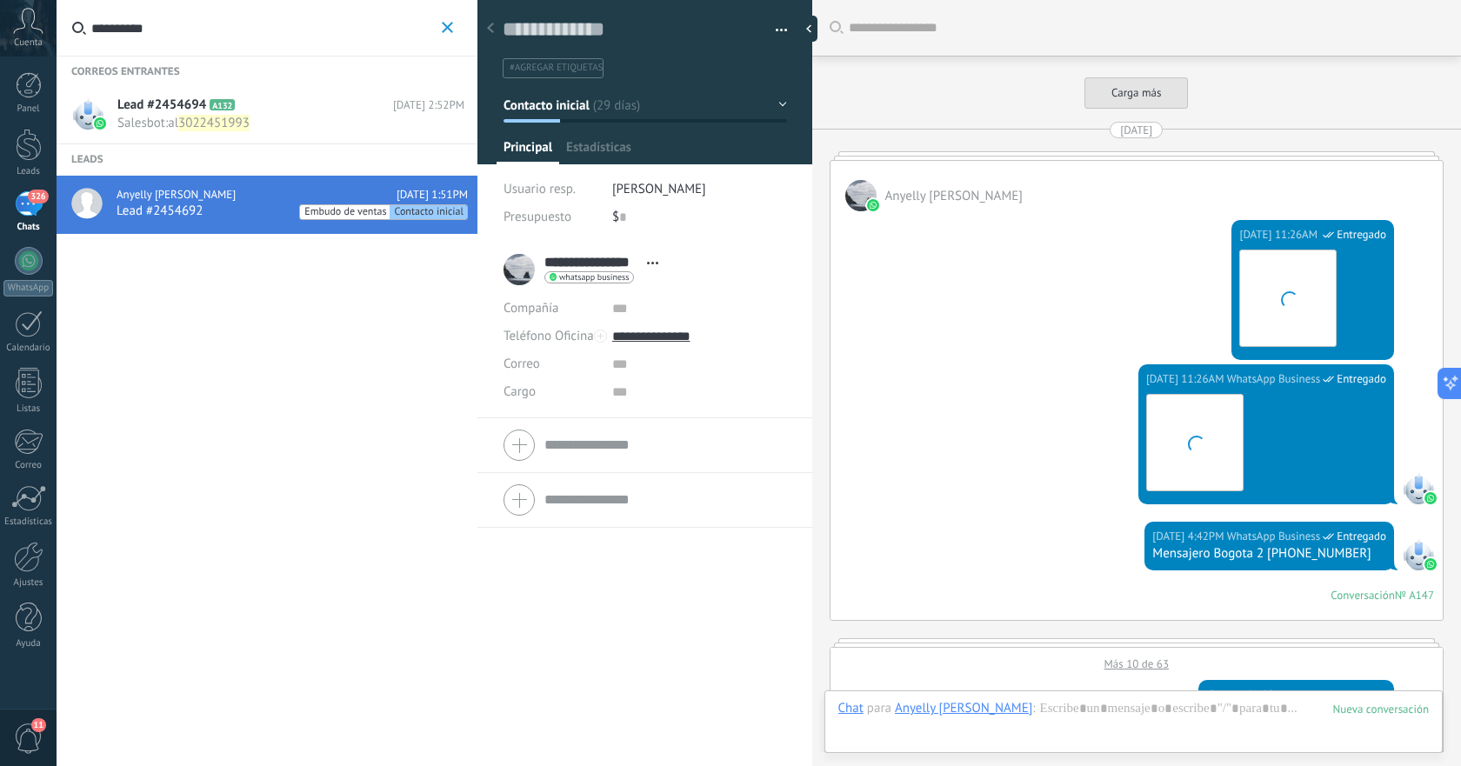
scroll to position [2418, 0]
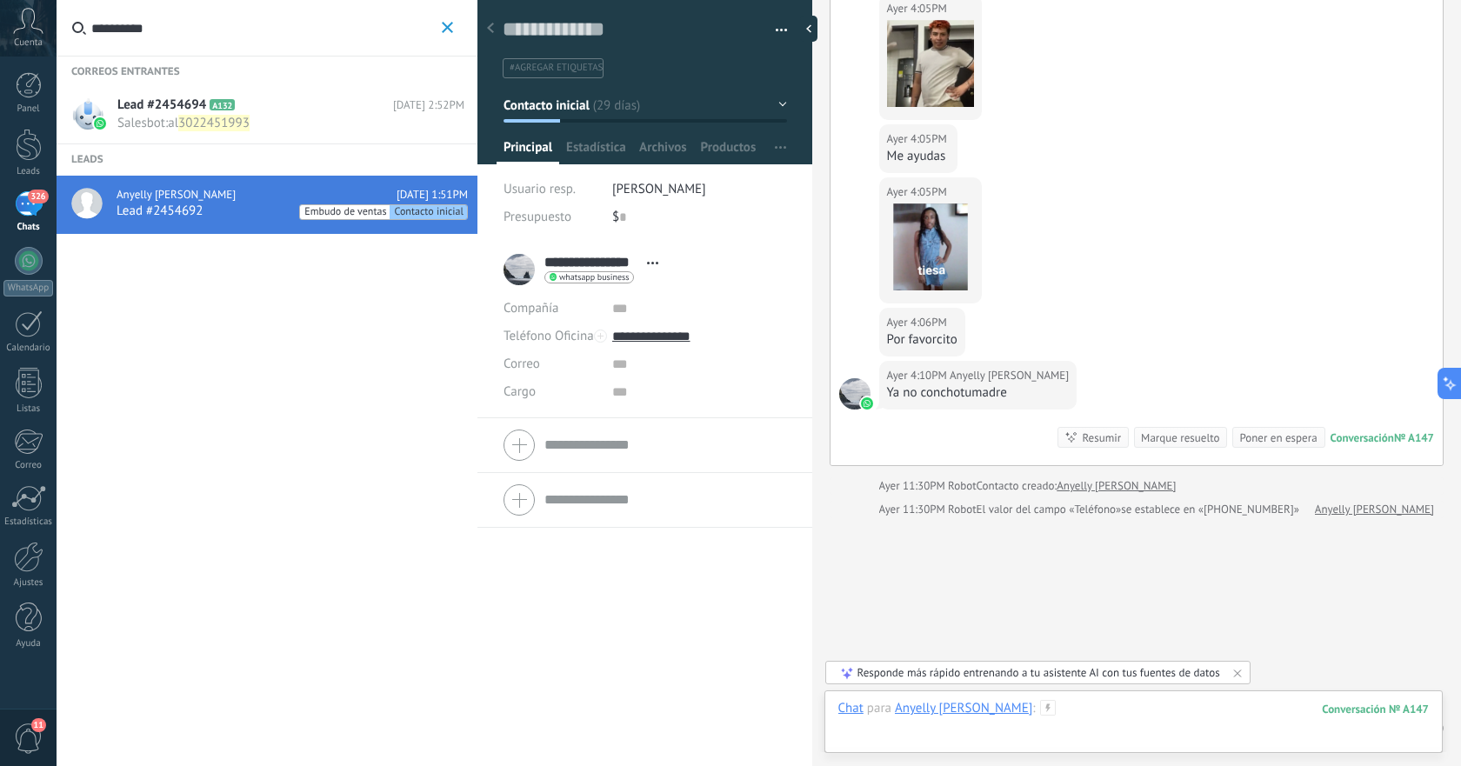
click at [1065, 718] on div at bounding box center [1133, 726] width 591 height 52
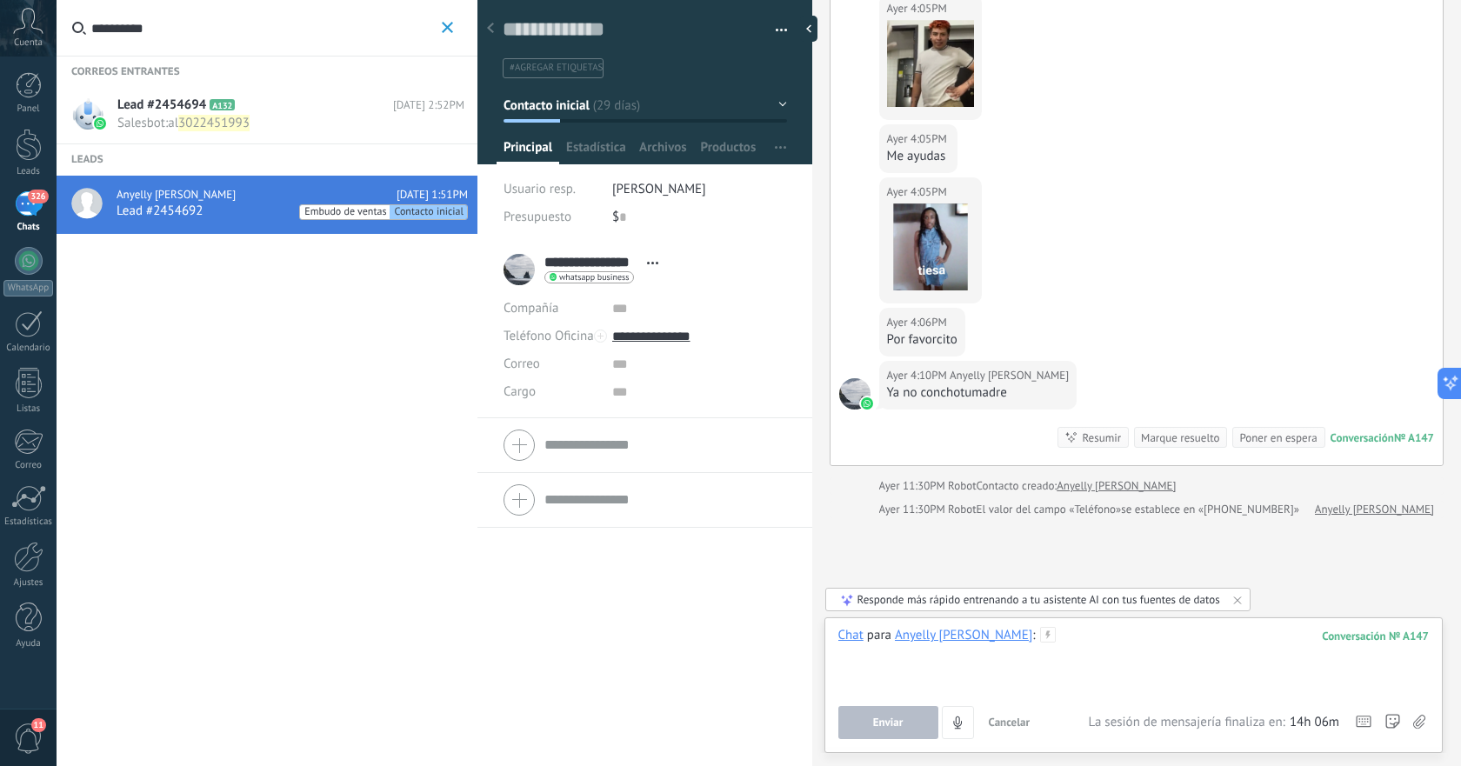
click at [1069, 655] on div at bounding box center [1133, 660] width 591 height 66
click at [1078, 649] on div at bounding box center [1133, 660] width 591 height 66
paste div
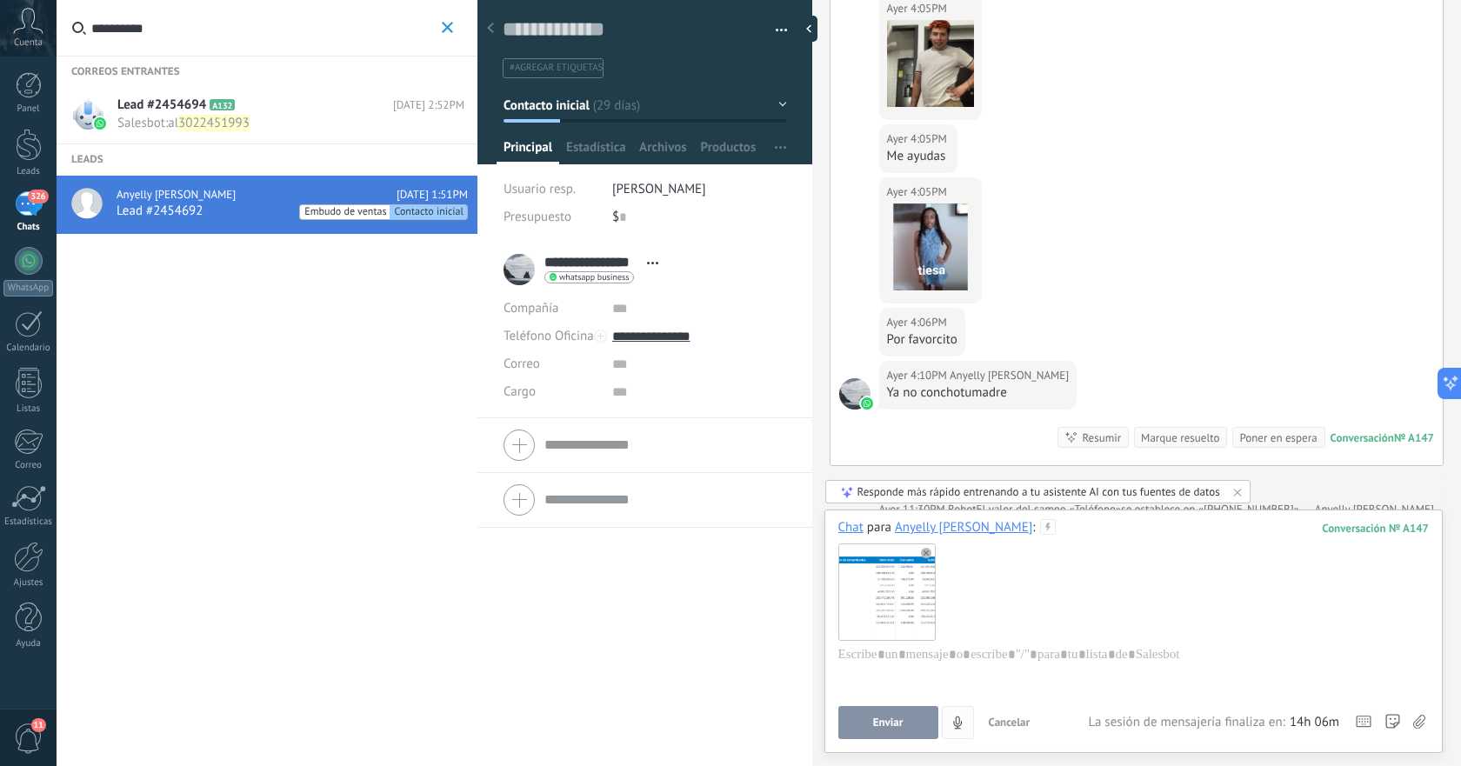
click at [895, 732] on button "Enviar" at bounding box center [888, 722] width 100 height 33
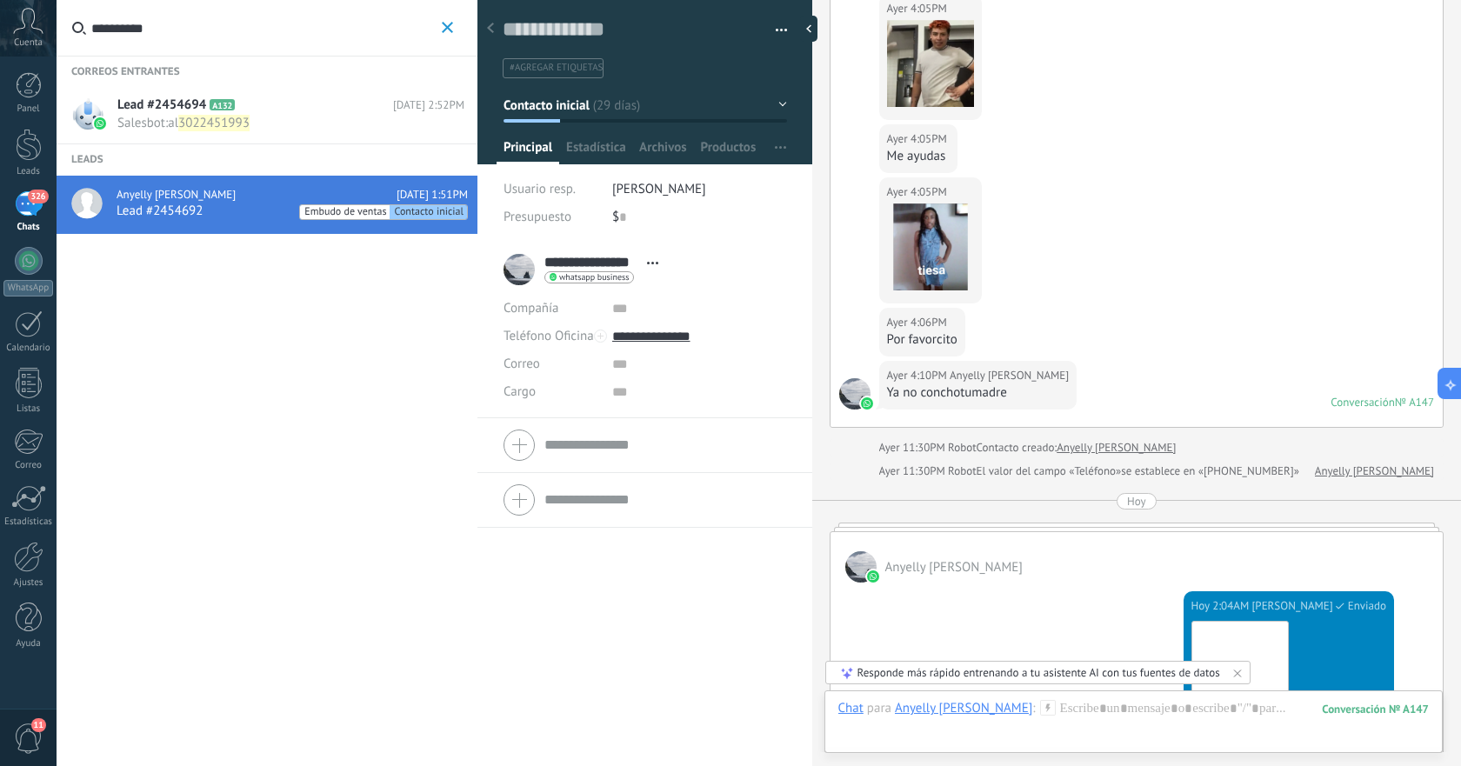
scroll to position [2407, 0]
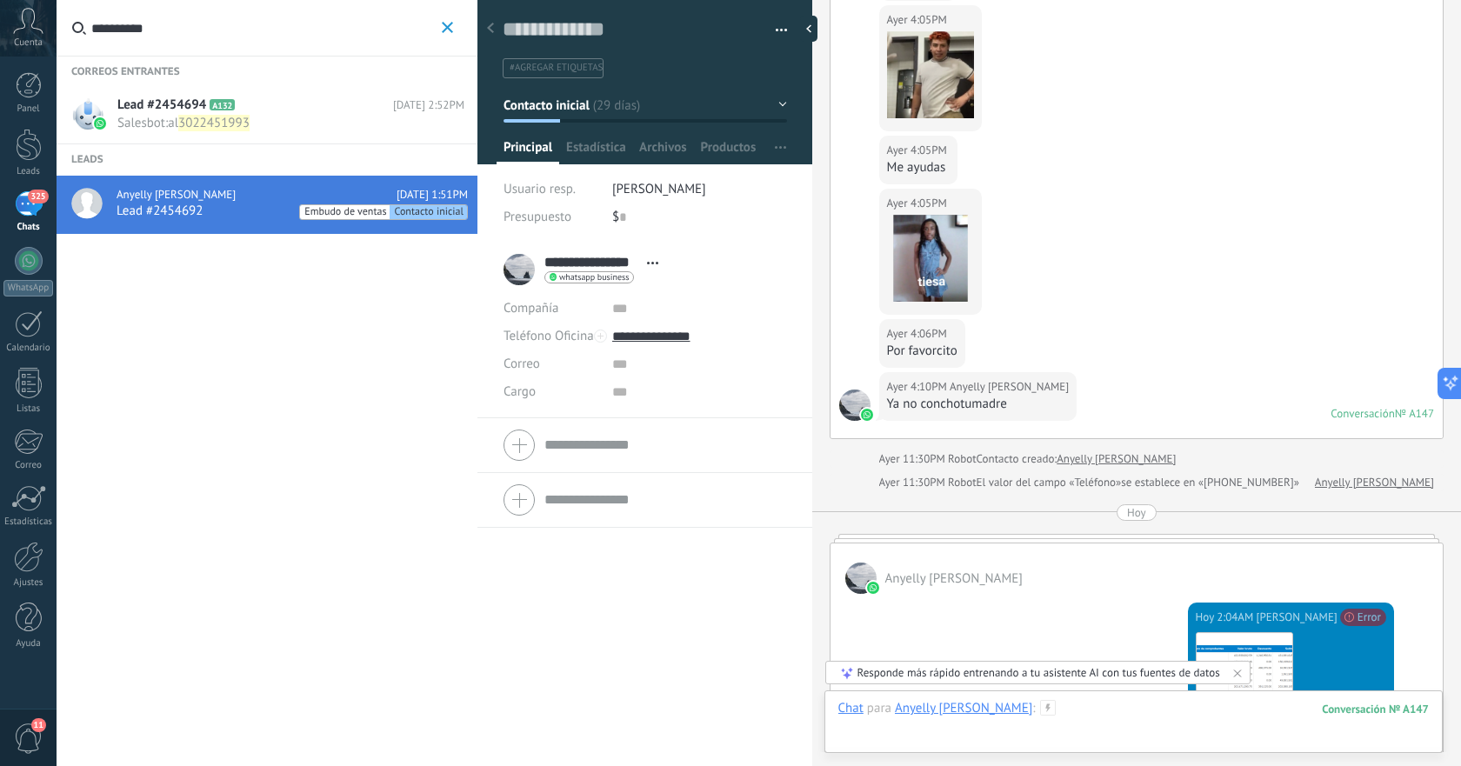
click at [1055, 715] on div at bounding box center [1133, 726] width 591 height 52
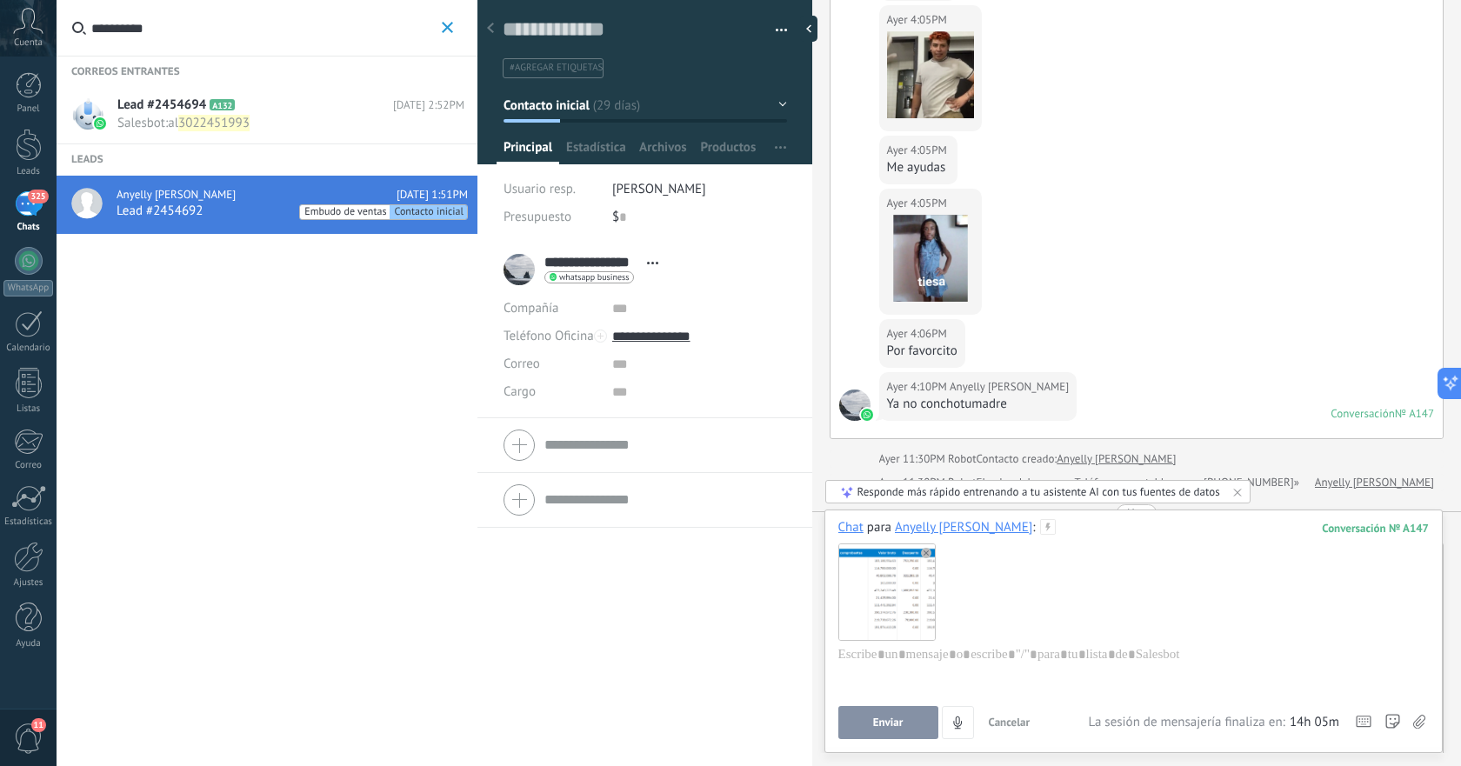
click at [1117, 618] on div at bounding box center [1133, 592] width 591 height 110
click at [883, 732] on button "Enviar" at bounding box center [888, 722] width 100 height 33
